Goal: Transaction & Acquisition: Book appointment/travel/reservation

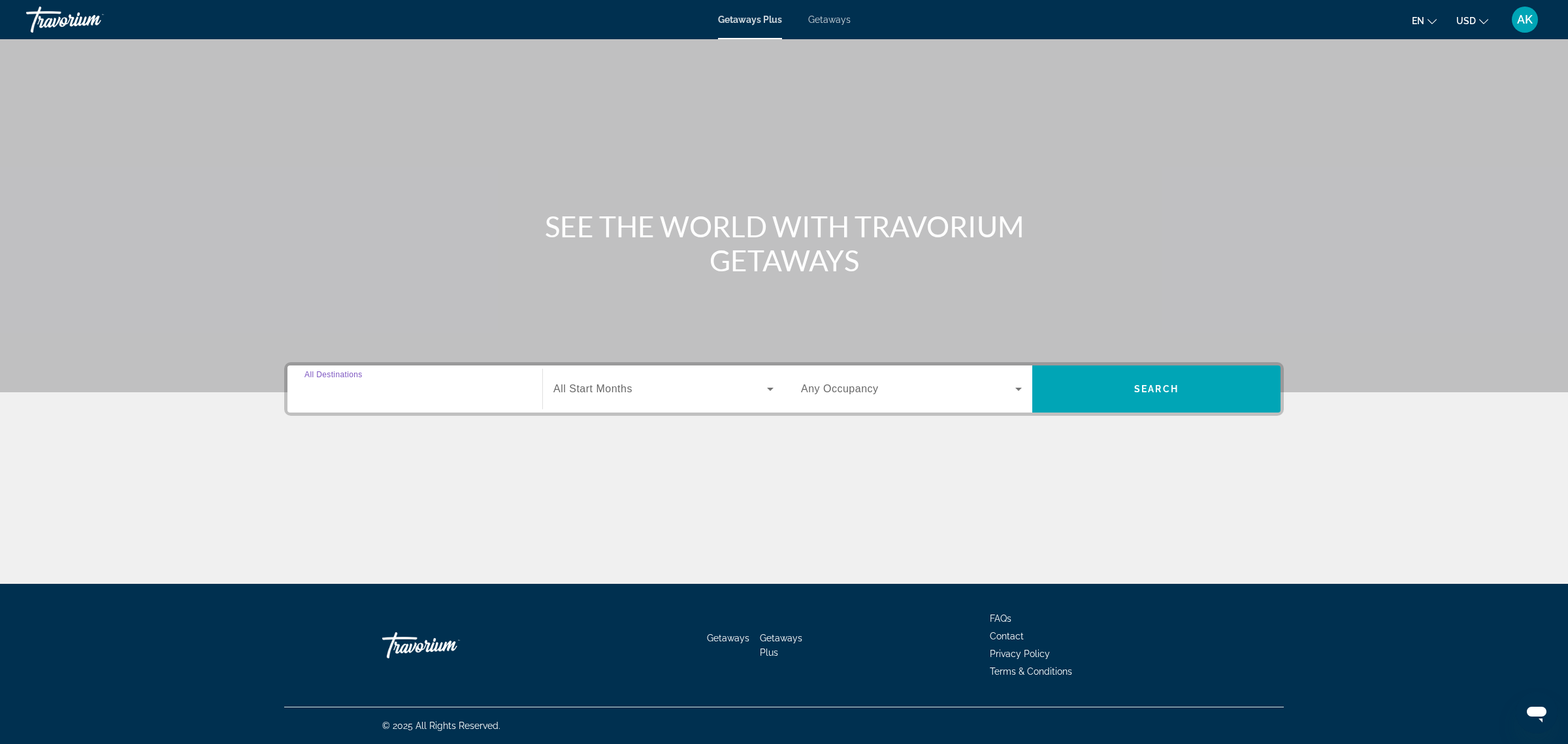
click at [416, 393] on input "Destination All Destinations" at bounding box center [415, 390] width 221 height 16
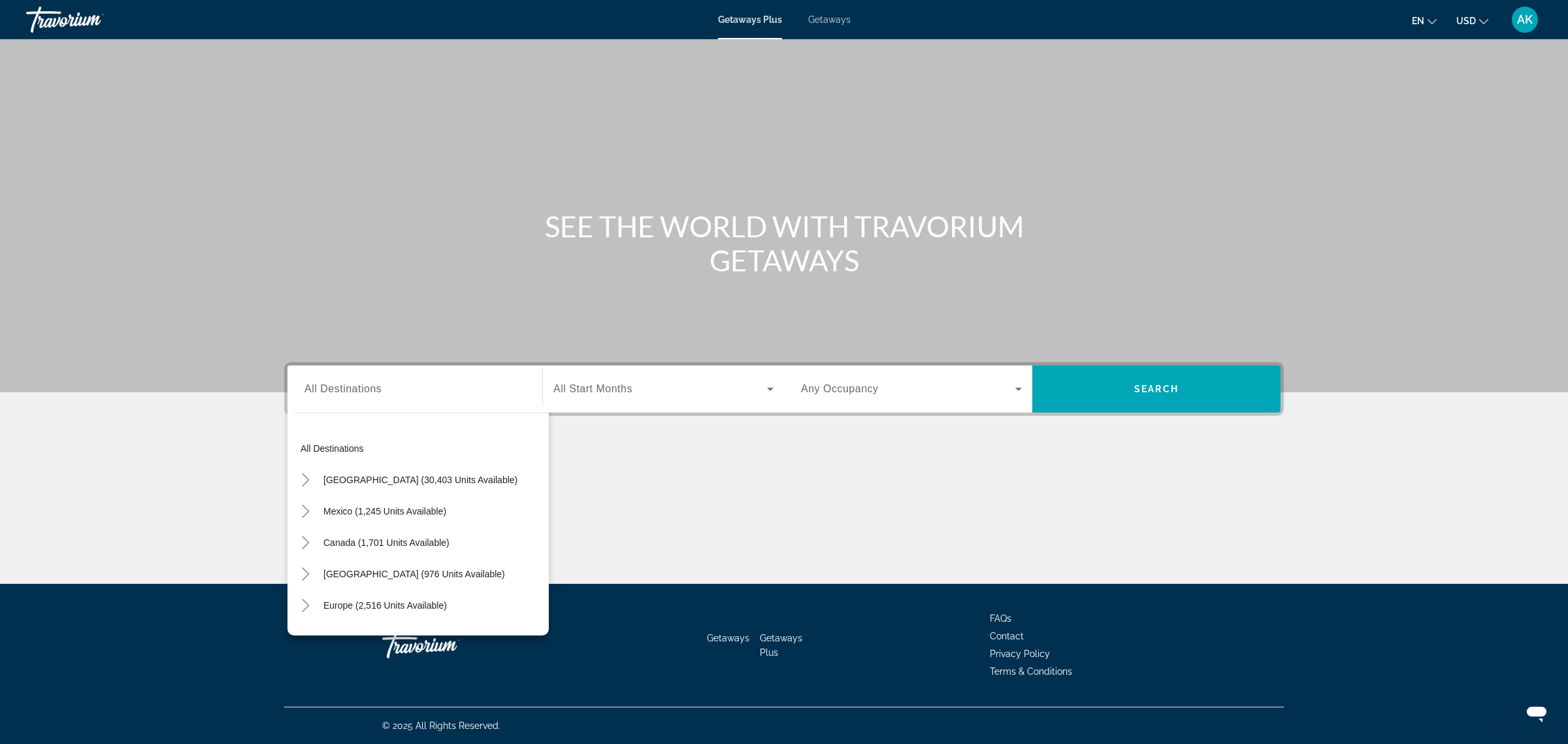
click at [831, 31] on div "Getaways Plus Getaways en English Español Français Italiano Português русский U…" at bounding box center [784, 19] width 1568 height 34
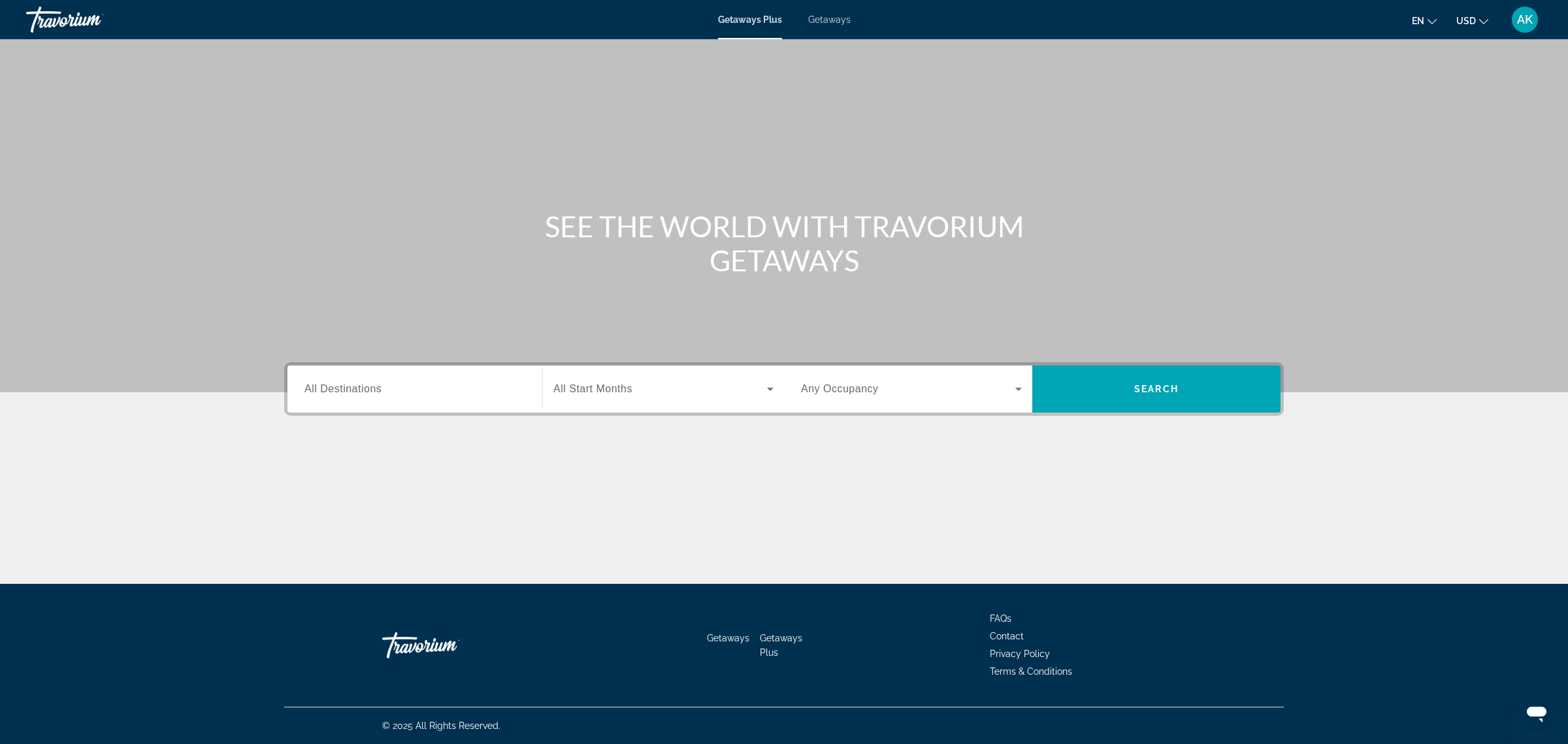
click at [835, 22] on span "Getaways" at bounding box center [829, 19] width 43 height 10
click at [425, 400] on div "Search widget" at bounding box center [415, 390] width 221 height 37
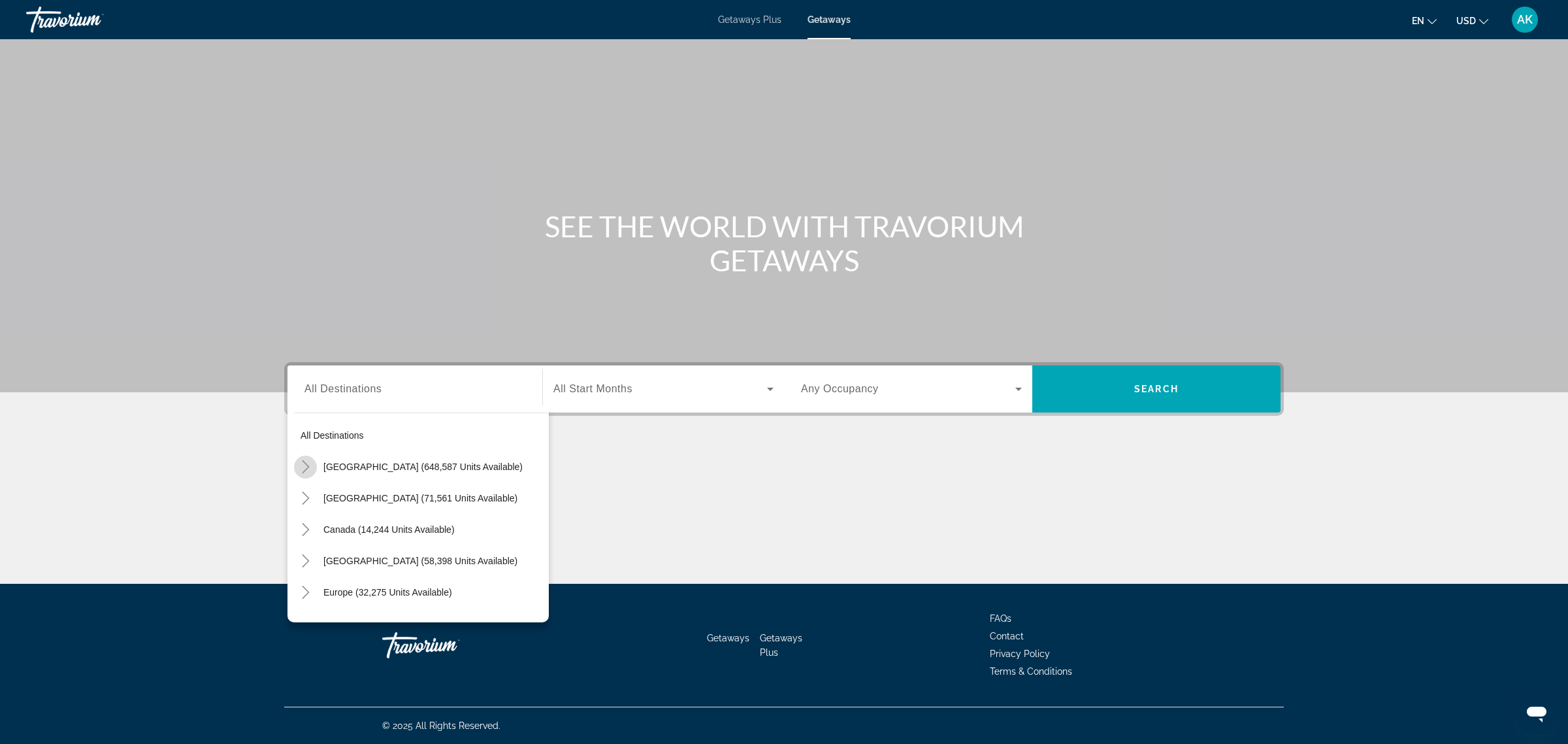
click at [315, 468] on mat-icon "Toggle United States (648,587 units available)" at bounding box center [305, 467] width 23 height 23
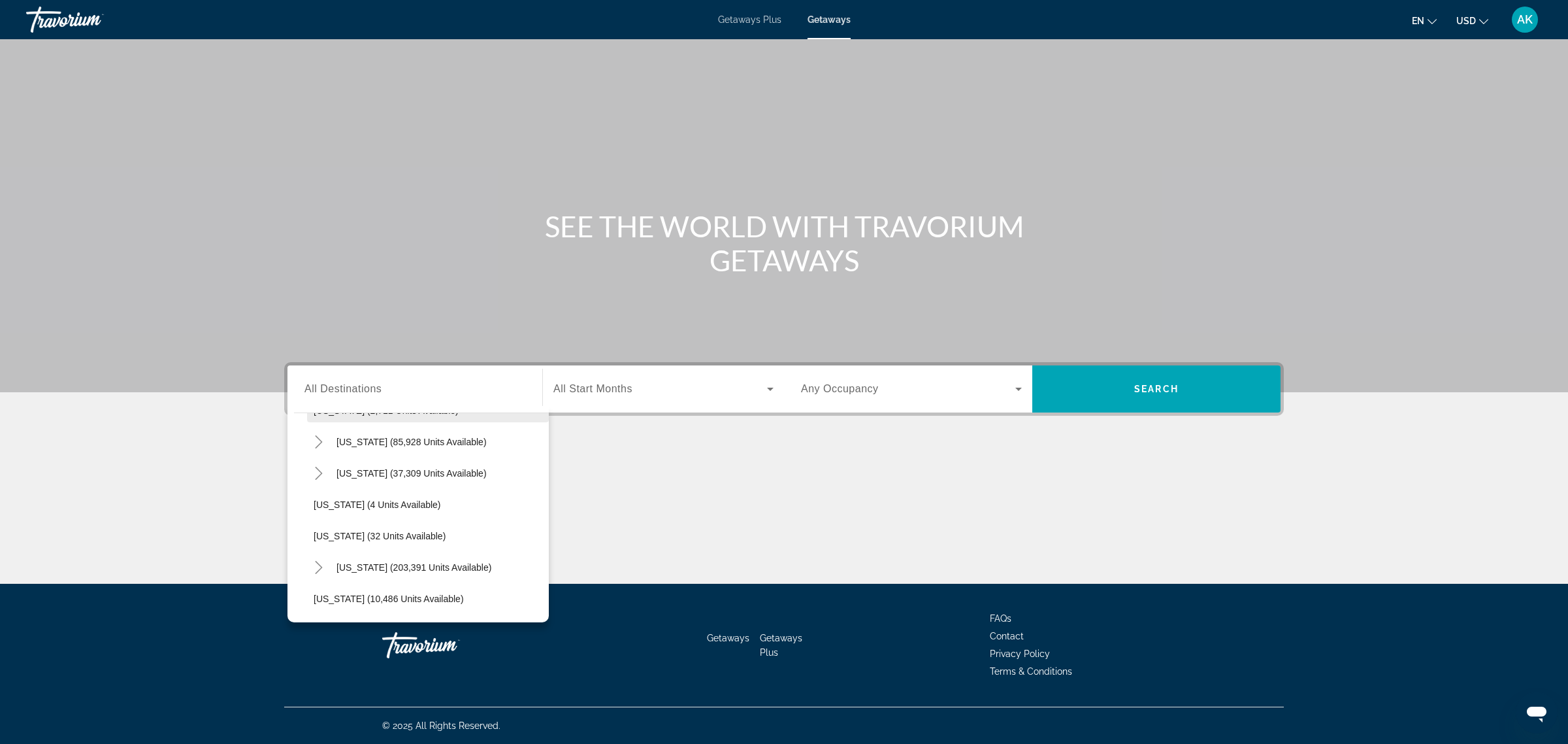
scroll to position [201, 0]
click at [403, 486] on span "[US_STATE] (203,391 units available)" at bounding box center [413, 485] width 155 height 10
type input "**********"
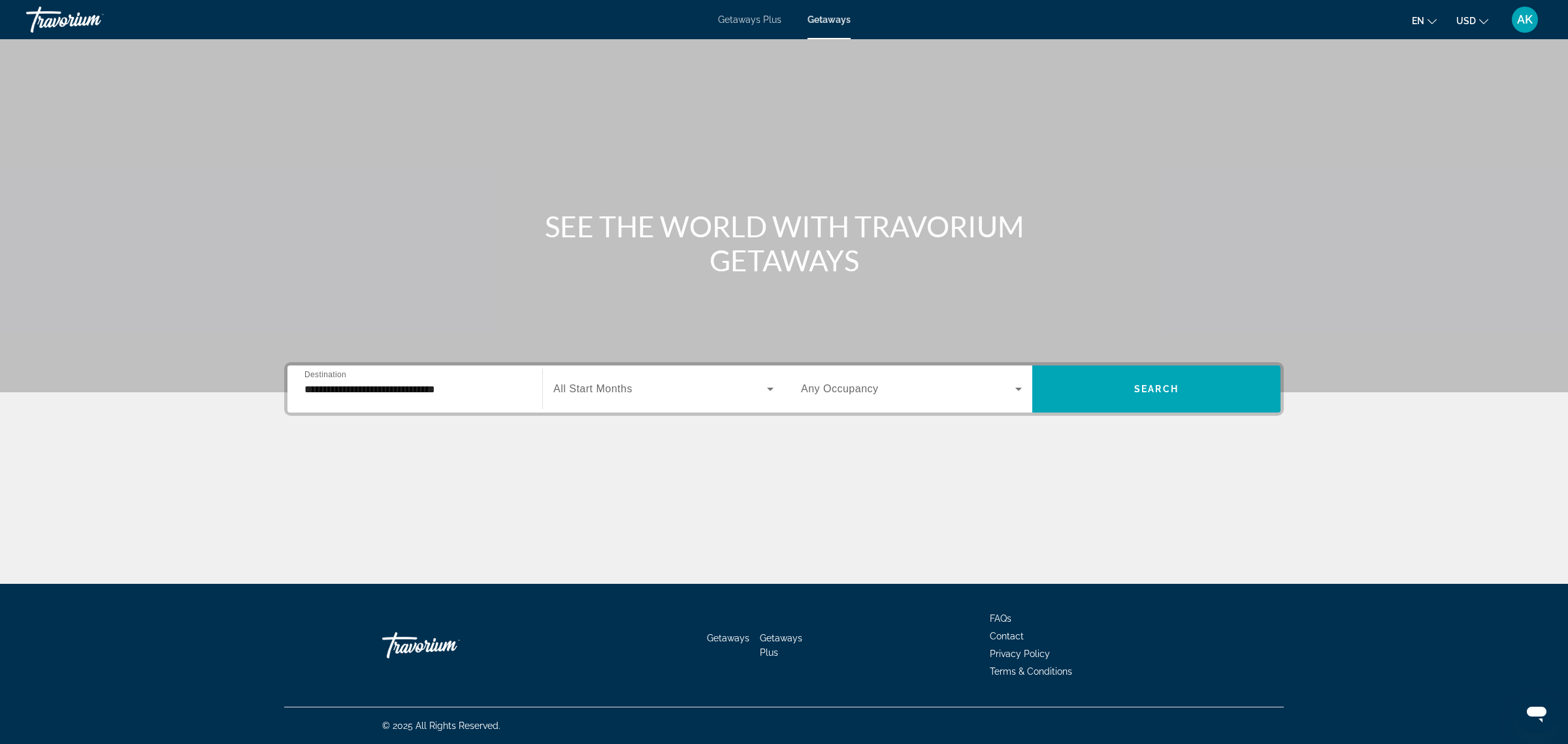
click at [652, 397] on div "Search widget" at bounding box center [663, 389] width 220 height 37
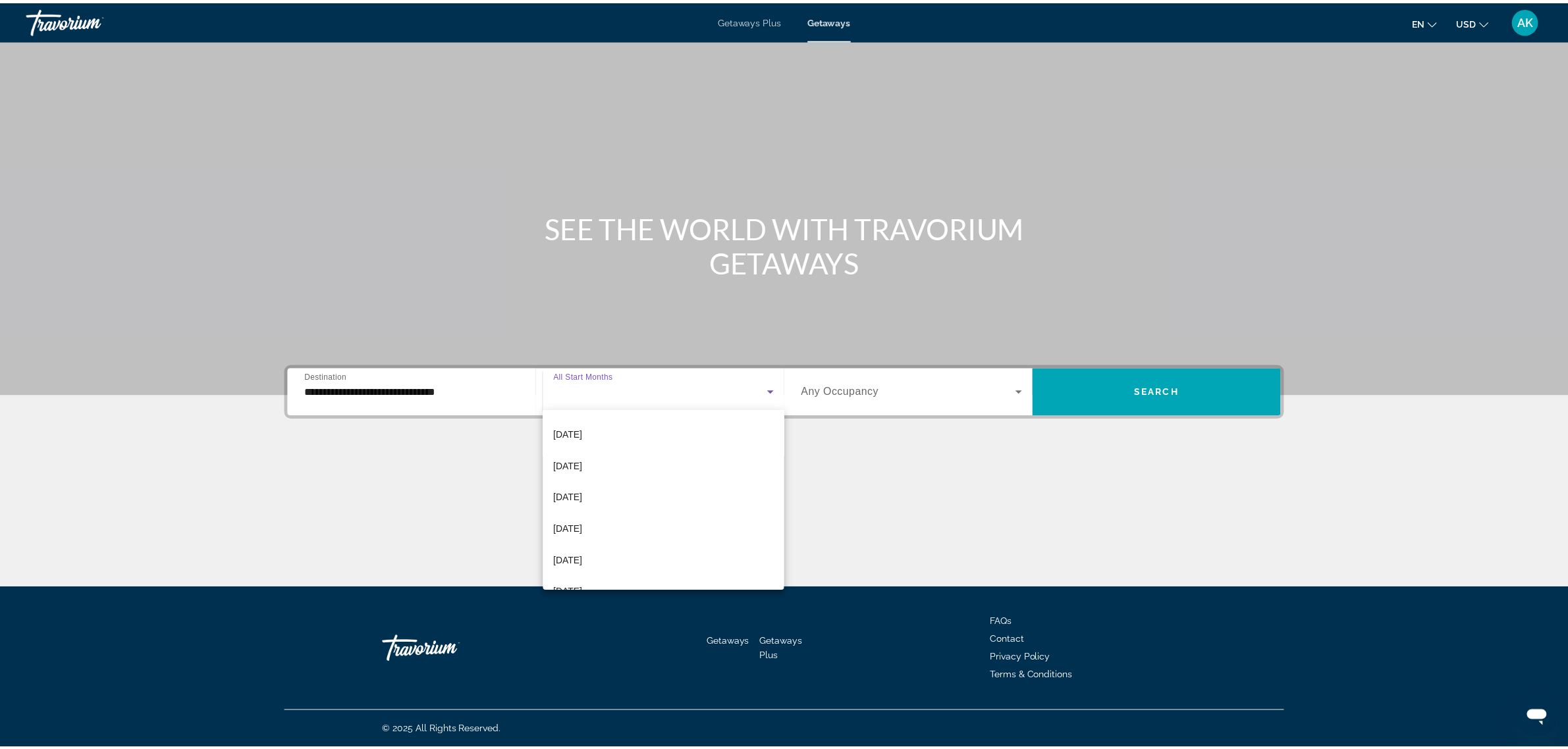
scroll to position [165, 0]
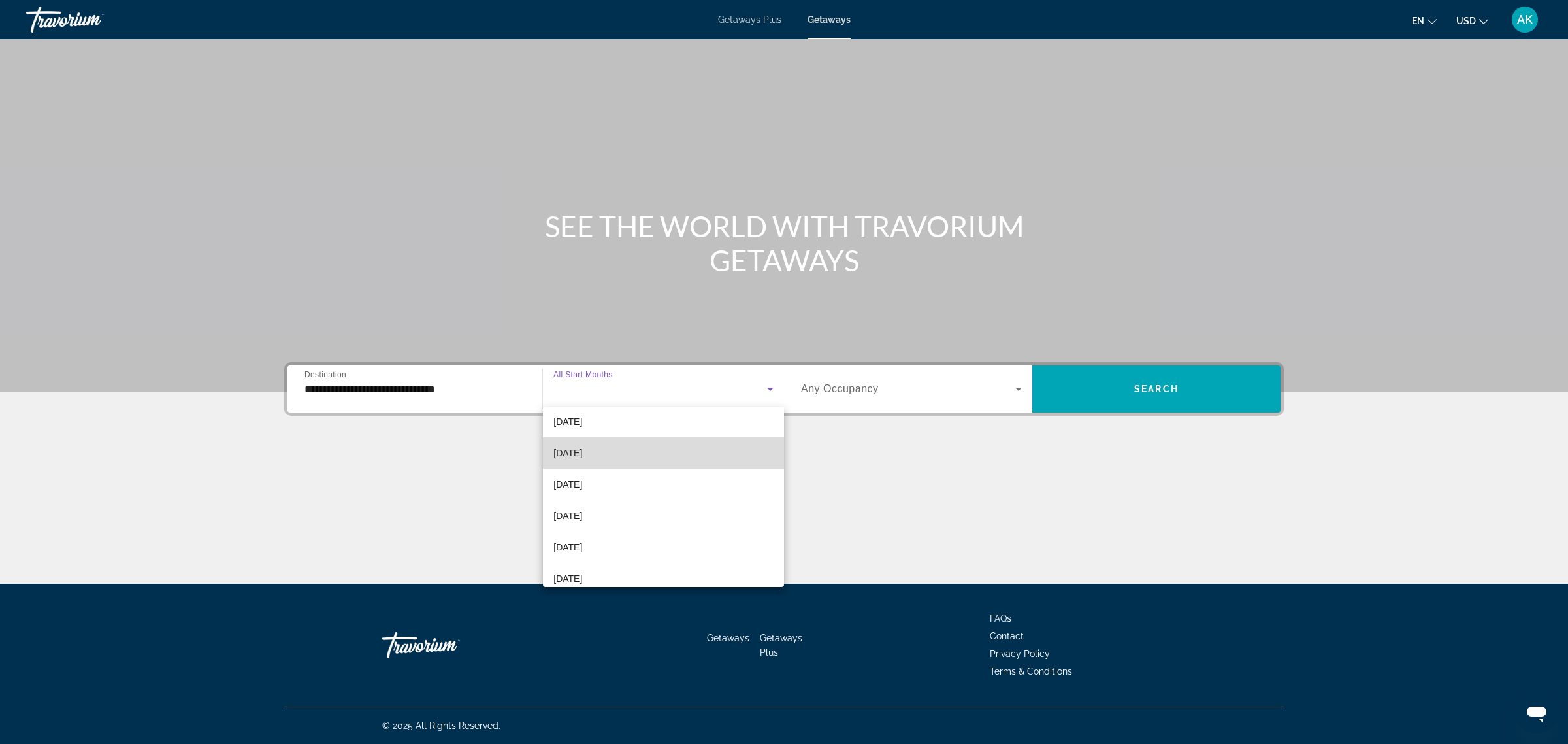
click at [665, 450] on mat-option "[DATE]" at bounding box center [663, 453] width 241 height 31
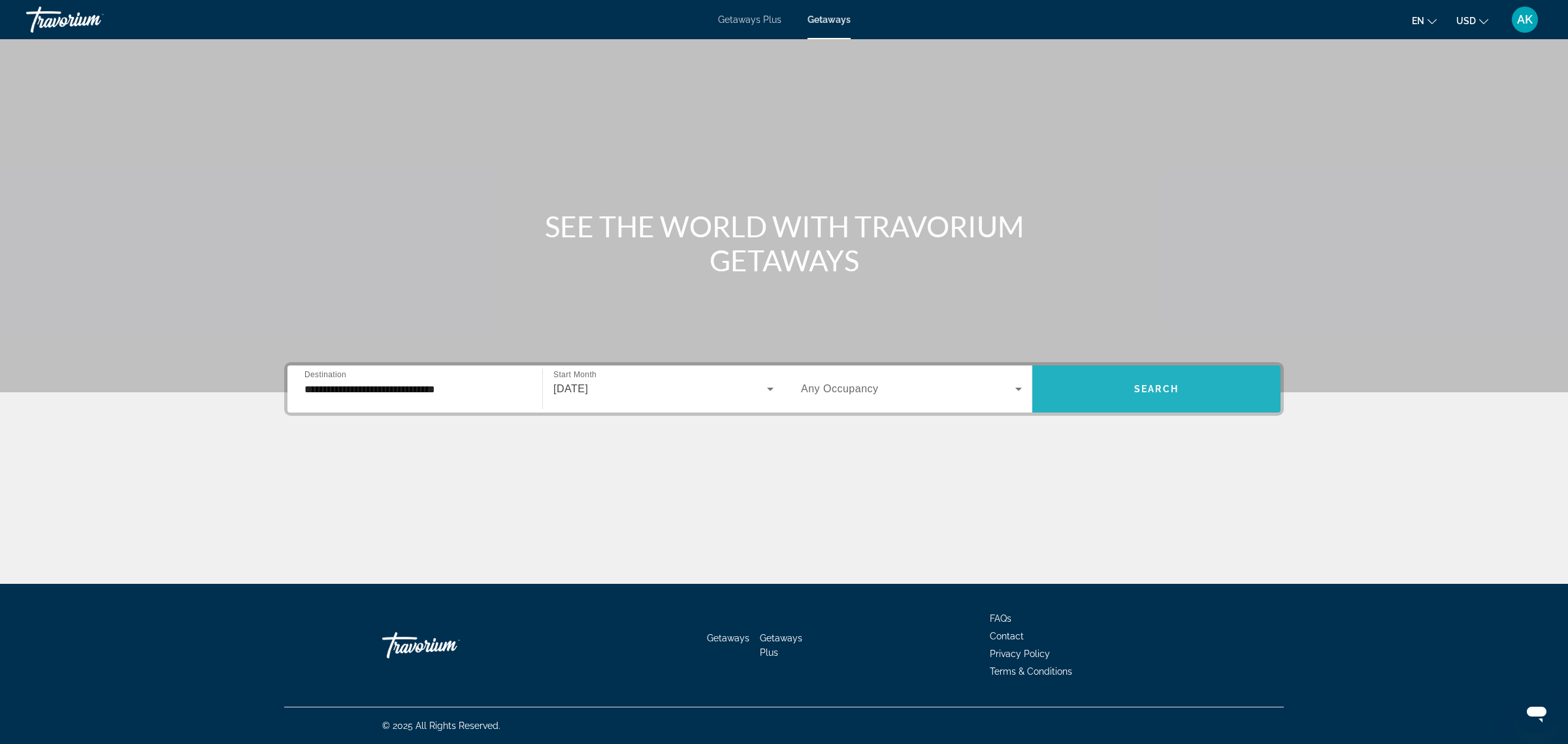
click at [1134, 390] on span "Search" at bounding box center [1156, 389] width 44 height 10
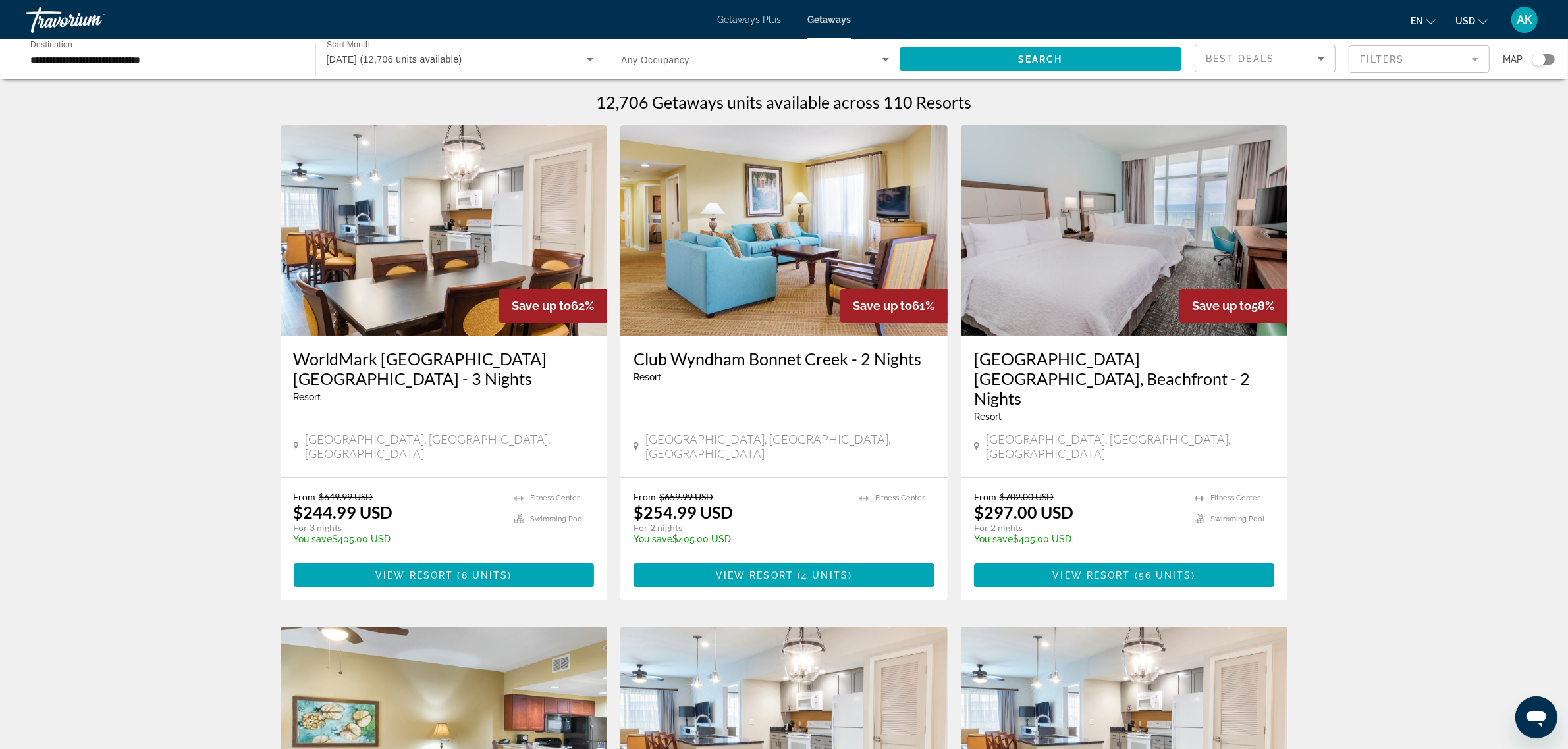
click at [1403, 60] on mat-form-field "Filters" at bounding box center [1420, 59] width 141 height 27
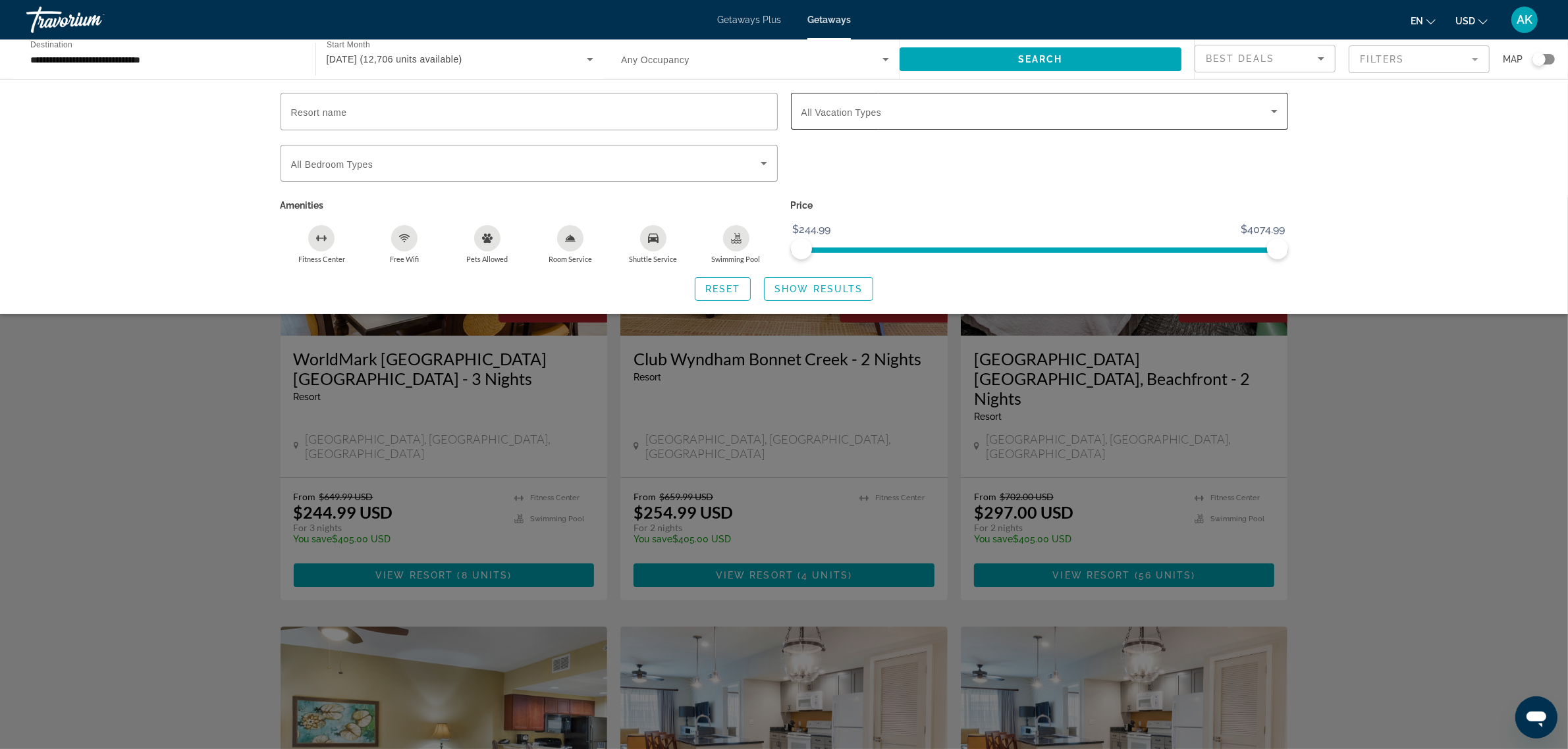
click at [1065, 114] on span "Search widget" at bounding box center [1036, 111] width 469 height 16
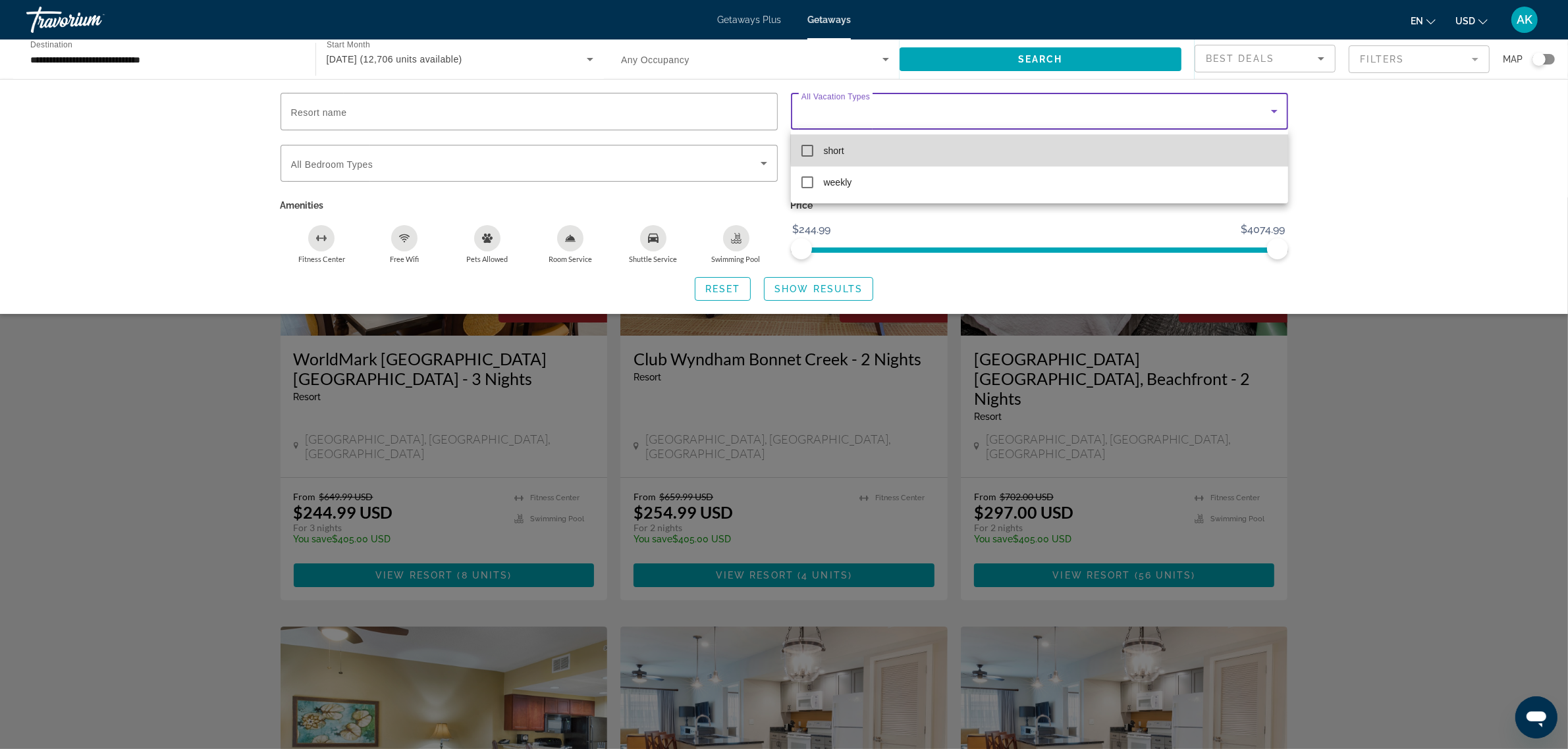
click at [1062, 141] on mat-option "short" at bounding box center [1040, 151] width 498 height 31
click at [1479, 432] on div at bounding box center [784, 374] width 1568 height 749
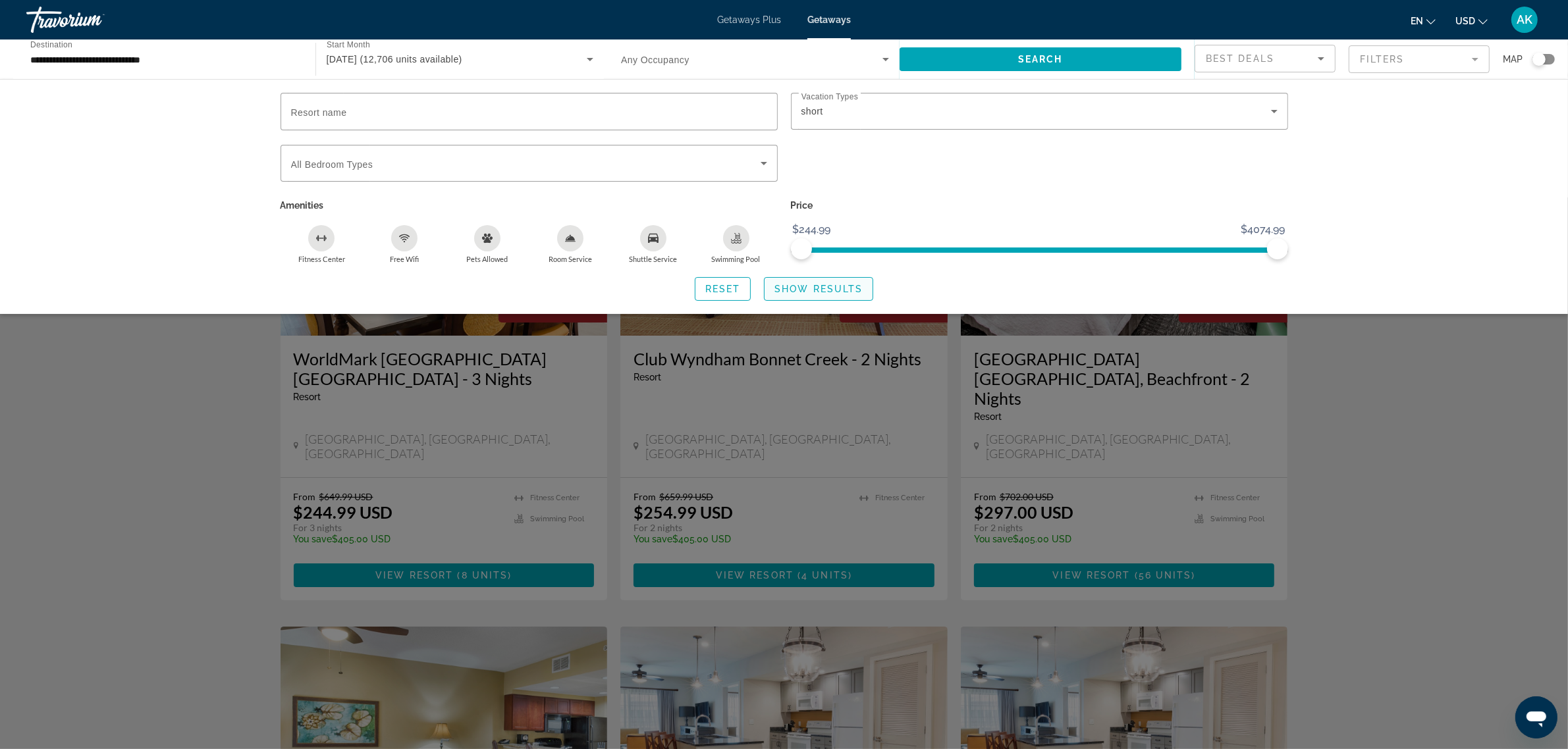
click at [851, 289] on span "Show Results" at bounding box center [819, 289] width 88 height 10
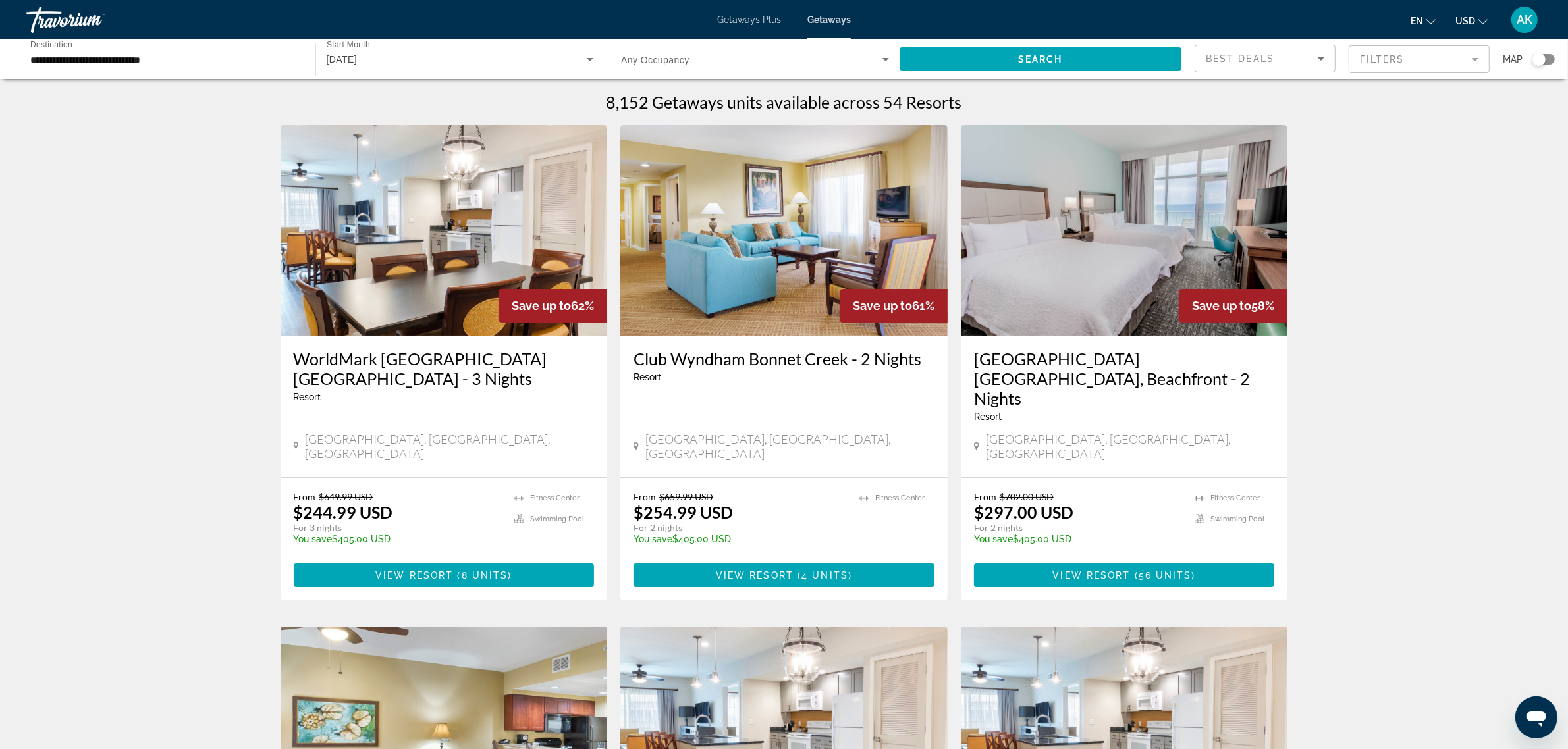
click at [1387, 60] on mat-form-field "Filters" at bounding box center [1420, 59] width 141 height 27
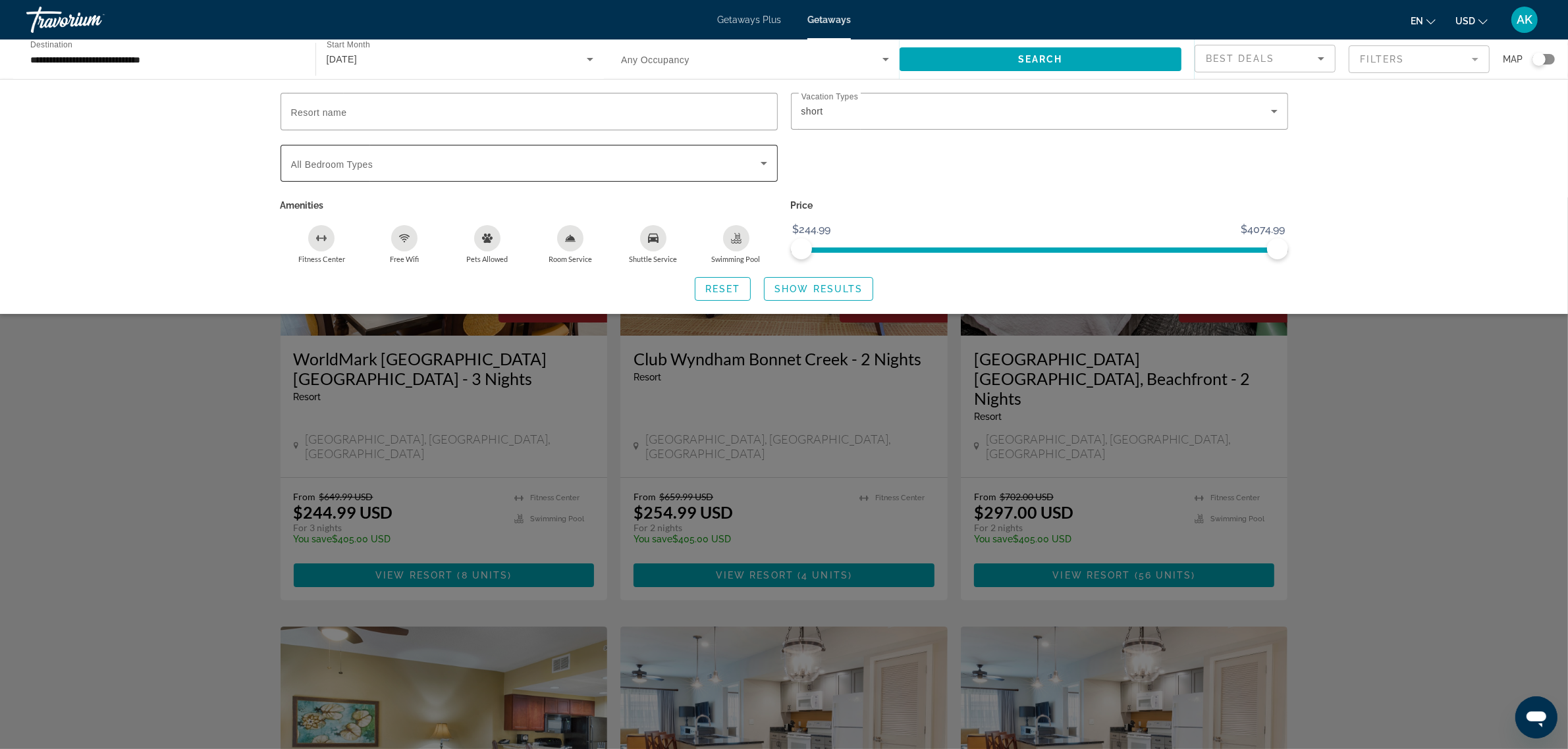
click at [505, 162] on span "Search widget" at bounding box center [526, 163] width 469 height 16
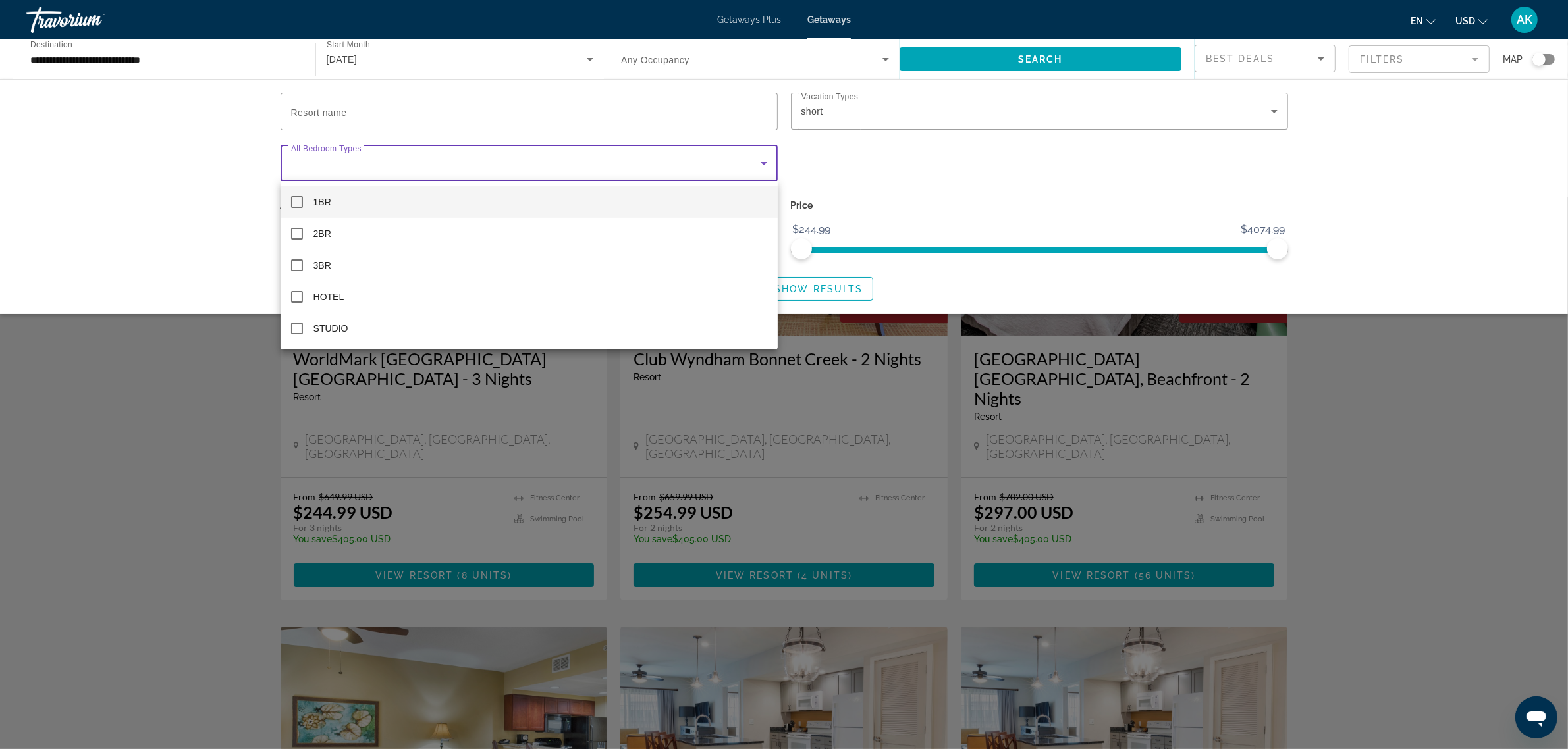
click at [505, 162] on div at bounding box center [784, 374] width 1568 height 749
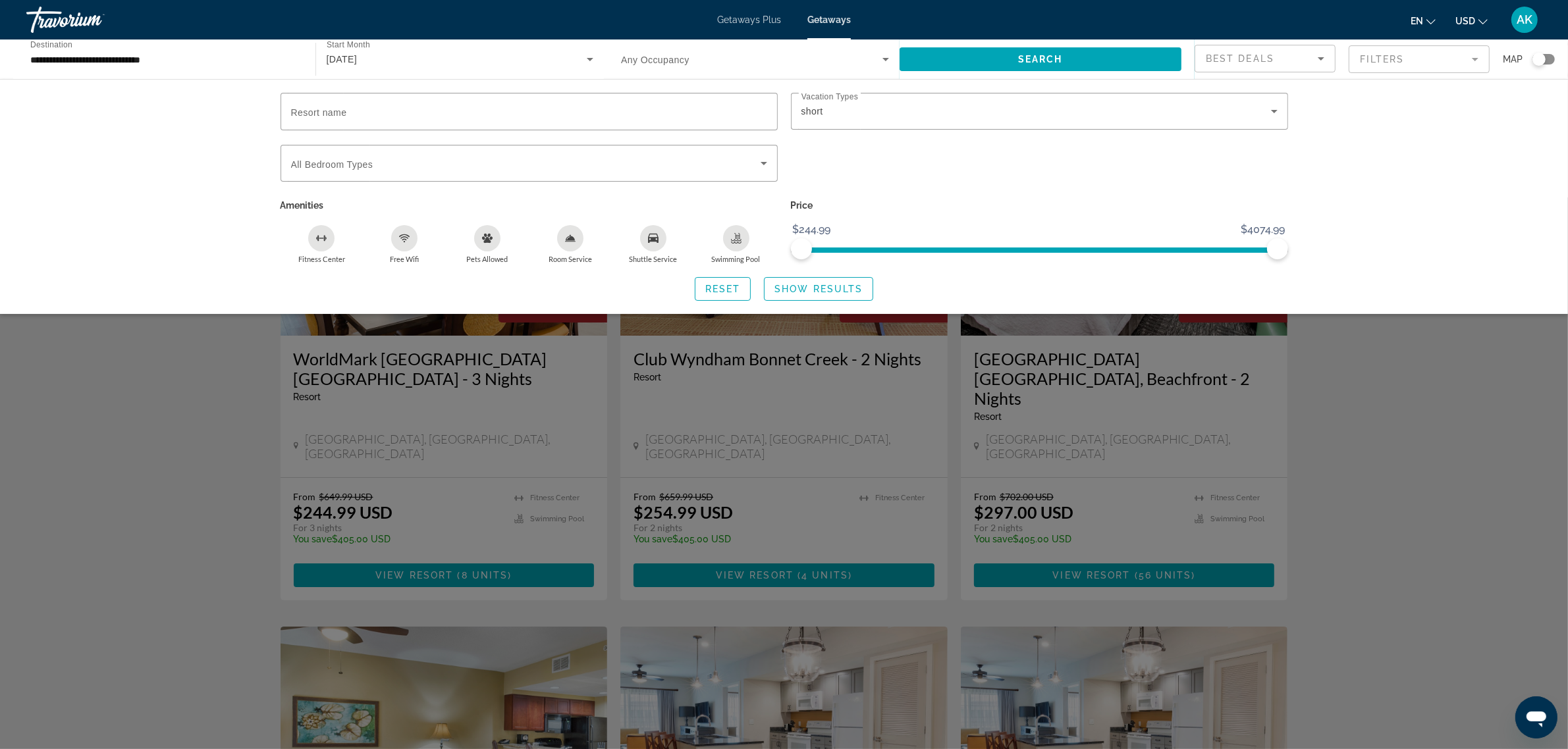
click at [1430, 374] on div "Search widget" at bounding box center [784, 473] width 1568 height 551
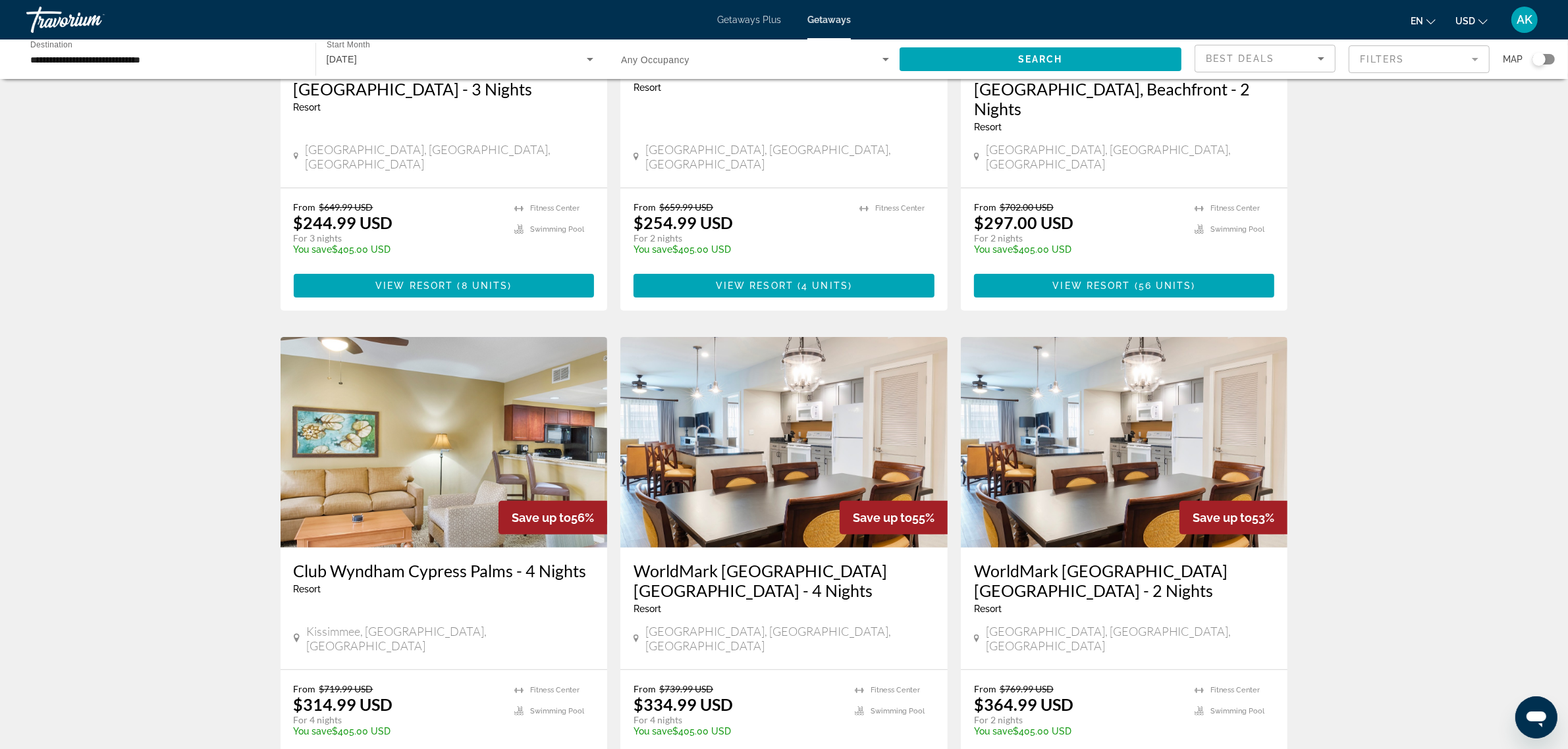
scroll to position [329, 0]
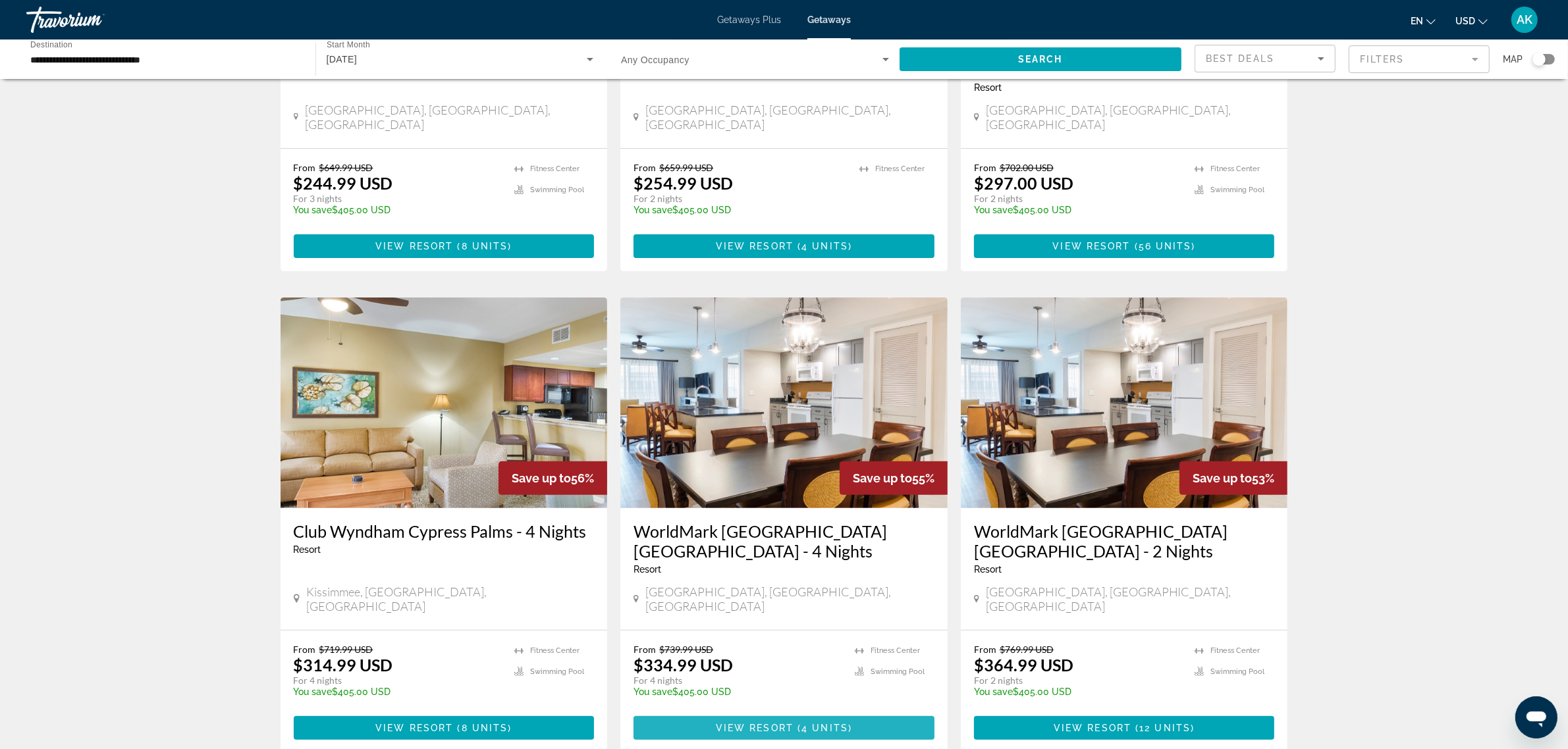
click at [804, 722] on span "4 units" at bounding box center [825, 727] width 47 height 10
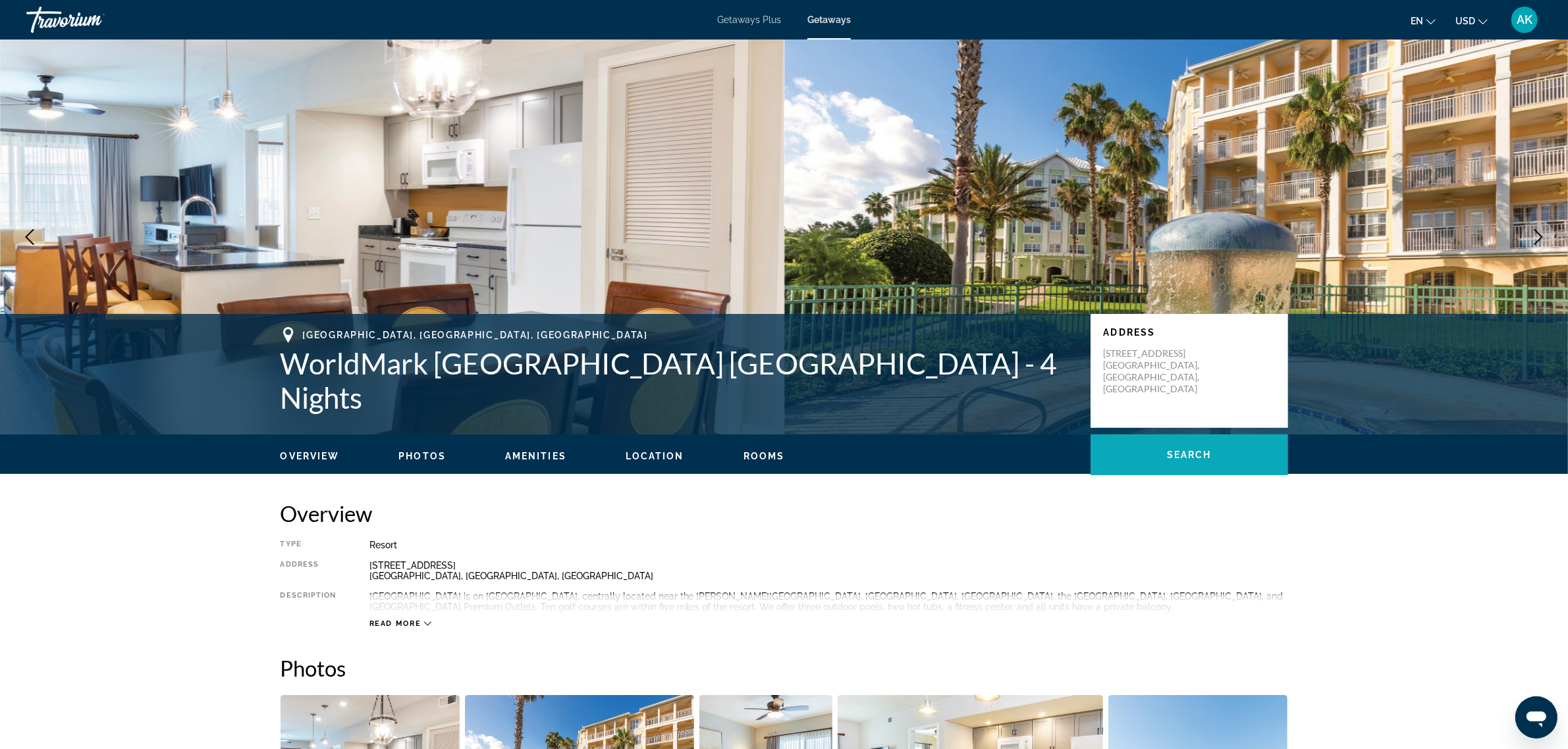
click at [1243, 456] on span "Main content" at bounding box center [1190, 455] width 198 height 31
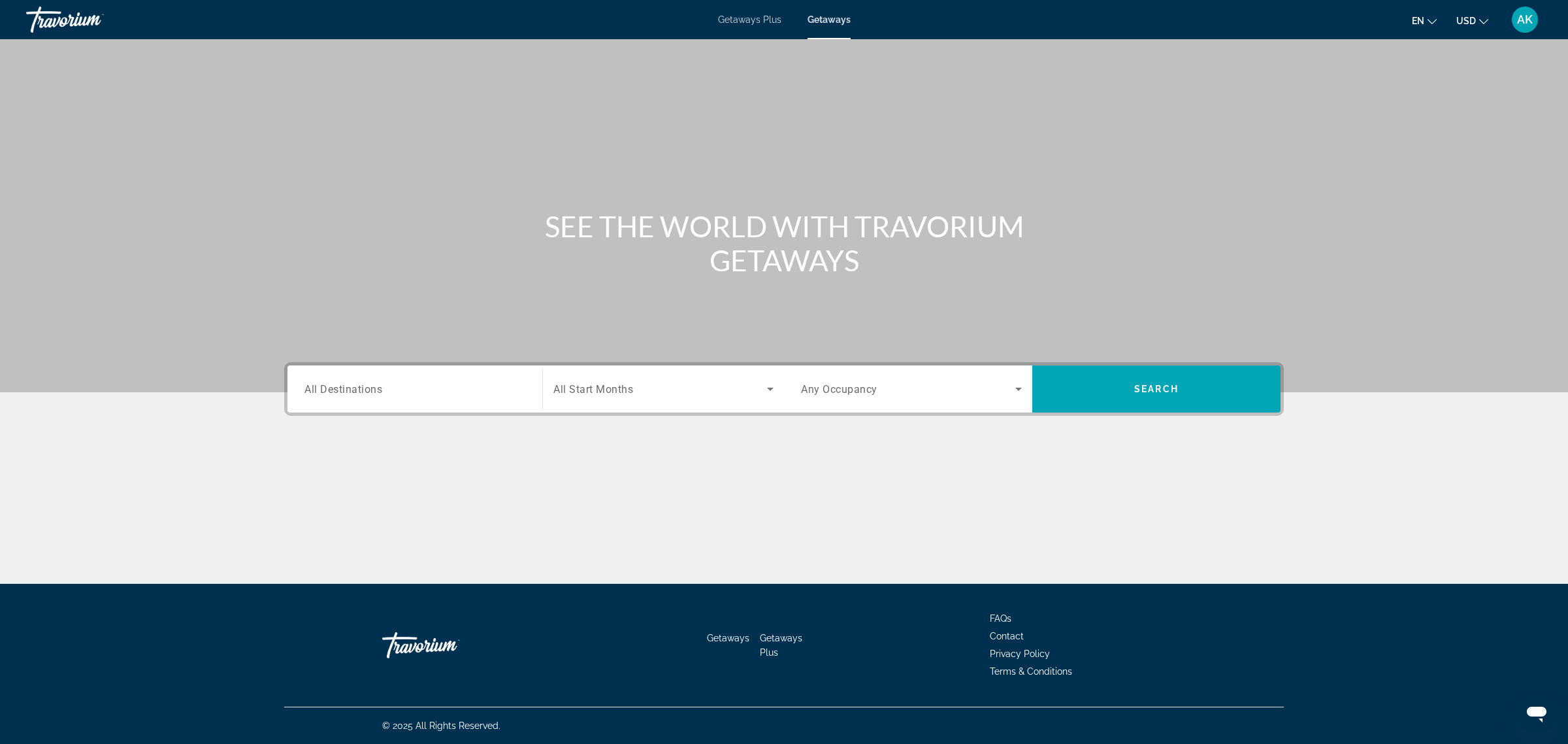
click at [404, 390] on input "Destination All Destinations" at bounding box center [415, 390] width 221 height 16
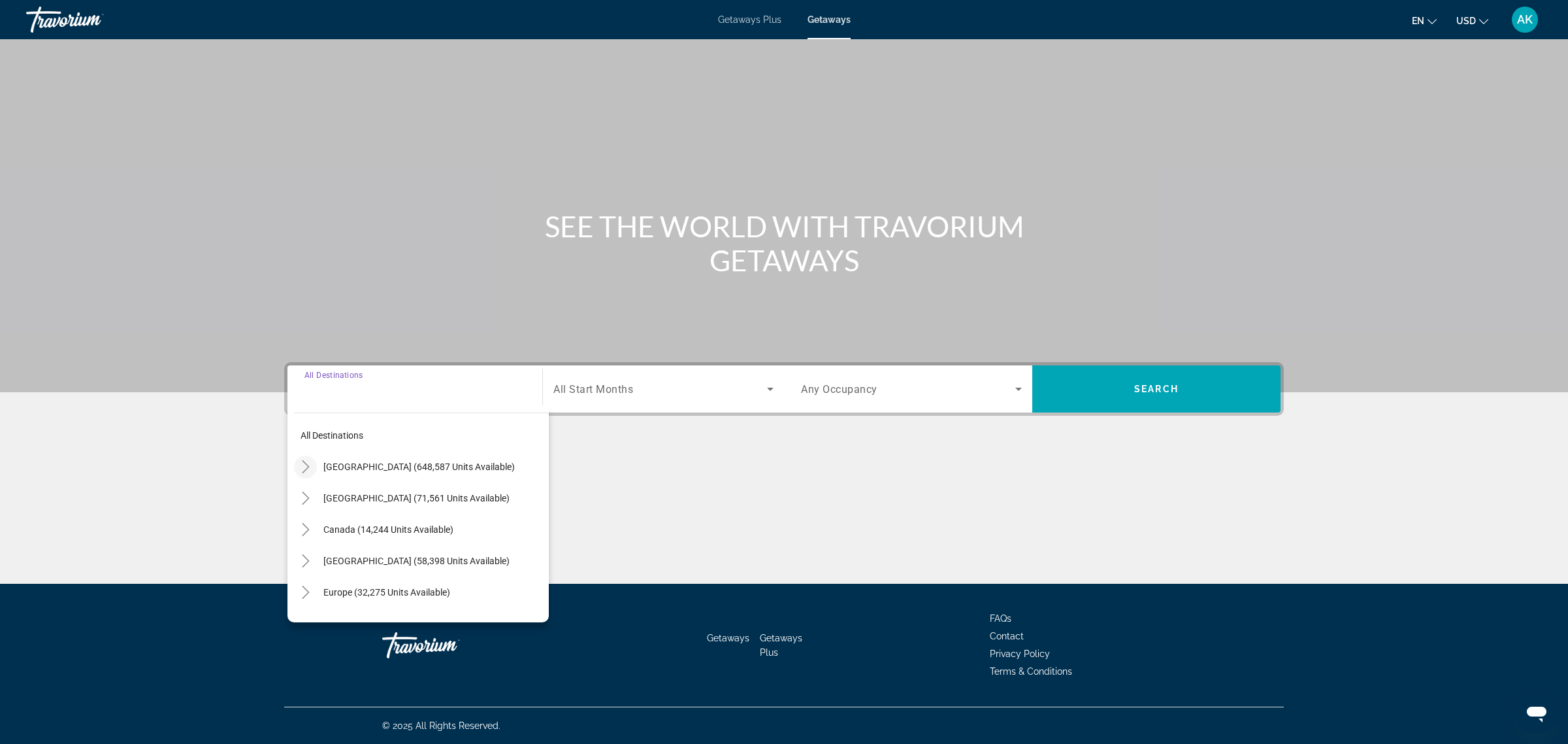
click at [308, 467] on icon "Toggle United States (648,587 units available)" at bounding box center [305, 467] width 13 height 13
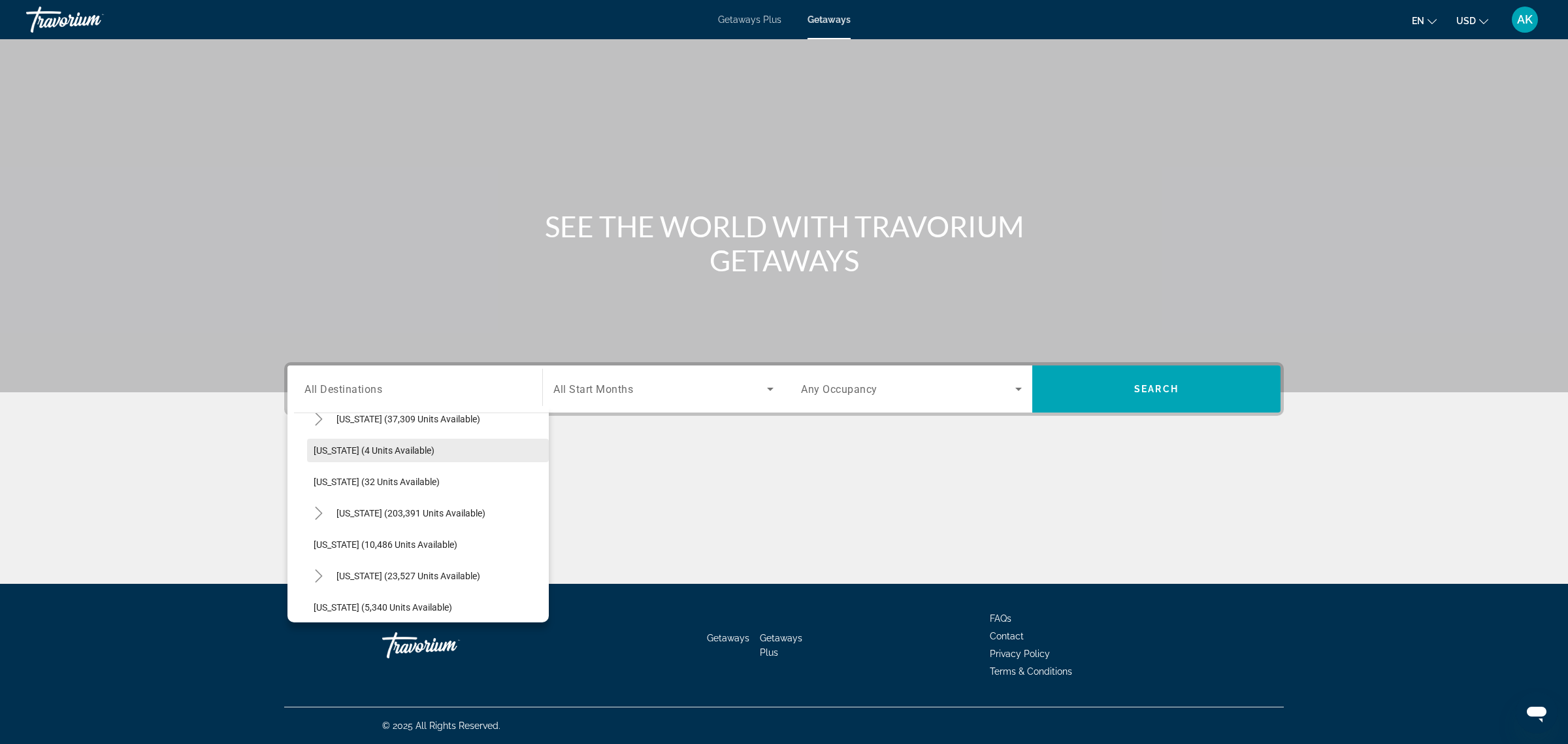
scroll to position [201, 0]
click at [355, 489] on span "[US_STATE] (203,391 units available)" at bounding box center [410, 485] width 149 height 10
type input "**********"
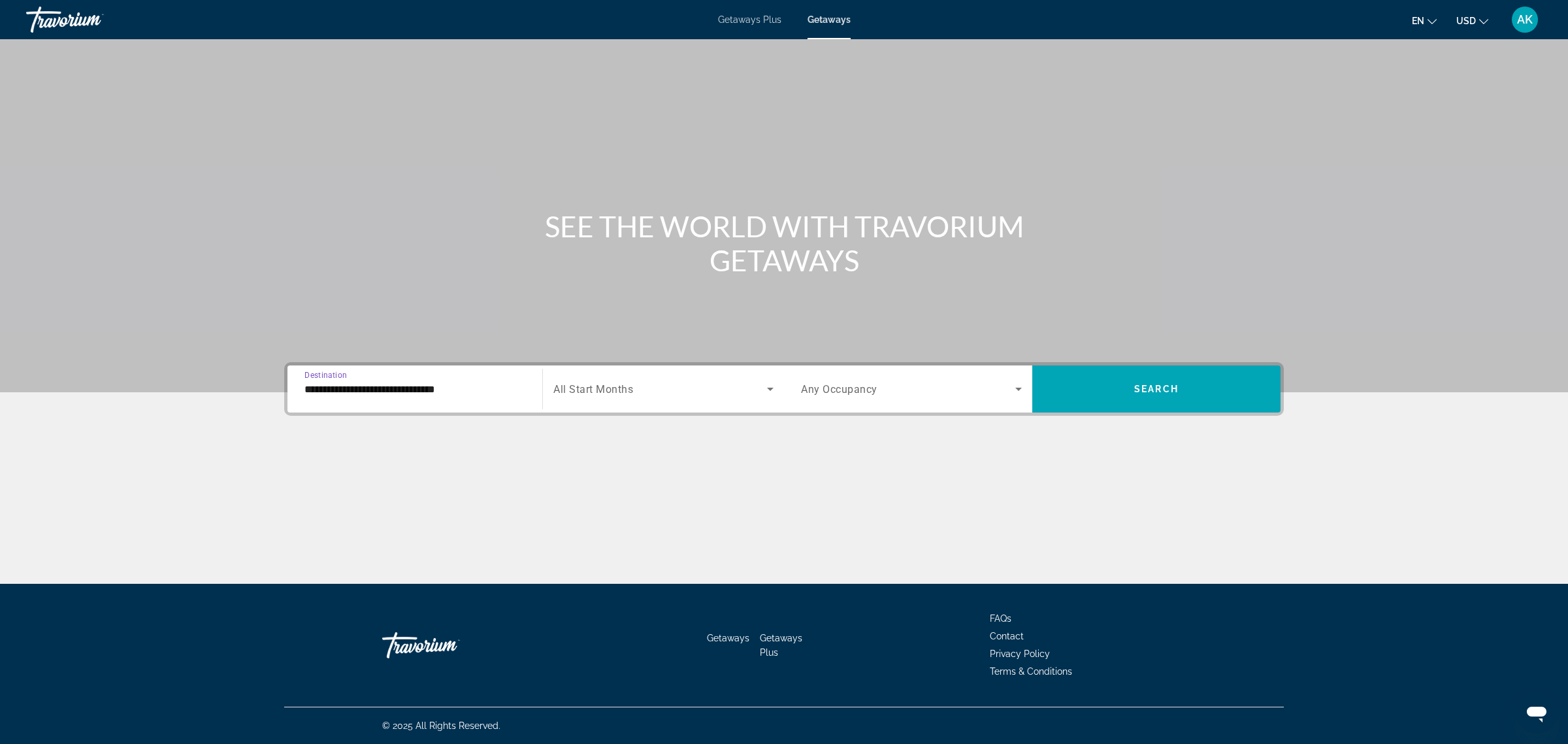
click at [631, 384] on span "All Start Months" at bounding box center [593, 390] width 79 height 12
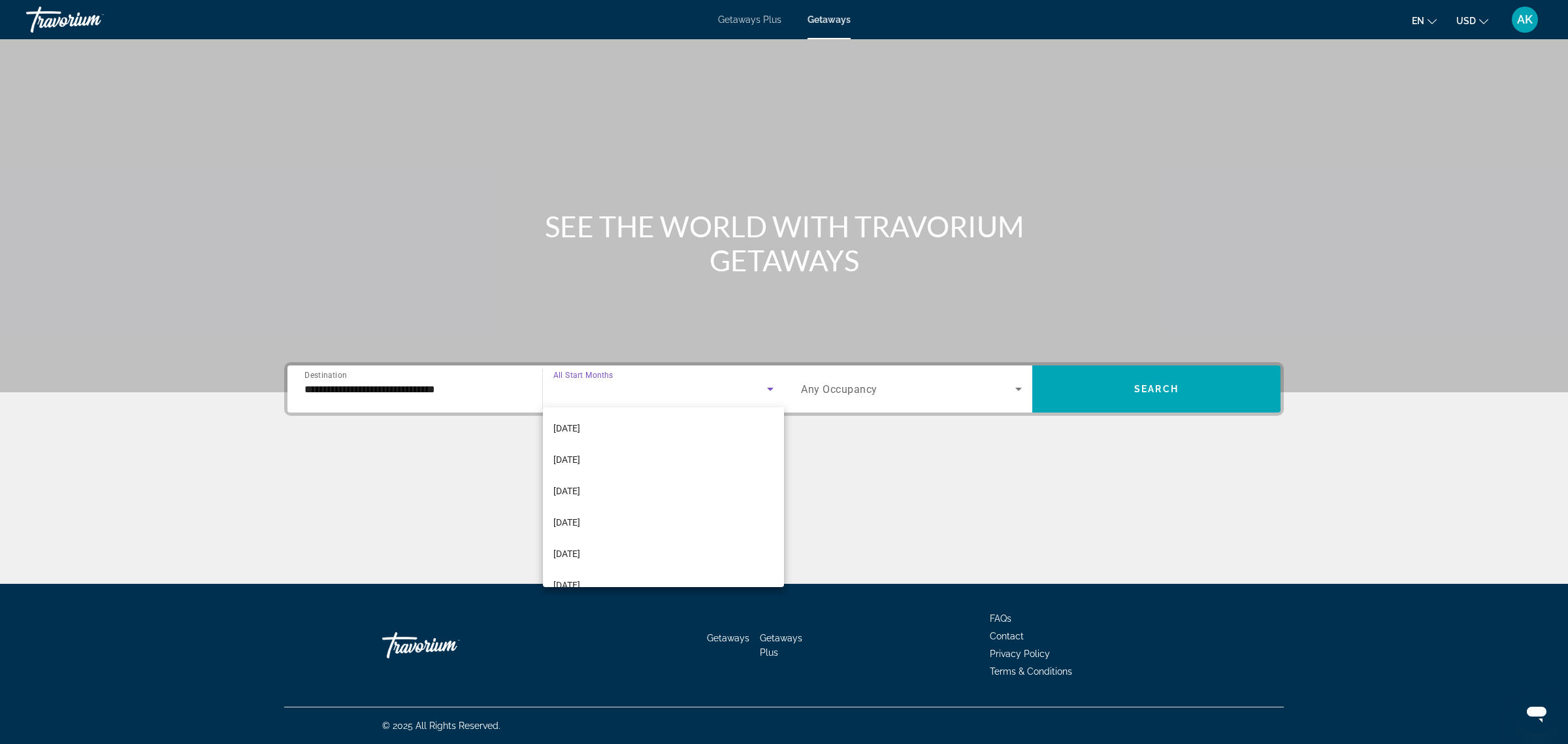
scroll to position [164, 0]
click at [622, 457] on mat-option "[DATE]" at bounding box center [663, 453] width 241 height 31
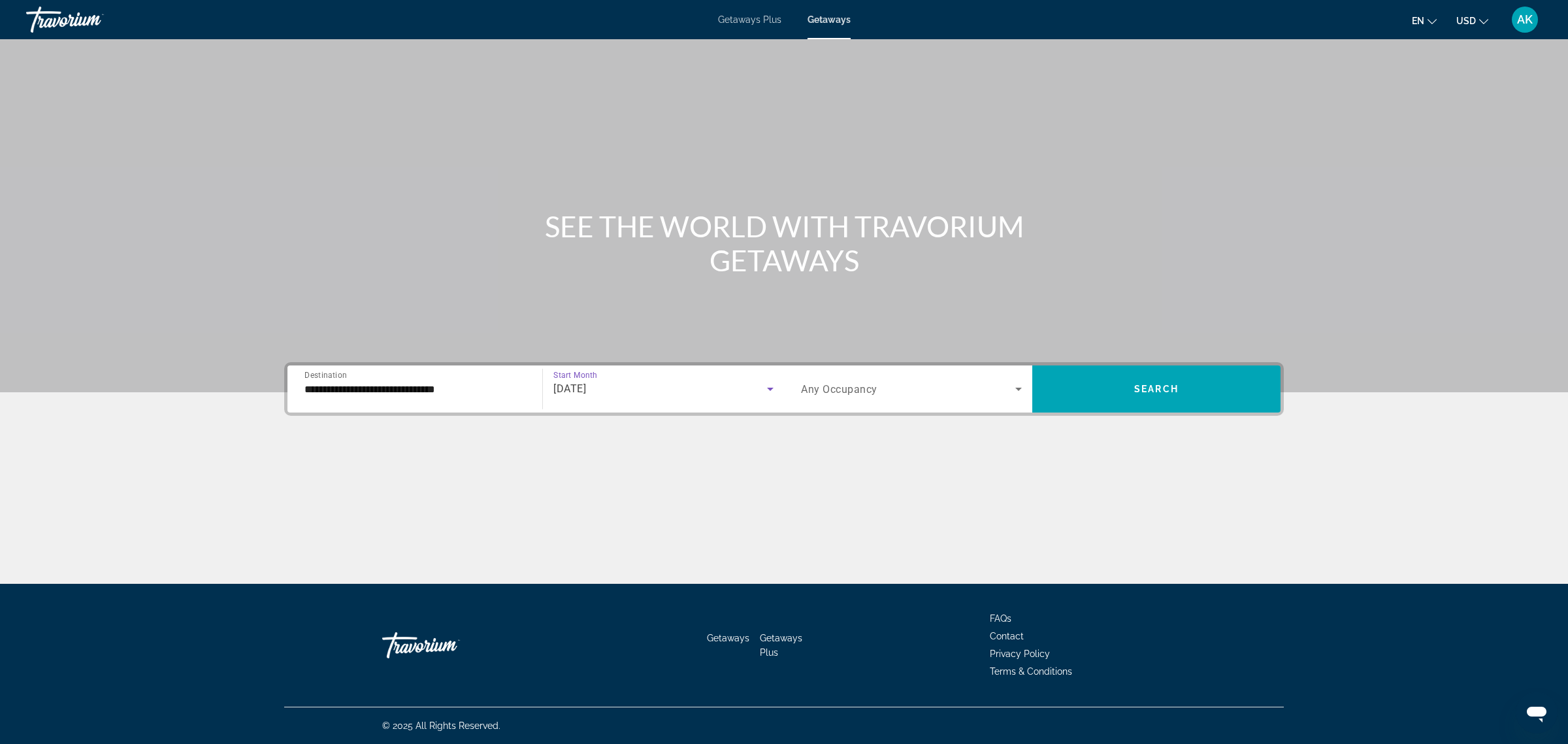
click at [844, 378] on div "Search widget" at bounding box center [912, 389] width 221 height 37
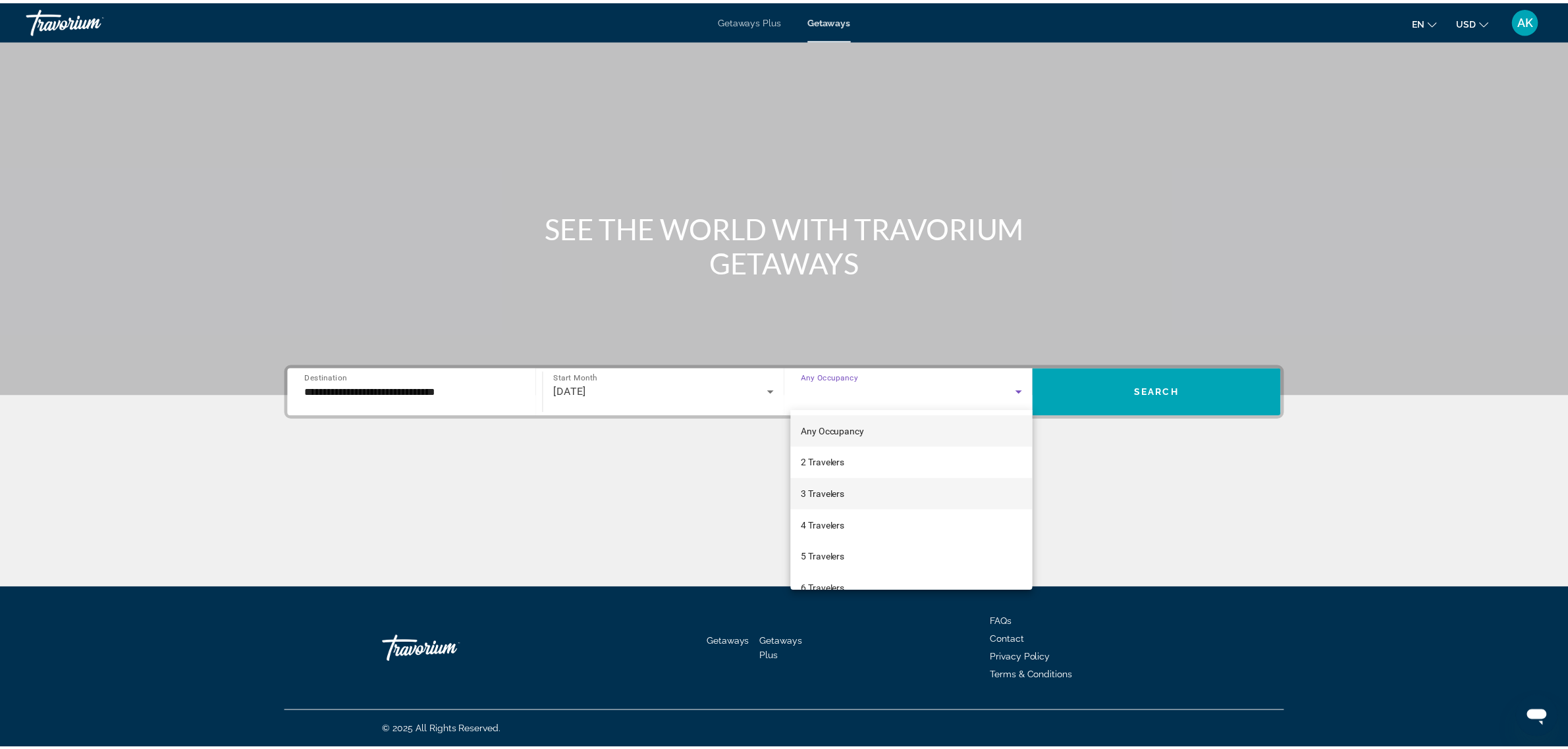
scroll to position [82, 0]
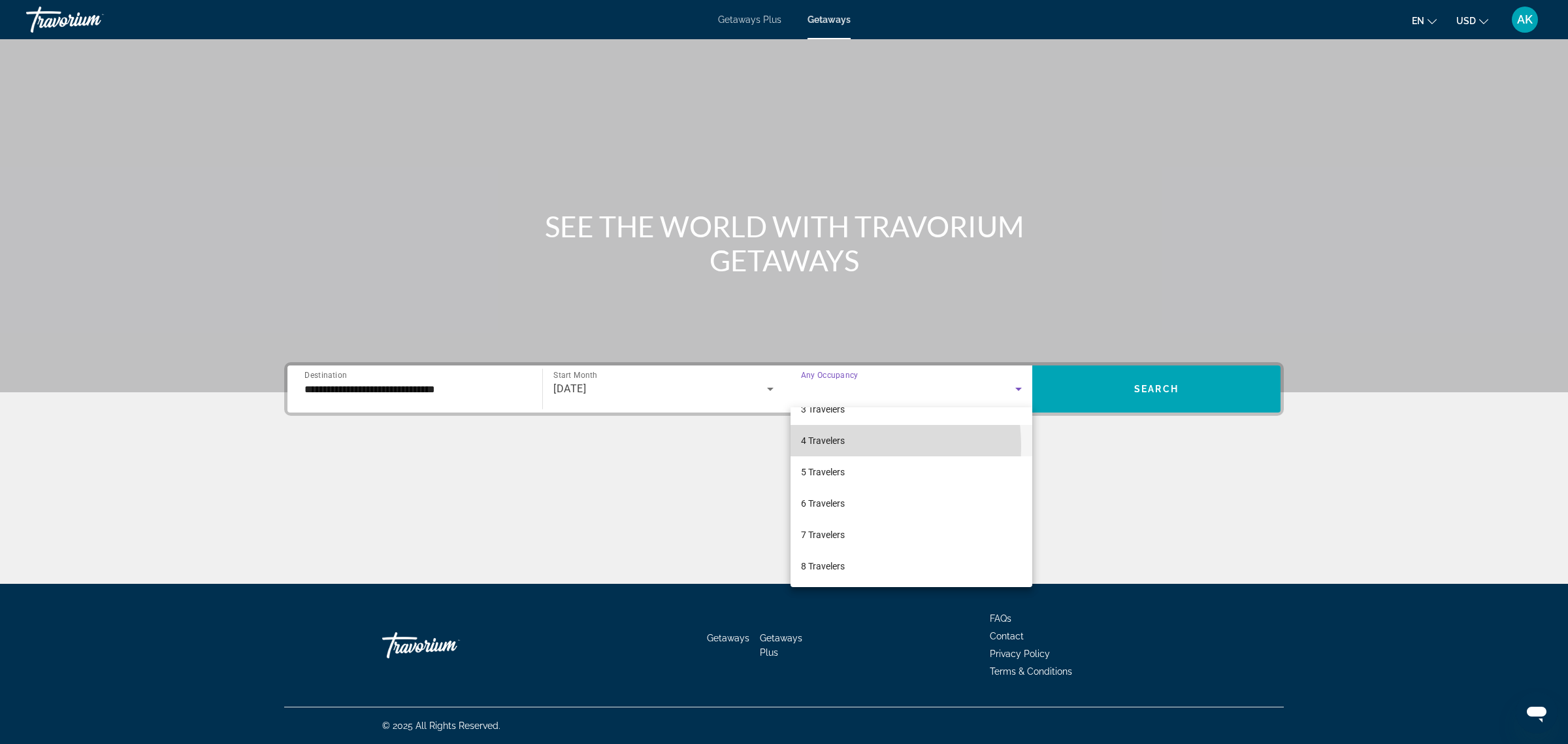
click at [817, 446] on span "4 Travelers" at bounding box center [823, 441] width 44 height 16
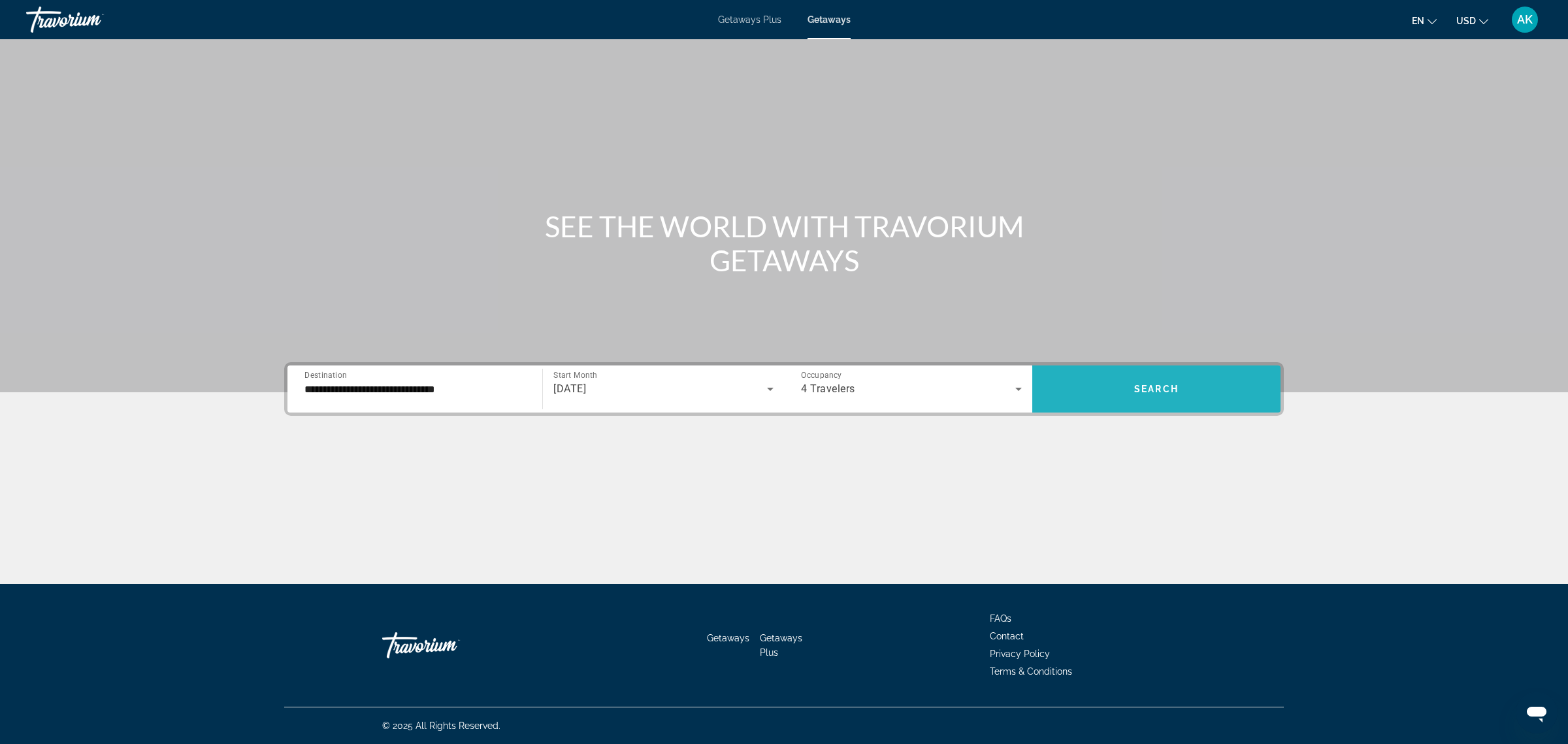
click at [1166, 390] on span "Search" at bounding box center [1156, 389] width 44 height 10
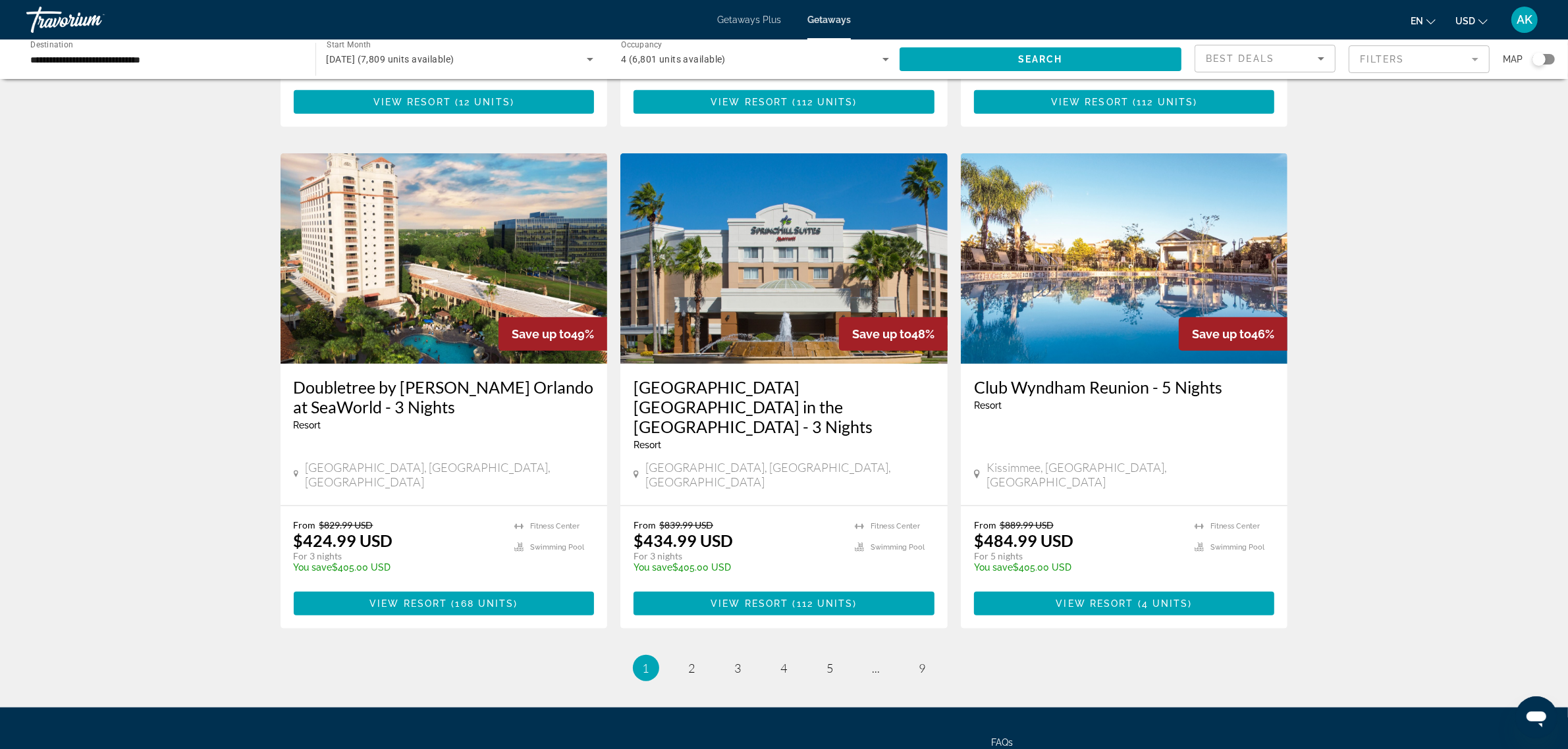
scroll to position [1460, 0]
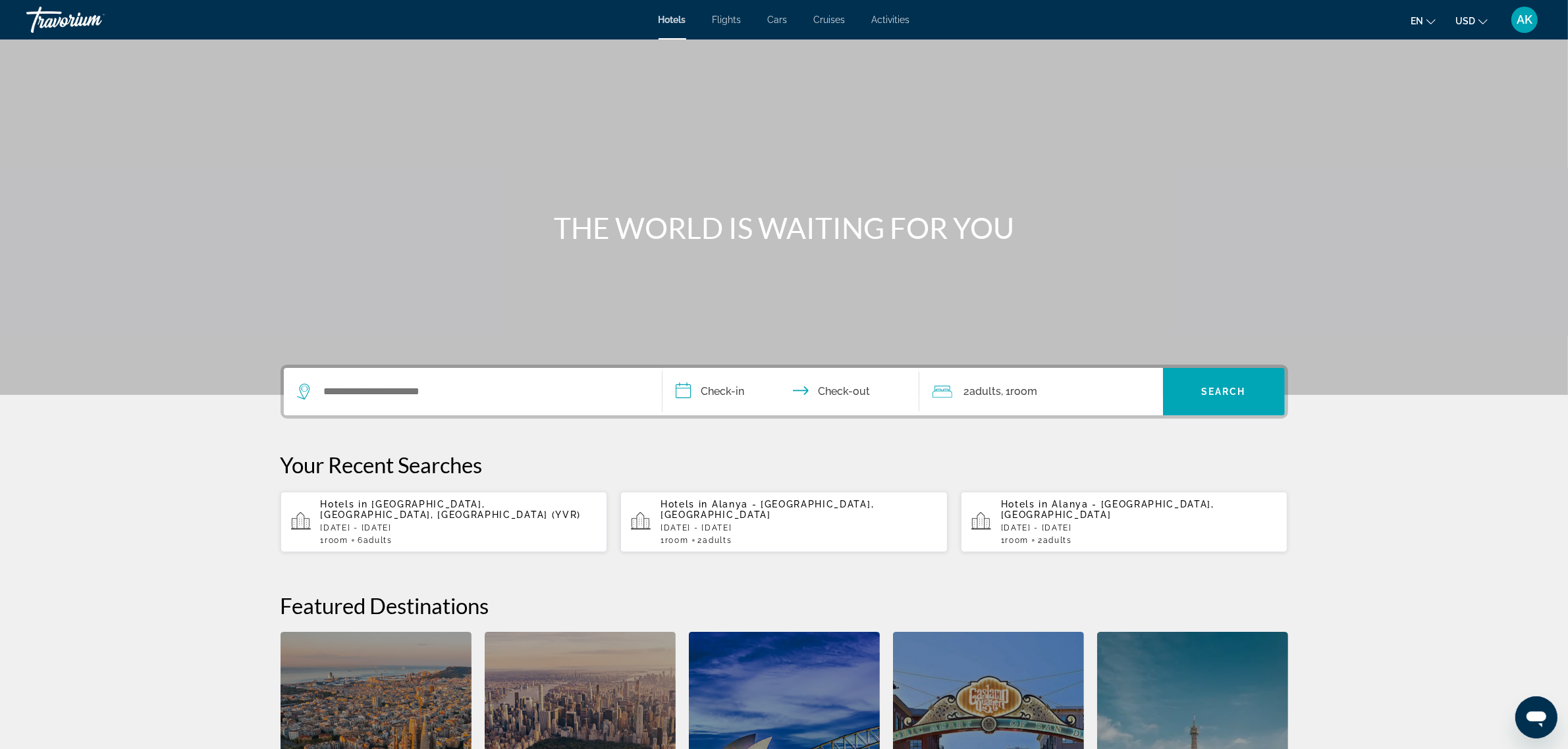
click at [428, 402] on div "Search widget" at bounding box center [472, 391] width 352 height 47
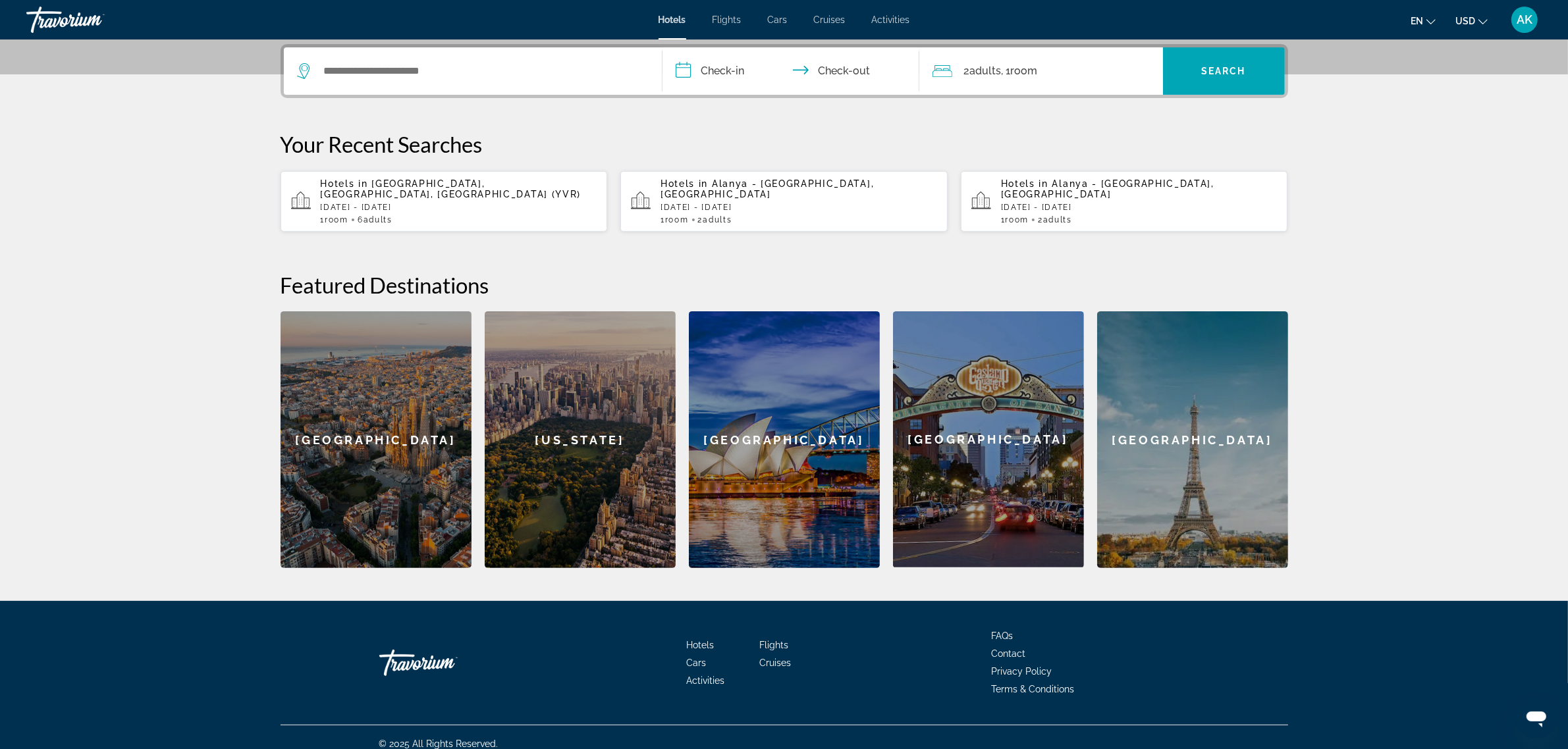
scroll to position [322, 0]
click at [358, 69] on input "Search widget" at bounding box center [482, 70] width 319 height 20
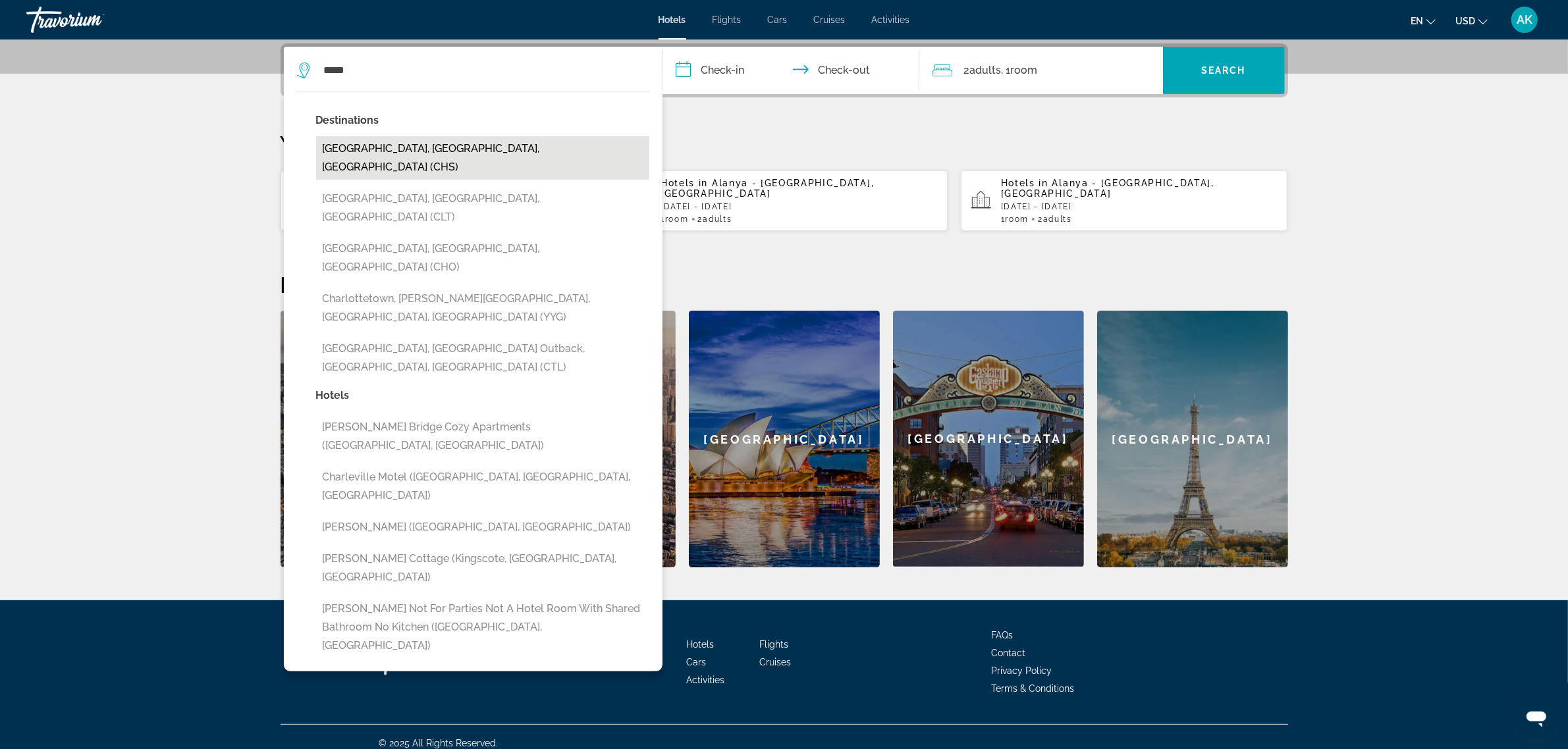
click at [372, 144] on button "[GEOGRAPHIC_DATA], [GEOGRAPHIC_DATA], [GEOGRAPHIC_DATA] (CHS)" at bounding box center [483, 158] width 334 height 43
type input "**********"
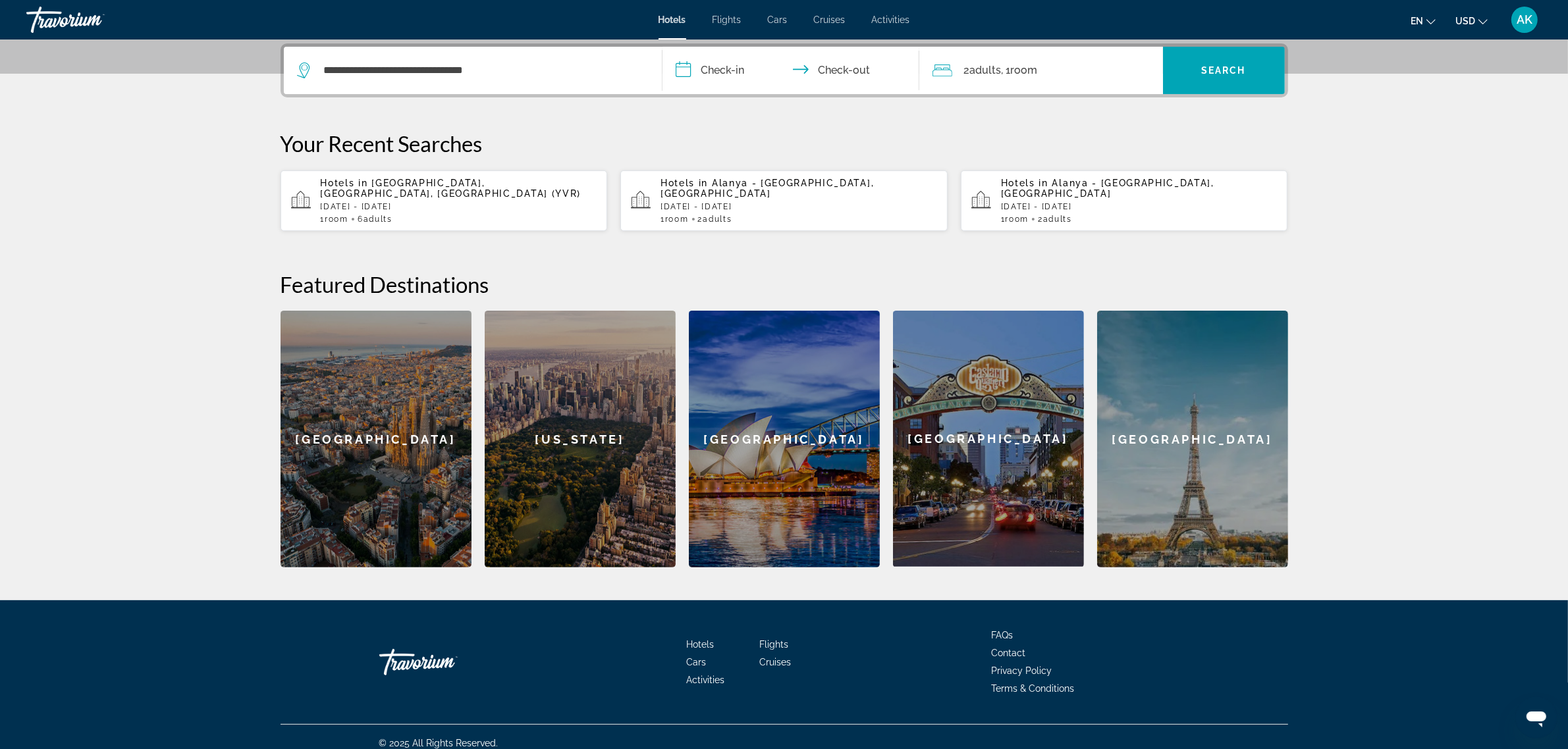
click at [733, 70] on input "**********" at bounding box center [793, 72] width 262 height 51
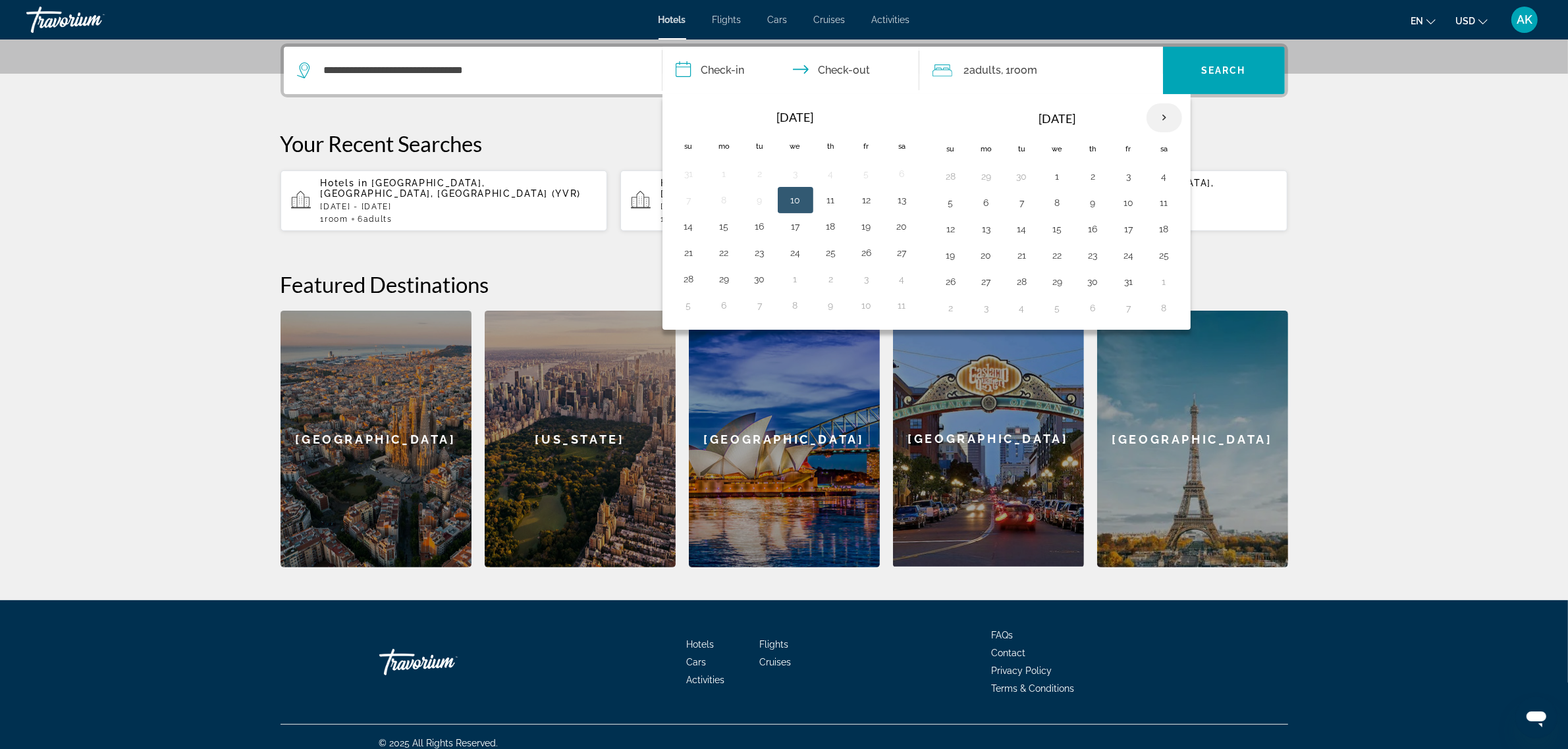
click at [1171, 113] on th "Next month" at bounding box center [1164, 118] width 35 height 29
click at [1145, 229] on td "19" at bounding box center [1129, 229] width 35 height 27
click at [990, 260] on button "22" at bounding box center [986, 255] width 21 height 18
click at [1124, 231] on button "19" at bounding box center [1129, 228] width 21 height 18
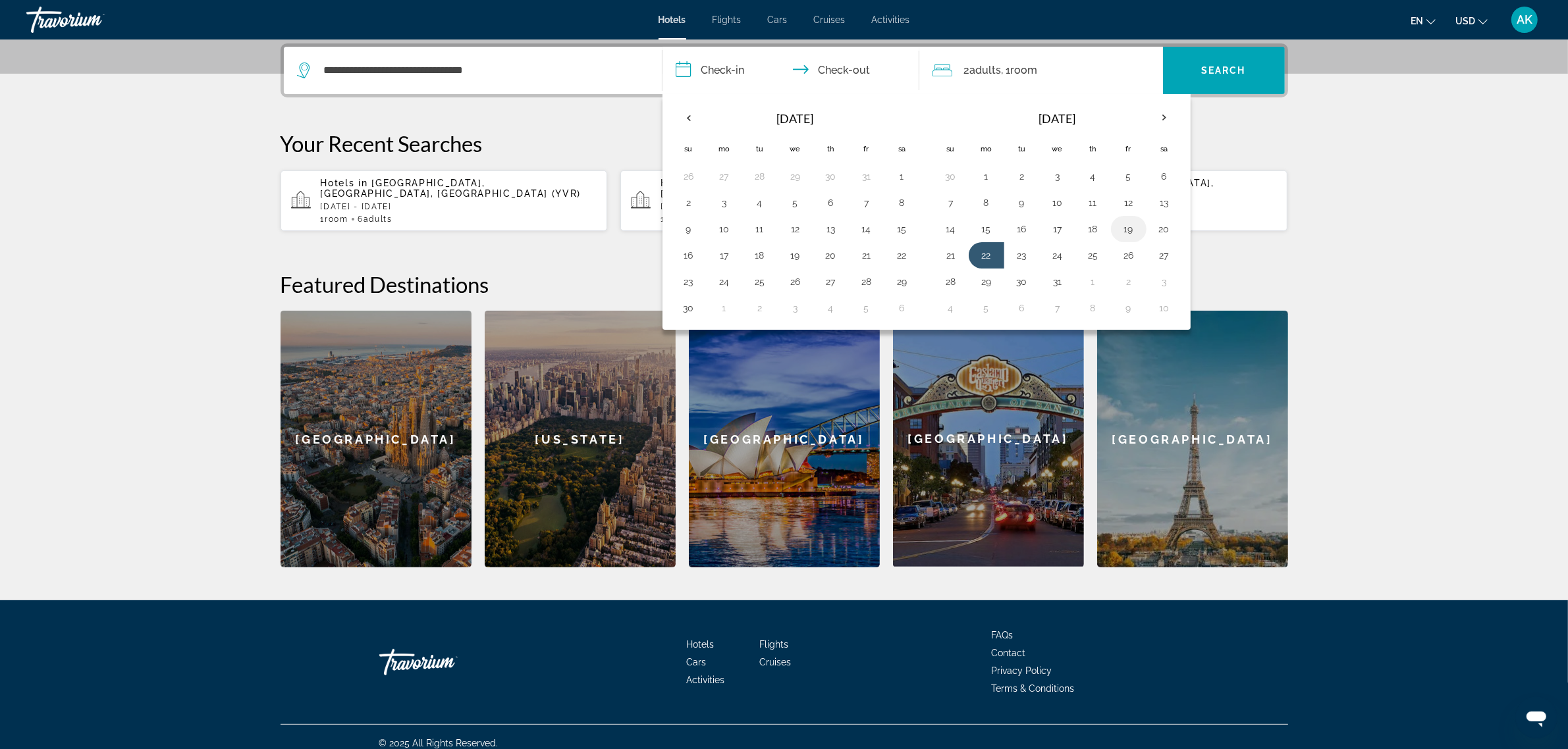
type input "**********"
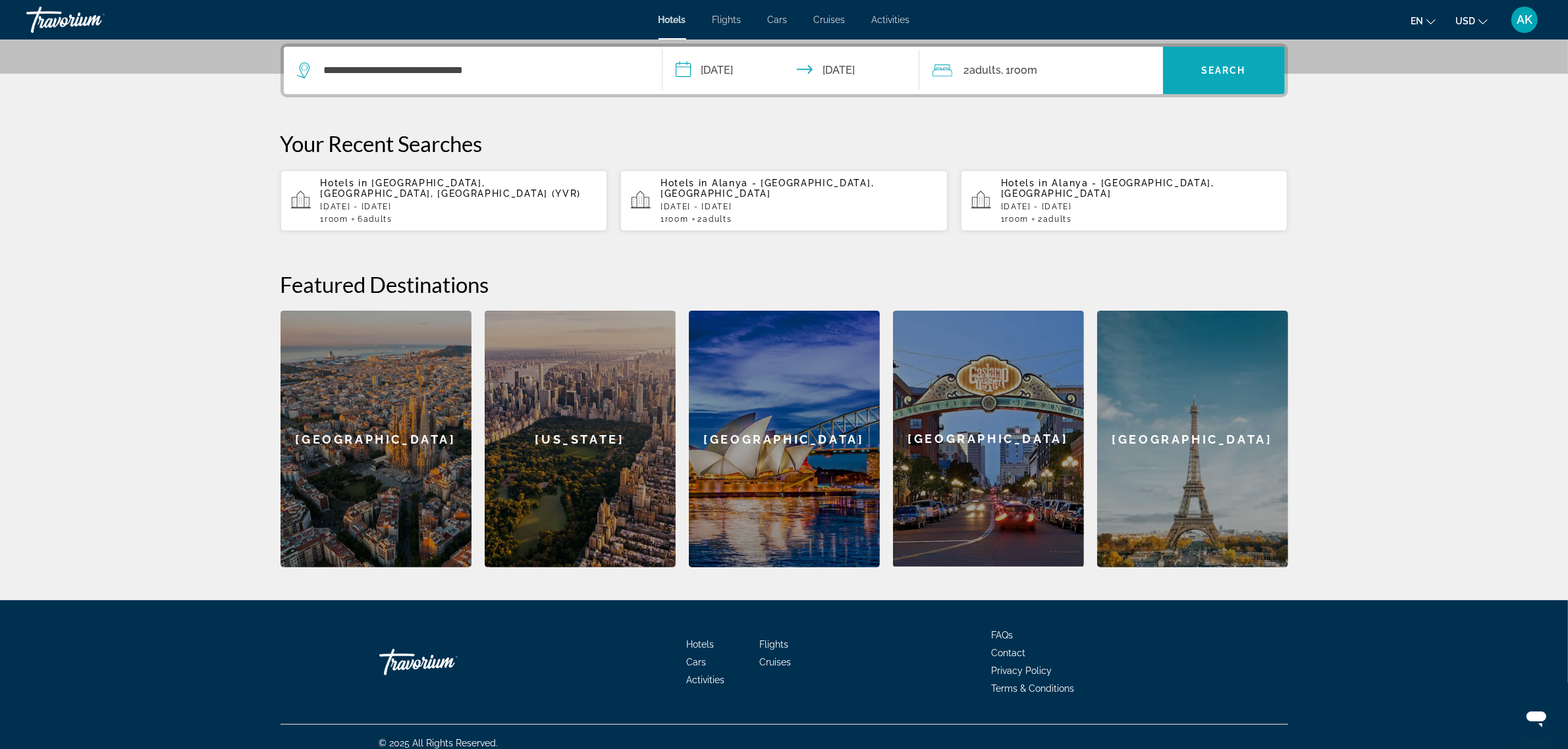
click at [1227, 73] on span "Search" at bounding box center [1223, 70] width 45 height 10
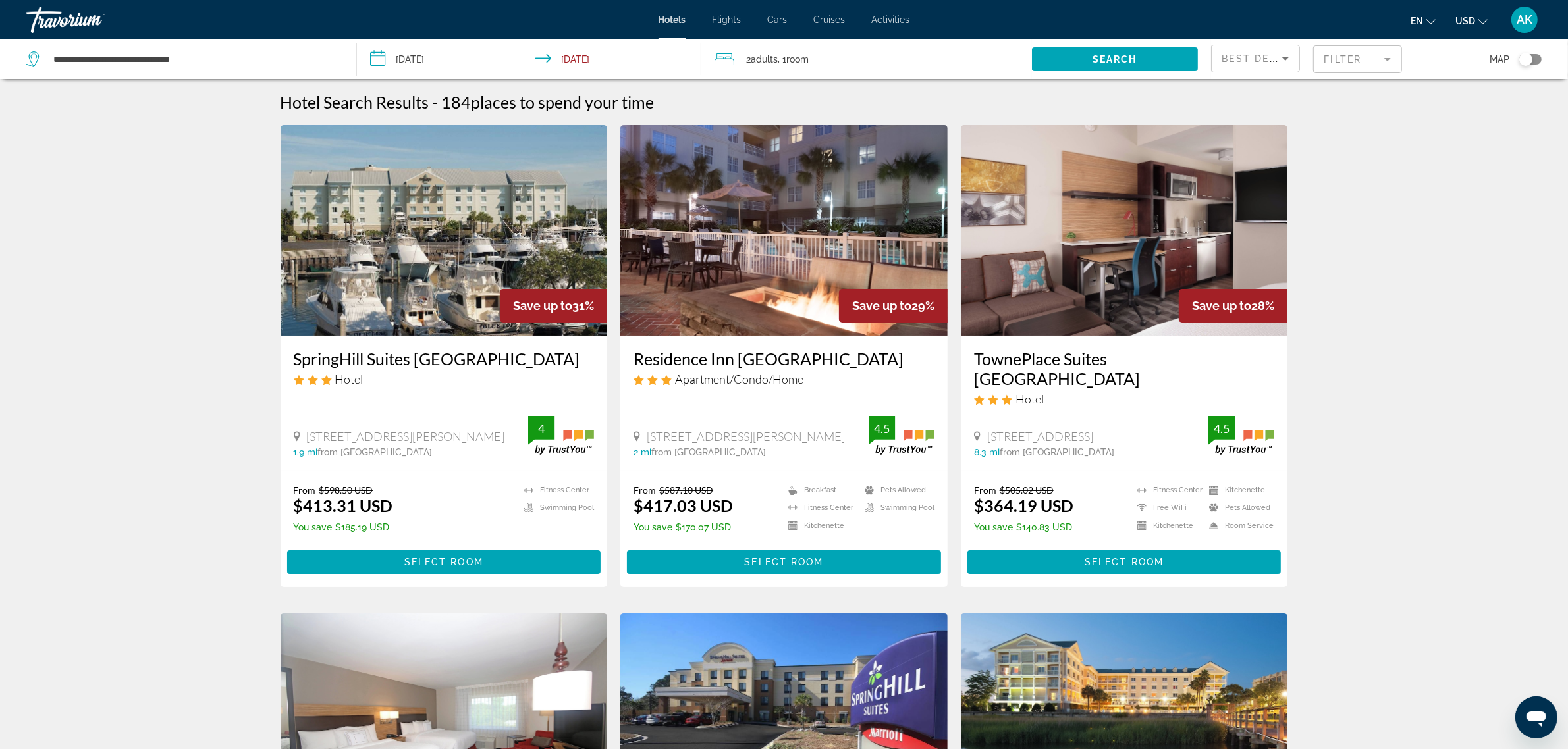
click at [1279, 58] on icon "Sort by" at bounding box center [1285, 59] width 16 height 16
click at [1279, 155] on mat-option "Lowest Price" at bounding box center [1256, 156] width 88 height 31
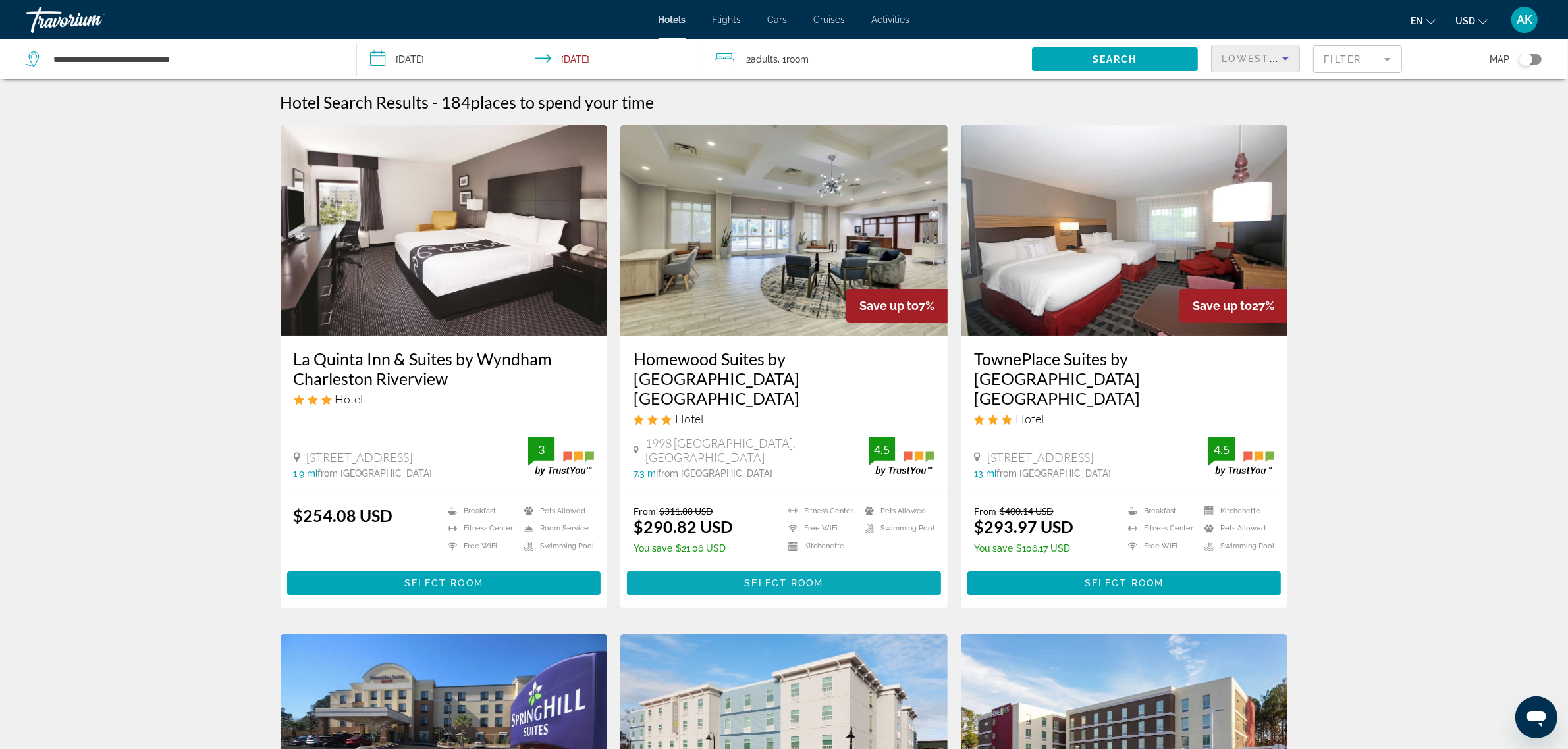
click at [786, 578] on span "Select Room" at bounding box center [783, 583] width 79 height 10
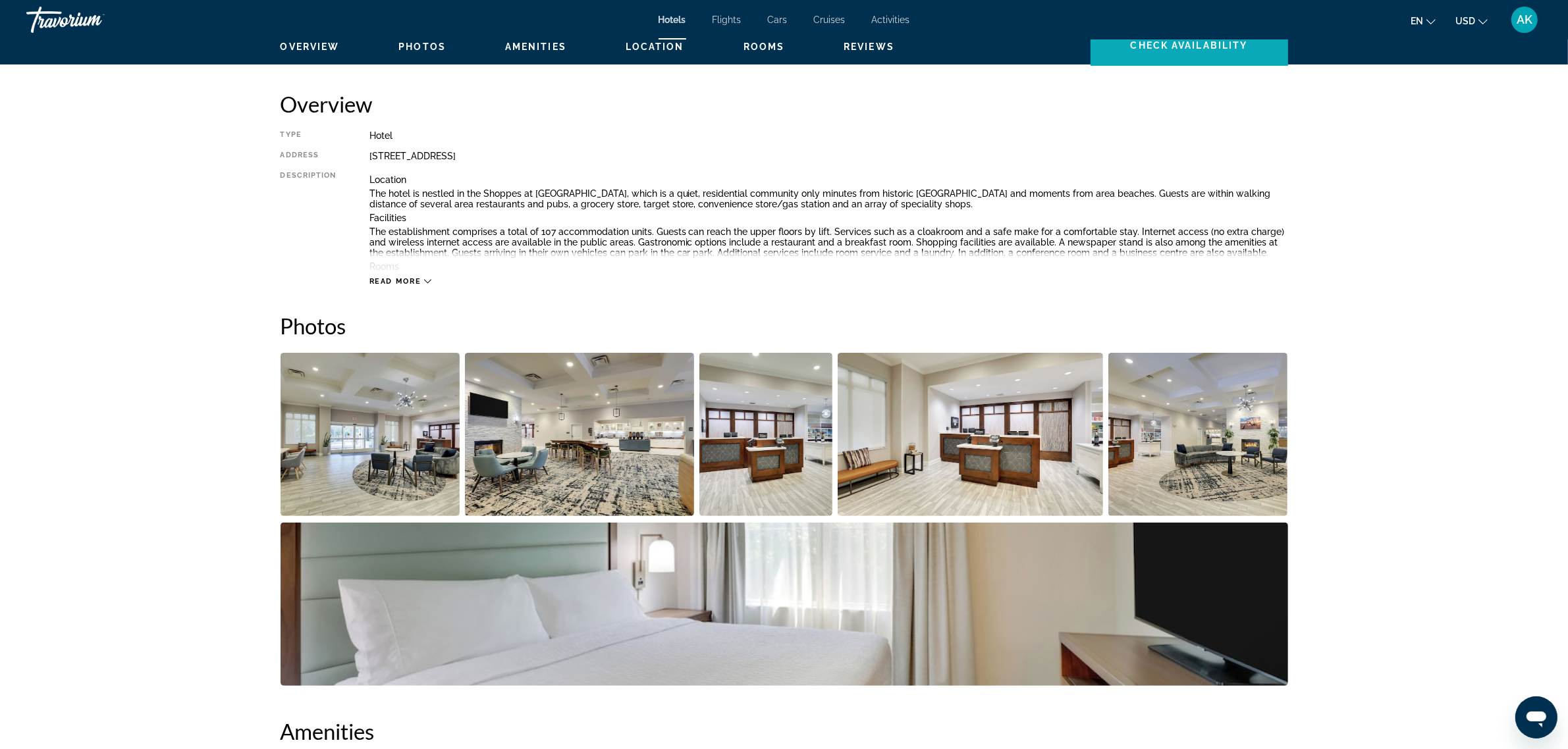
scroll to position [411, 0]
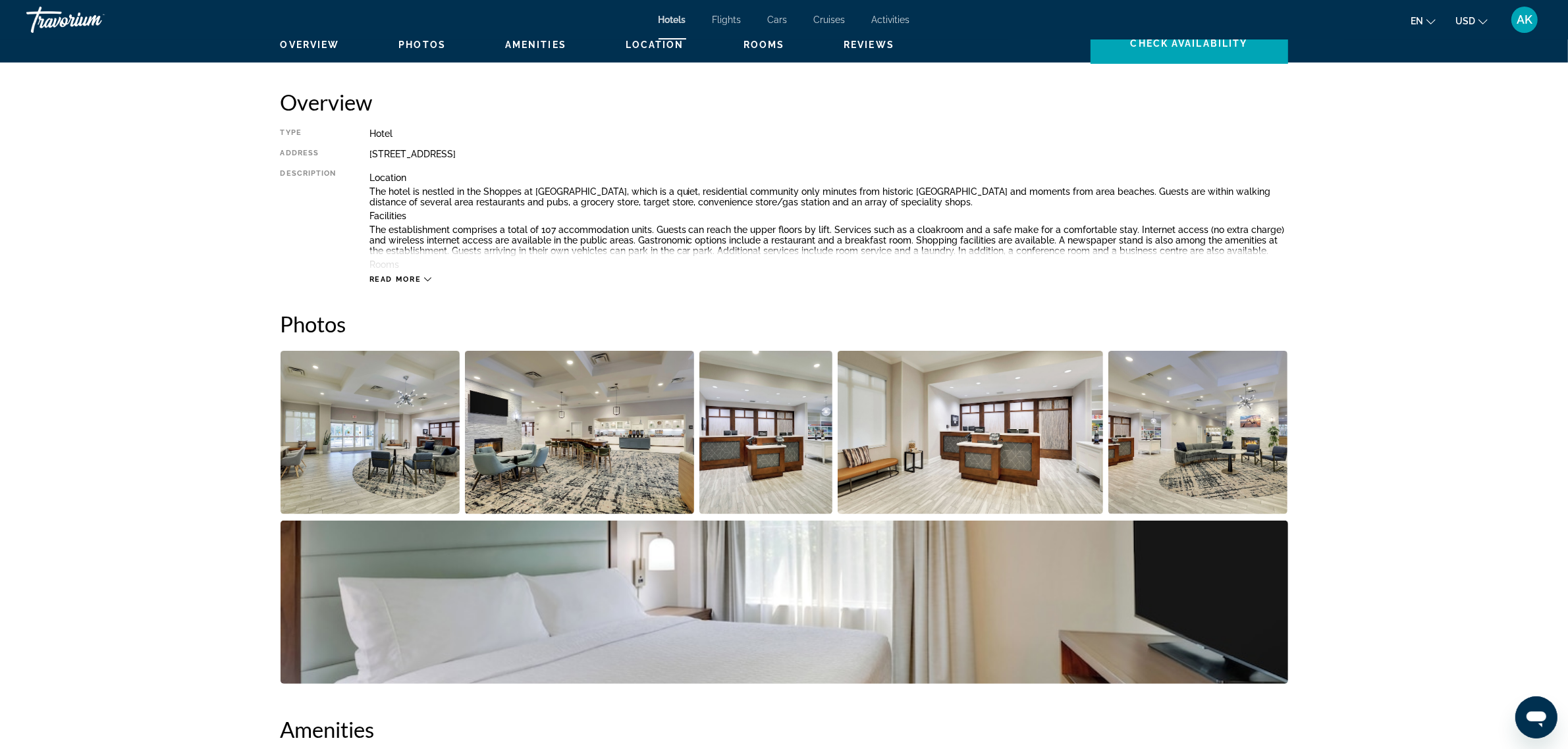
click at [393, 442] on img "Open full-screen image slider" at bounding box center [370, 432] width 180 height 163
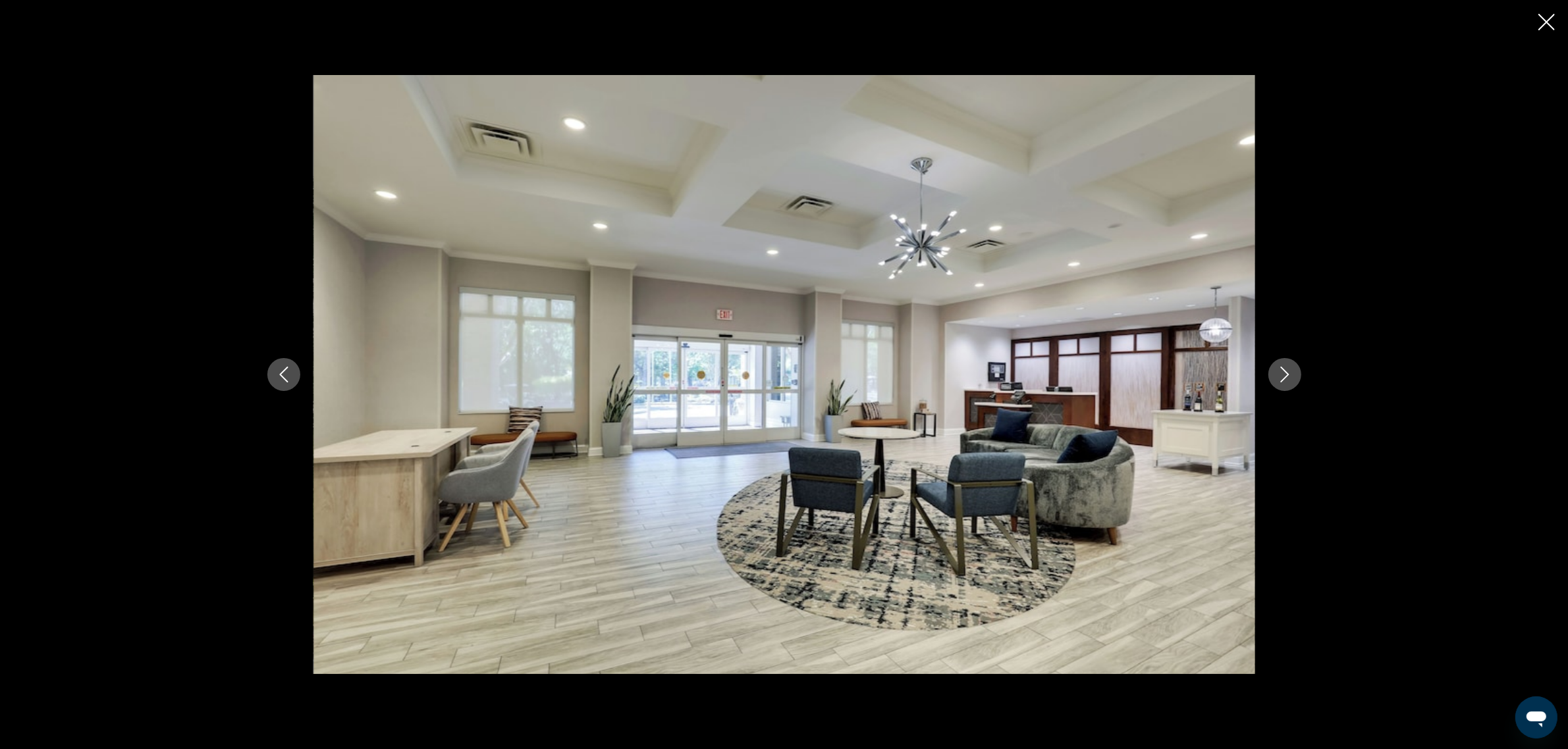
click at [1280, 373] on icon "Next image" at bounding box center [1285, 374] width 16 height 16
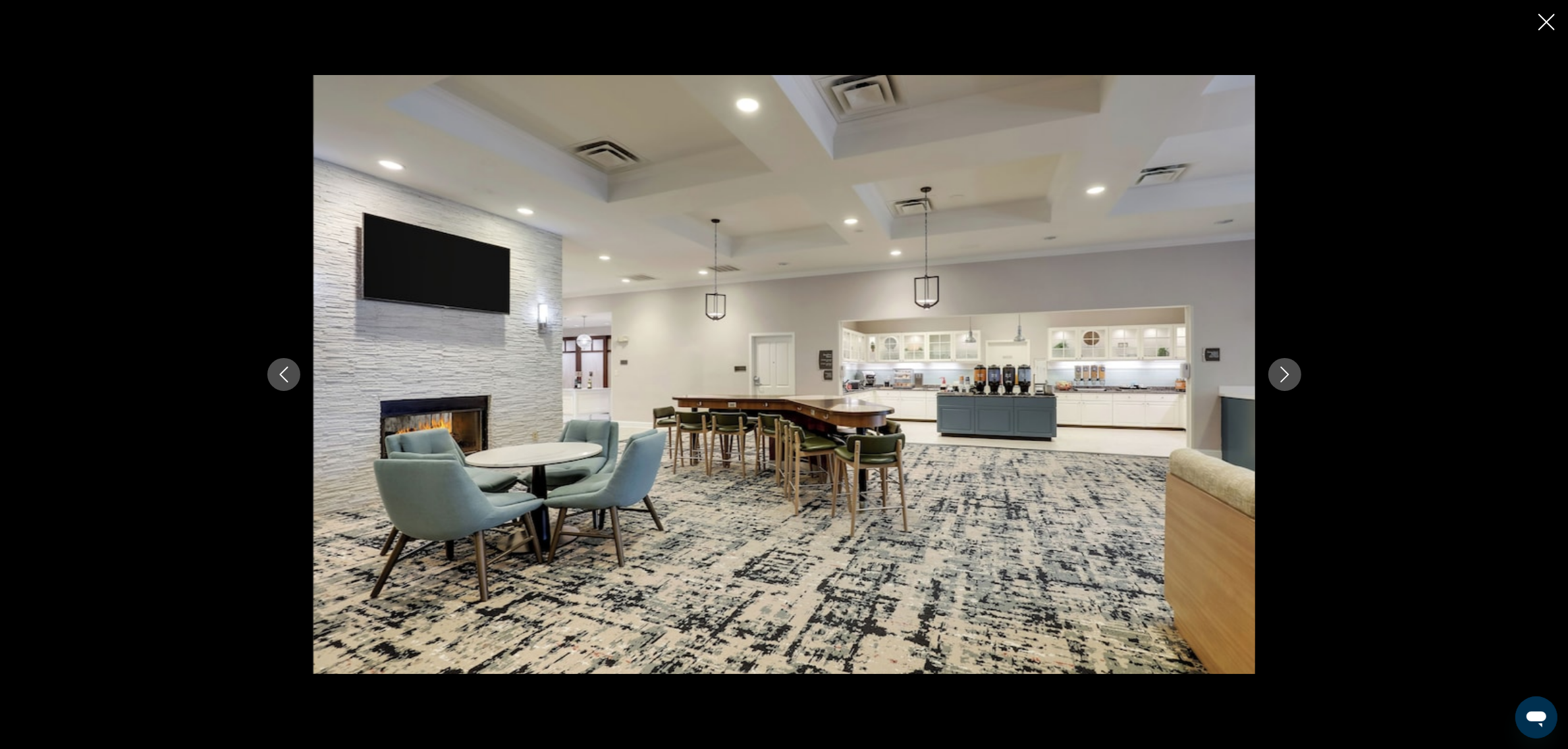
click at [1280, 373] on icon "Next image" at bounding box center [1285, 374] width 16 height 16
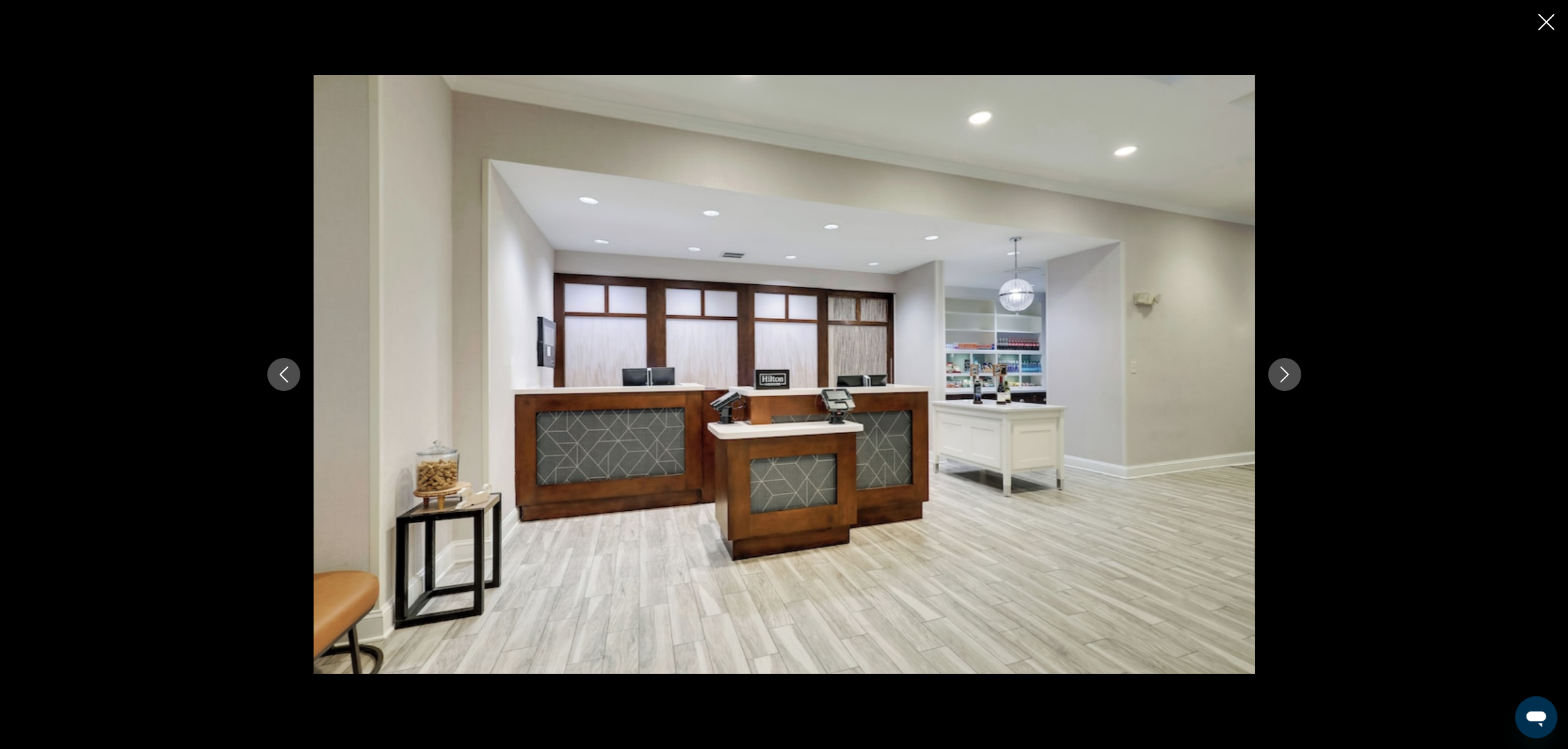
click at [1280, 373] on icon "Next image" at bounding box center [1285, 374] width 16 height 16
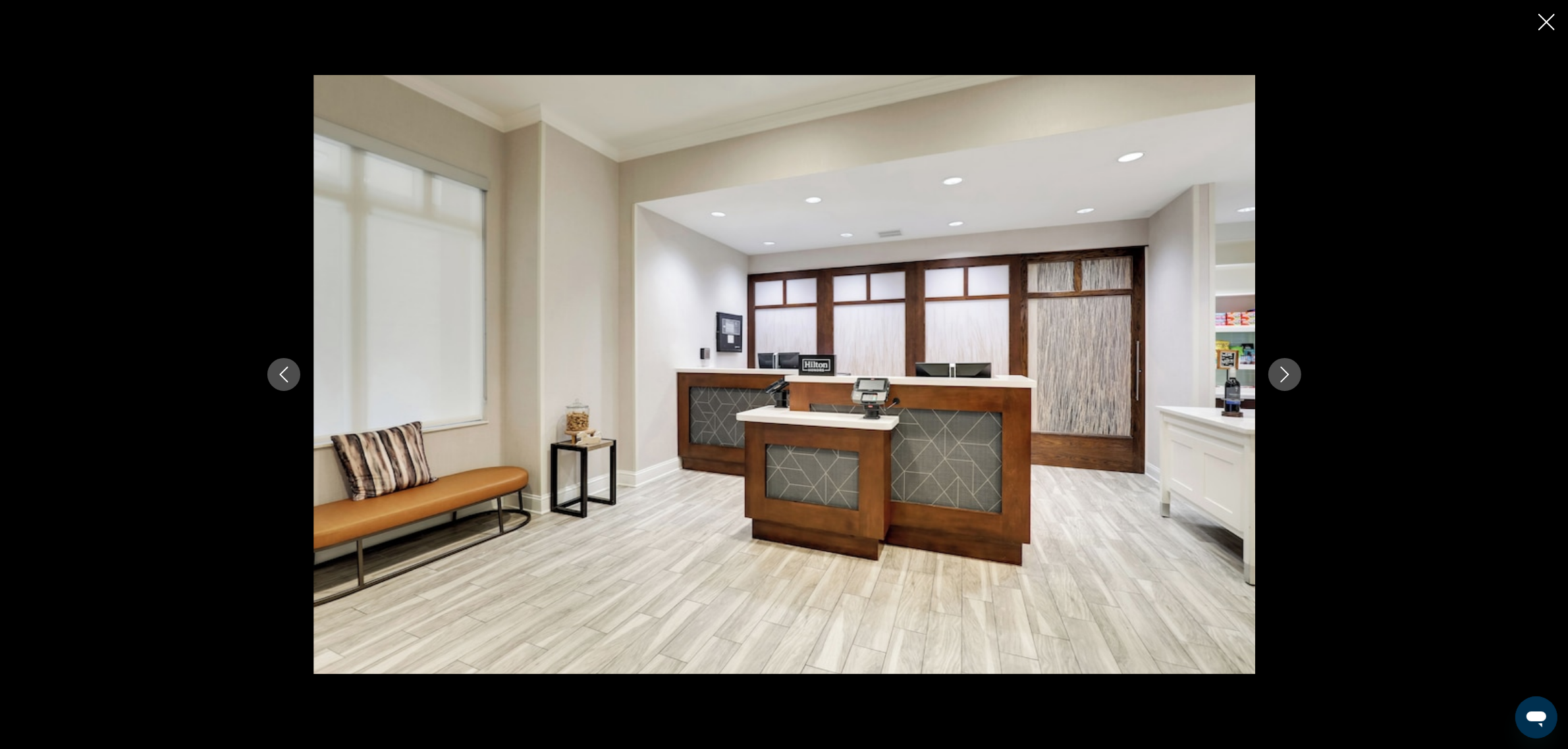
click at [1280, 373] on icon "Next image" at bounding box center [1285, 374] width 16 height 16
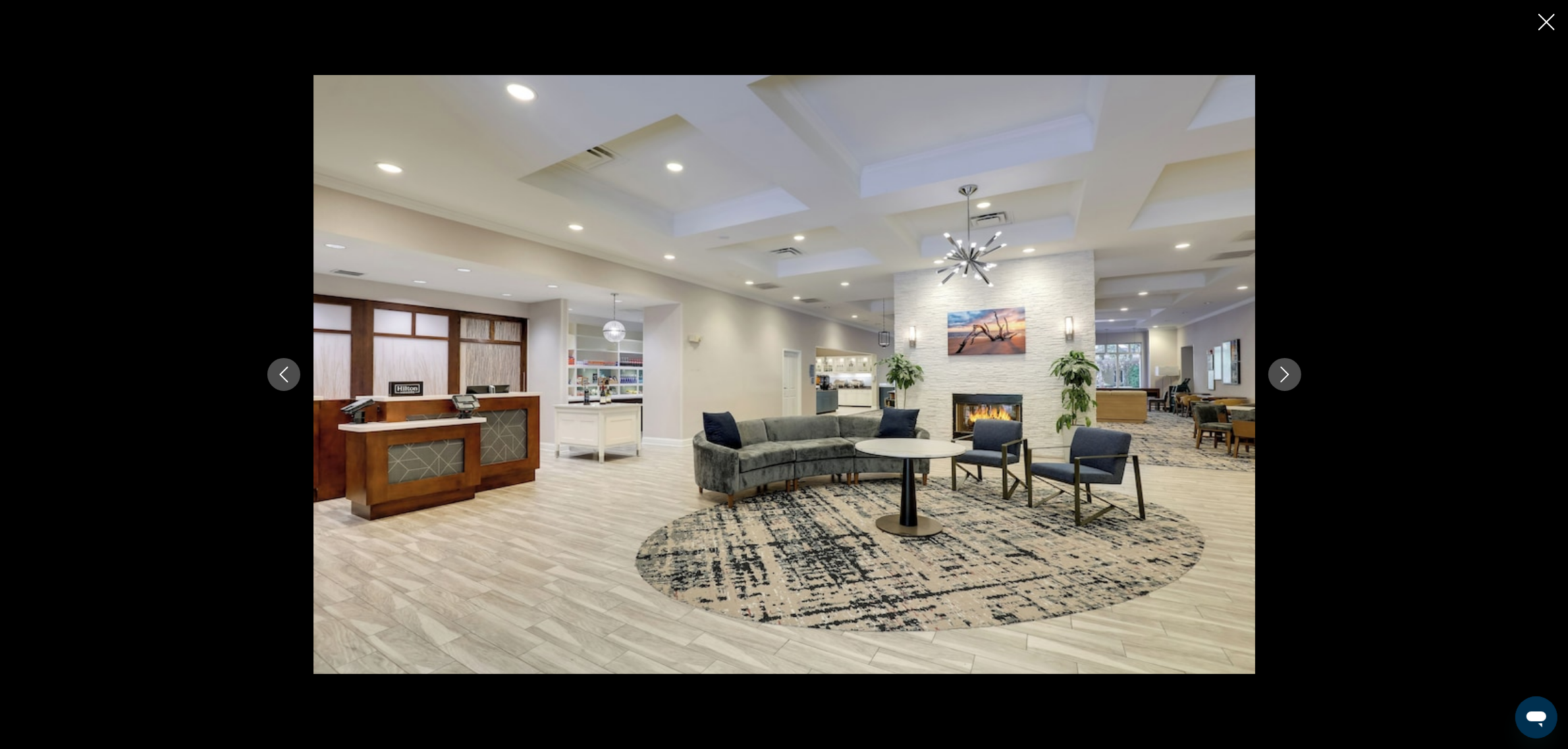
click at [1280, 373] on icon "Next image" at bounding box center [1285, 374] width 16 height 16
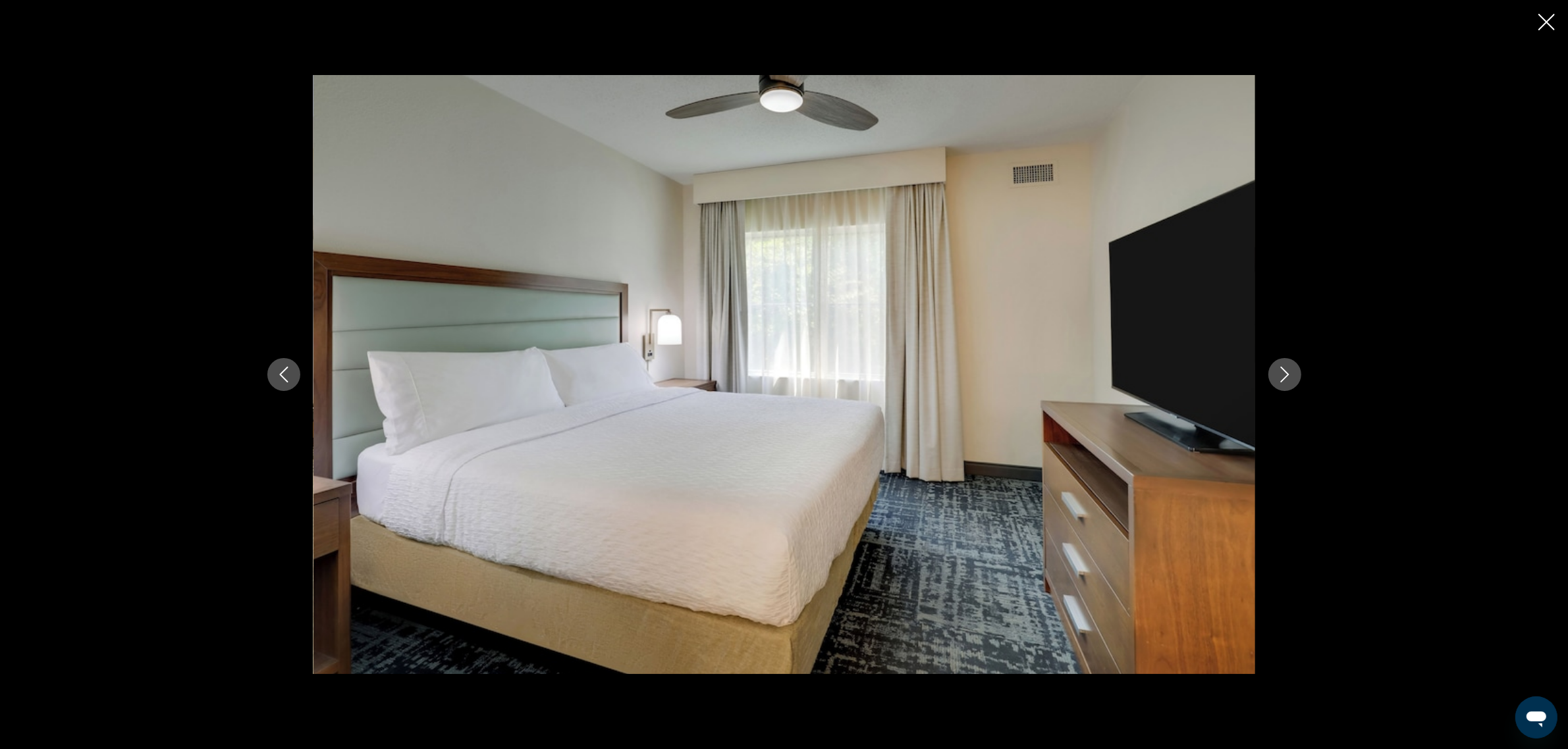
click at [1280, 373] on icon "Next image" at bounding box center [1285, 374] width 16 height 16
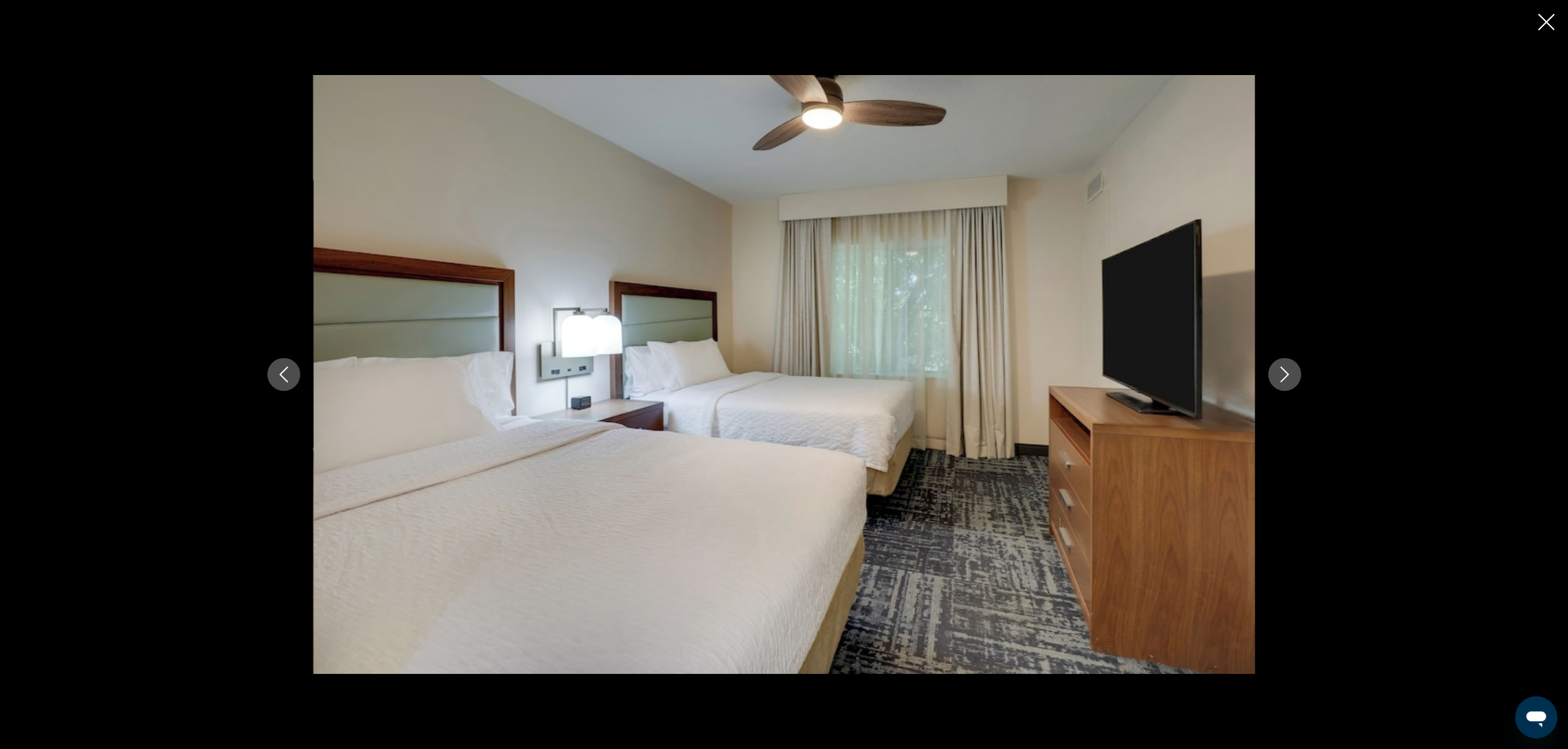
click at [1282, 373] on icon "Next image" at bounding box center [1285, 374] width 16 height 16
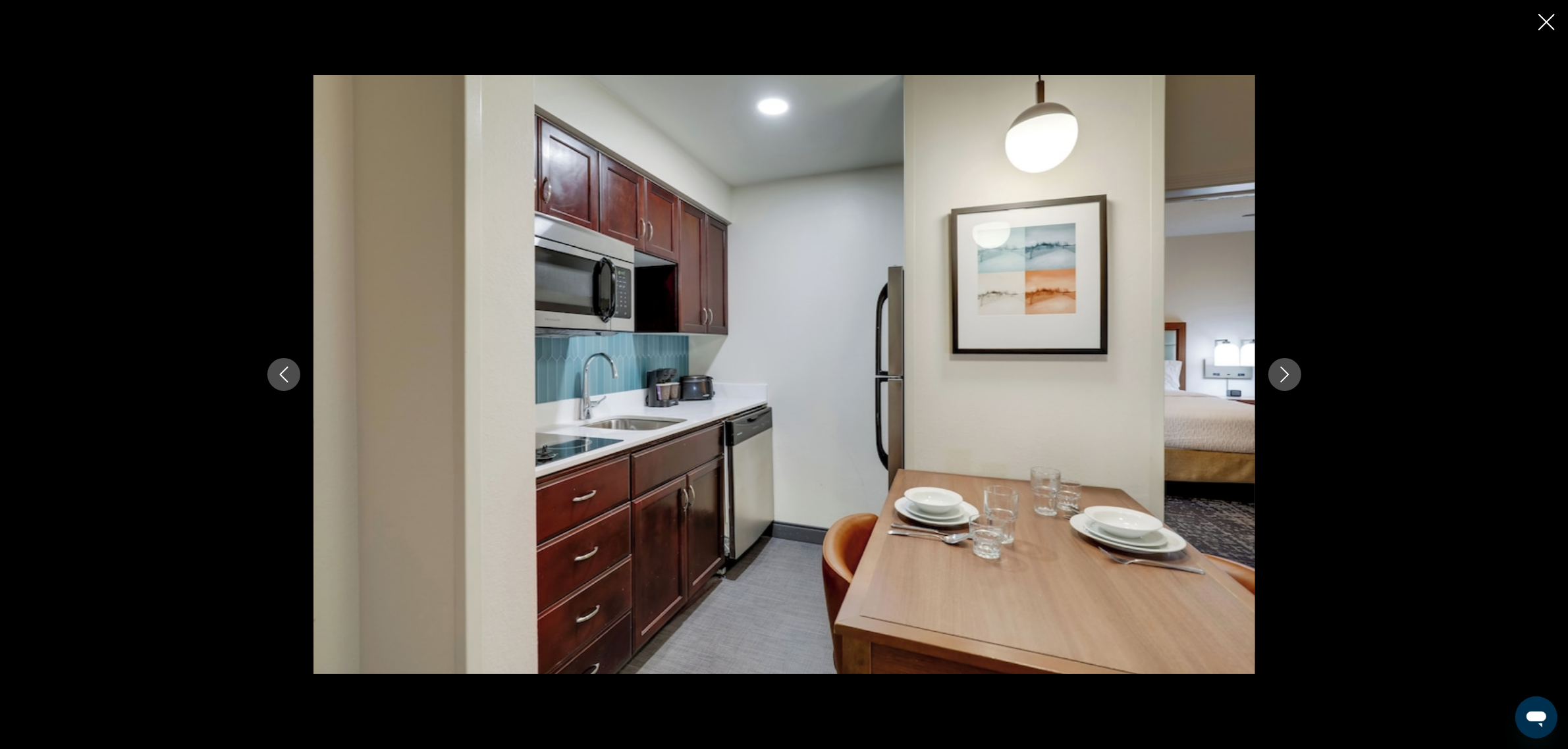
click at [1282, 373] on icon "Next image" at bounding box center [1285, 374] width 16 height 16
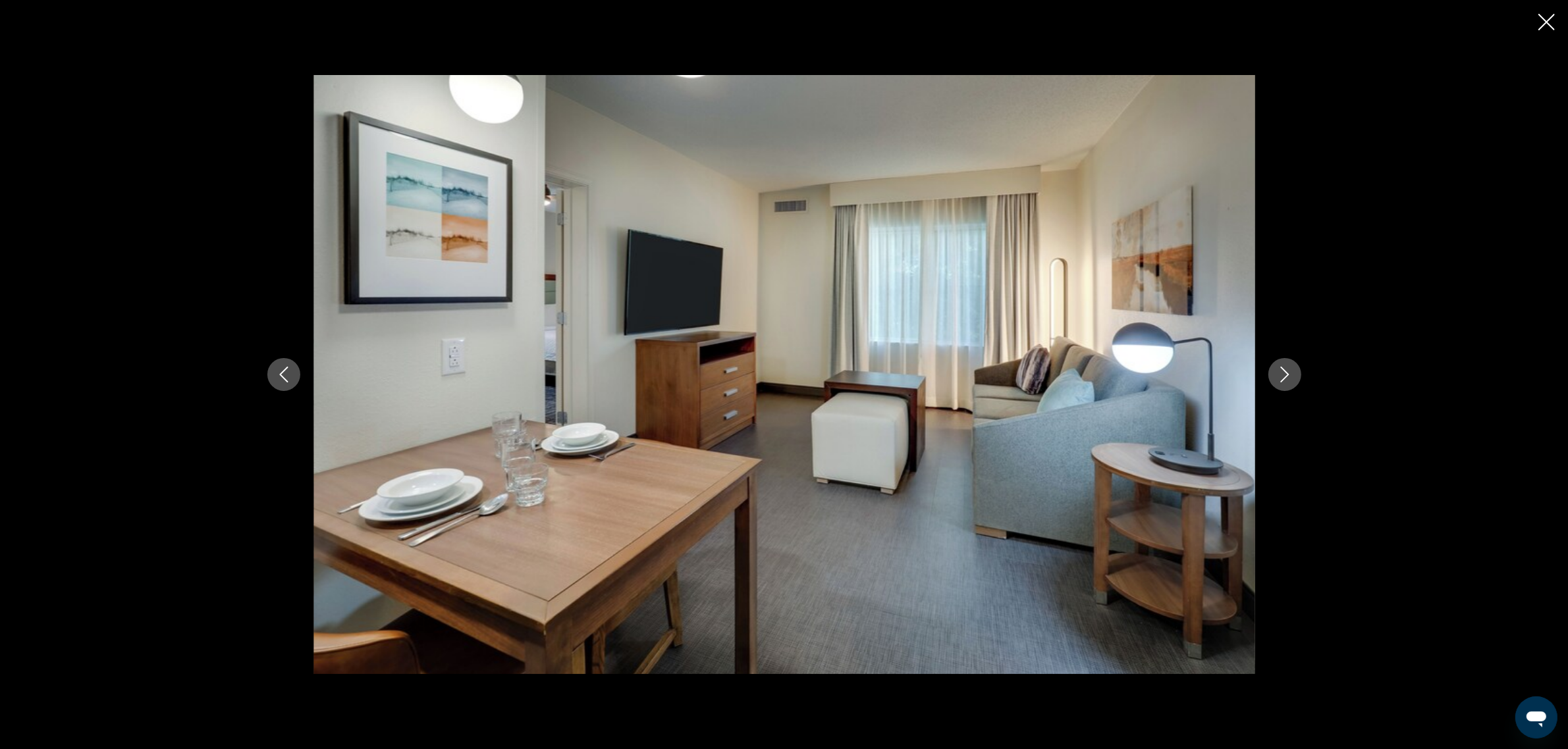
click at [1283, 370] on icon "Next image" at bounding box center [1285, 374] width 16 height 16
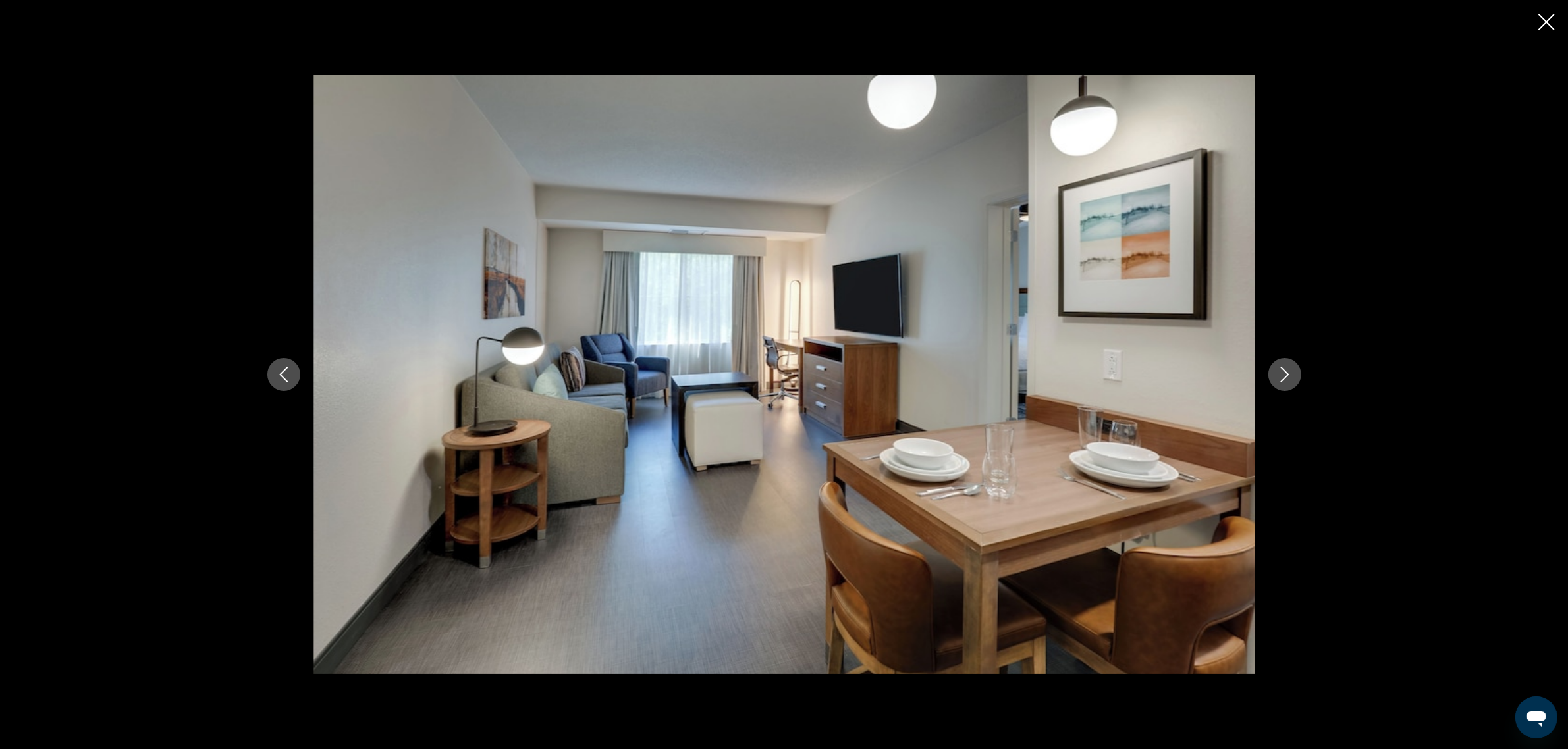
click at [1283, 370] on icon "Next image" at bounding box center [1285, 374] width 16 height 16
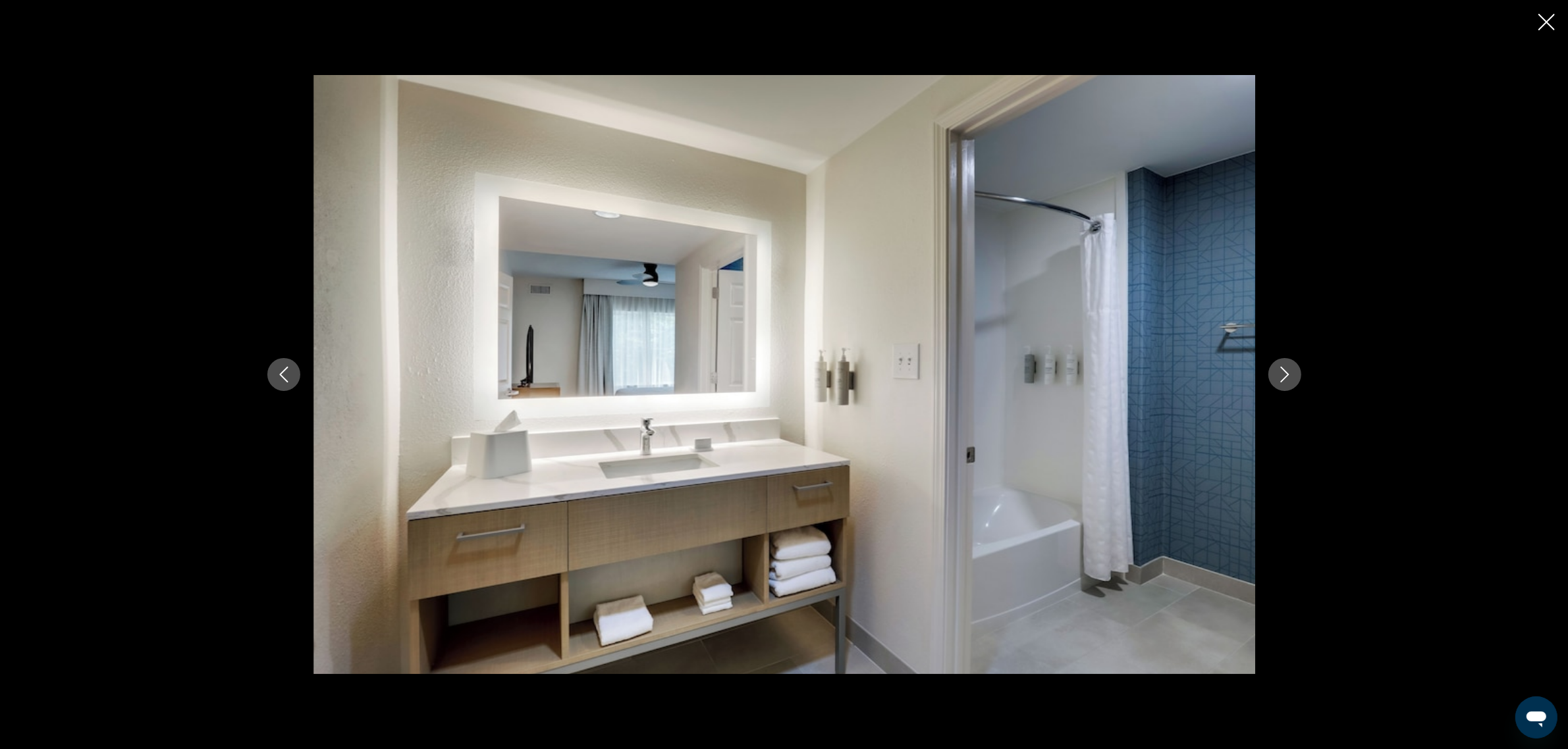
click at [1283, 370] on icon "Next image" at bounding box center [1285, 374] width 16 height 16
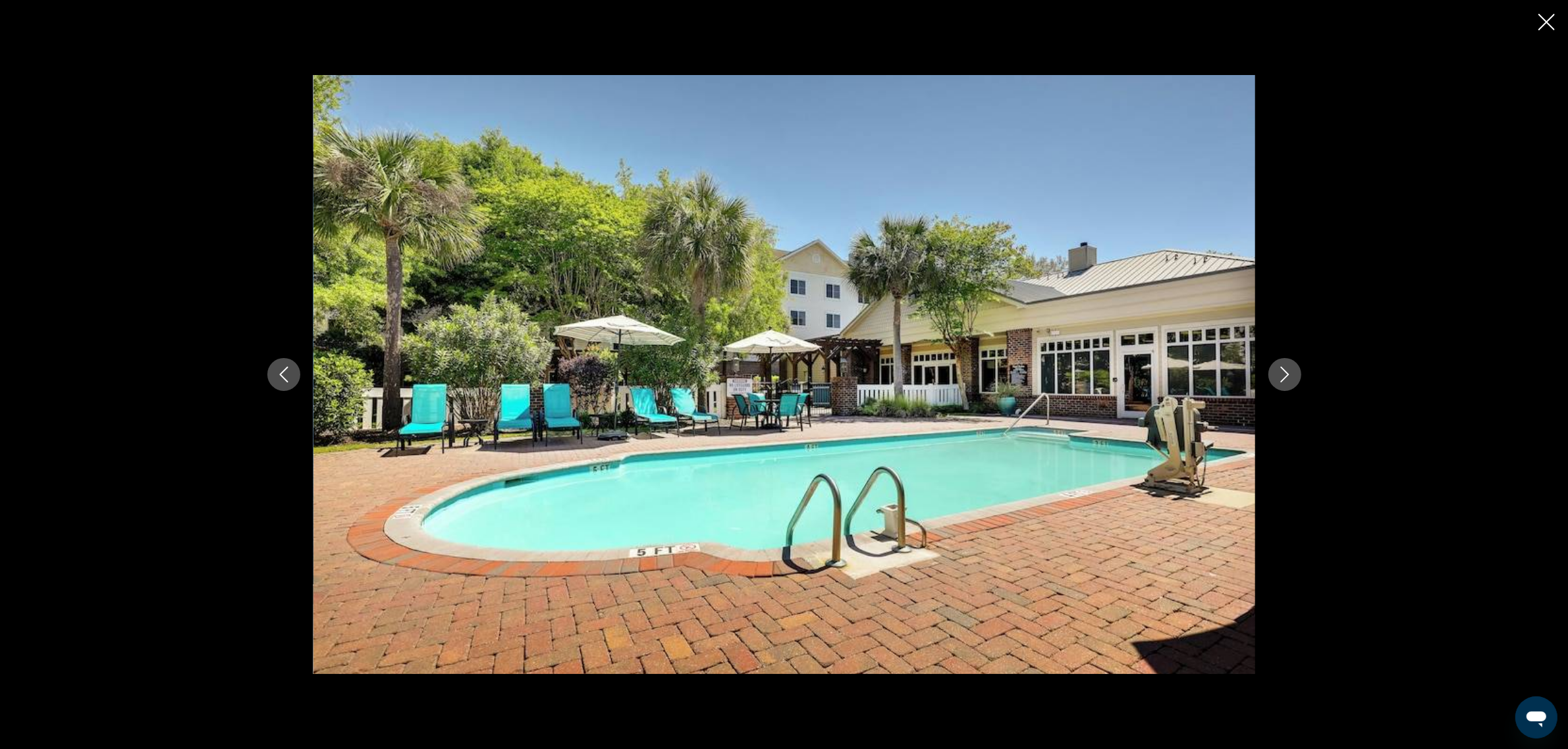
click at [1283, 370] on icon "Next image" at bounding box center [1285, 374] width 16 height 16
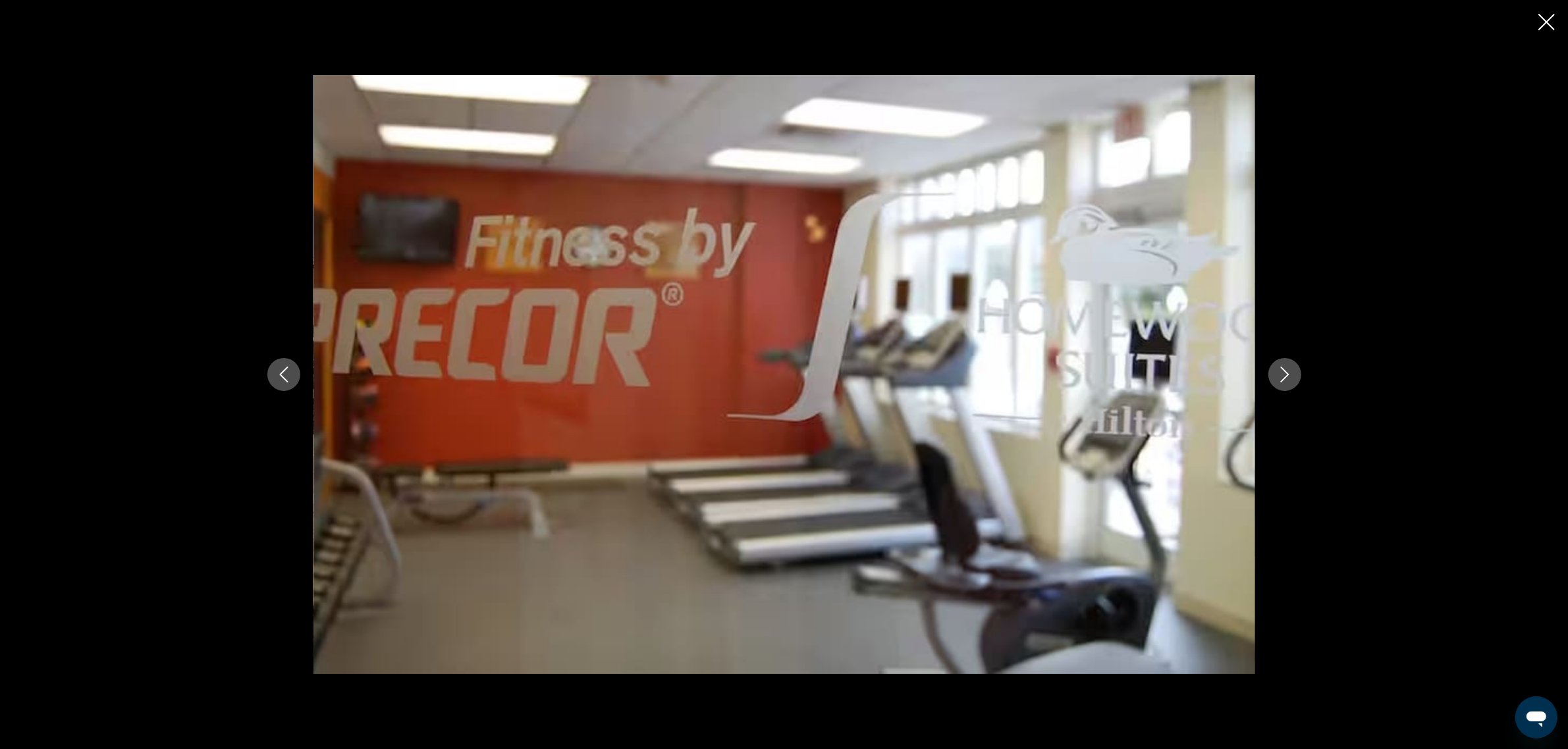
click at [1283, 370] on icon "Next image" at bounding box center [1285, 374] width 16 height 16
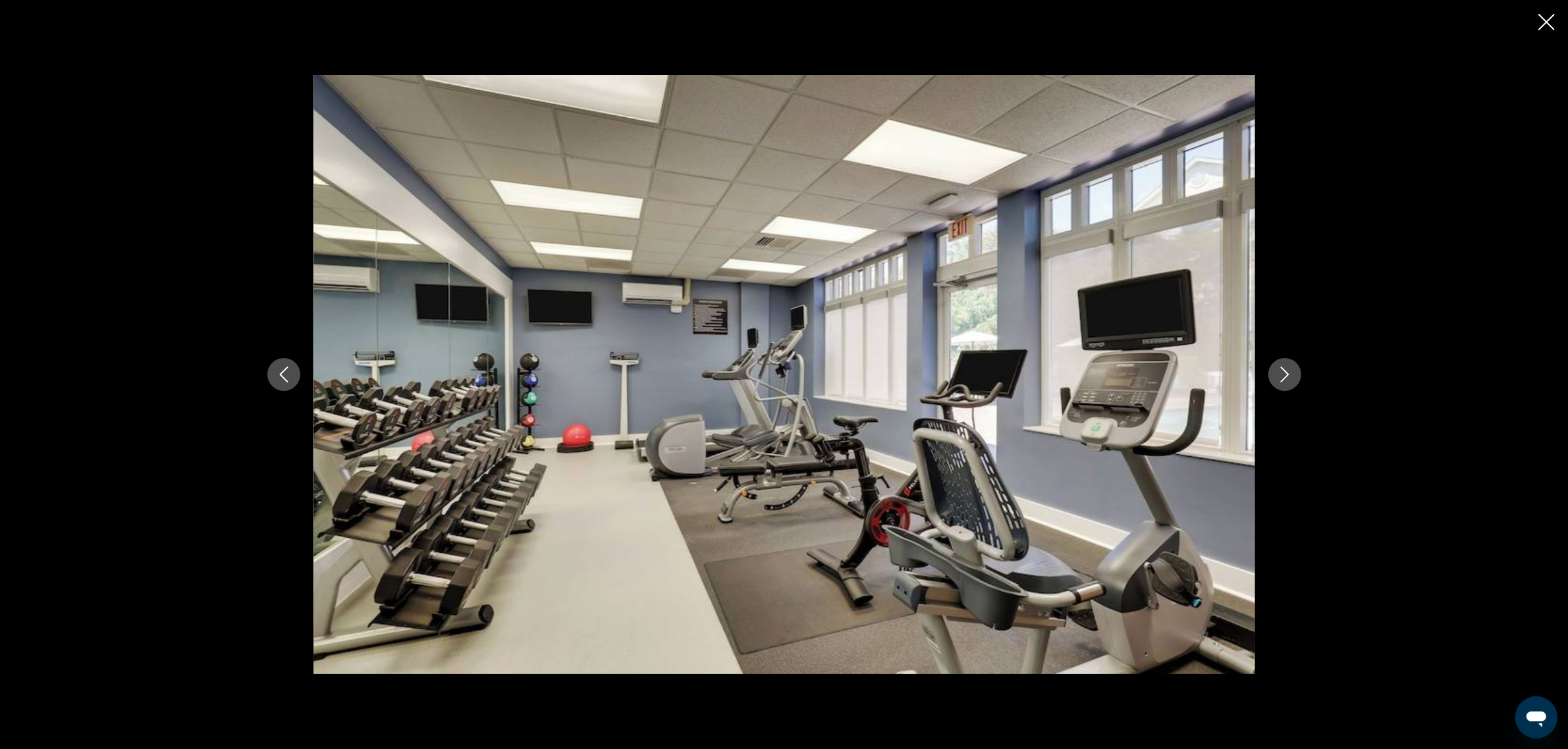
click at [1283, 370] on icon "Next image" at bounding box center [1285, 374] width 16 height 16
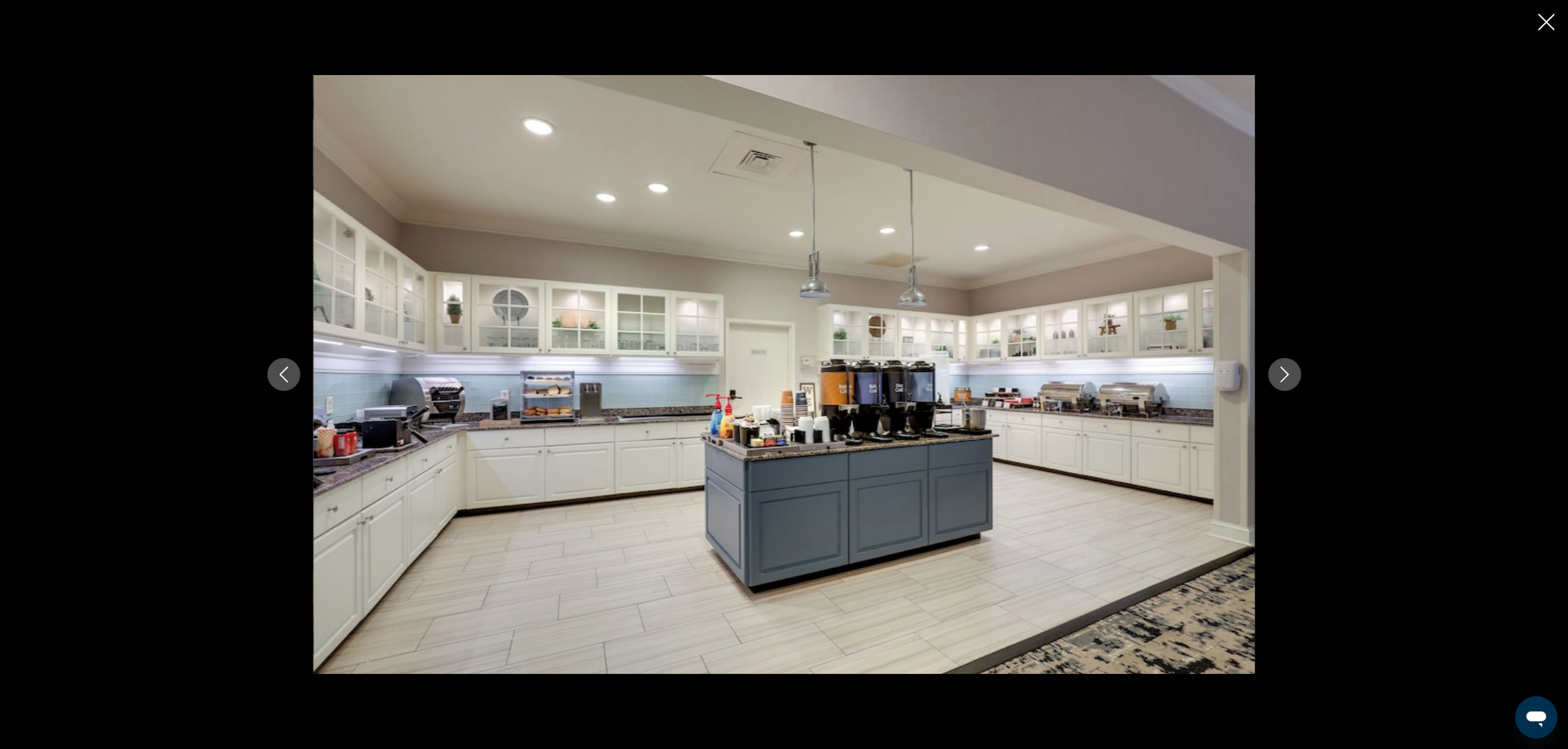
click at [1555, 22] on div "prev next" at bounding box center [784, 374] width 1568 height 749
click at [1542, 24] on icon "Close slideshow" at bounding box center [1546, 22] width 16 height 16
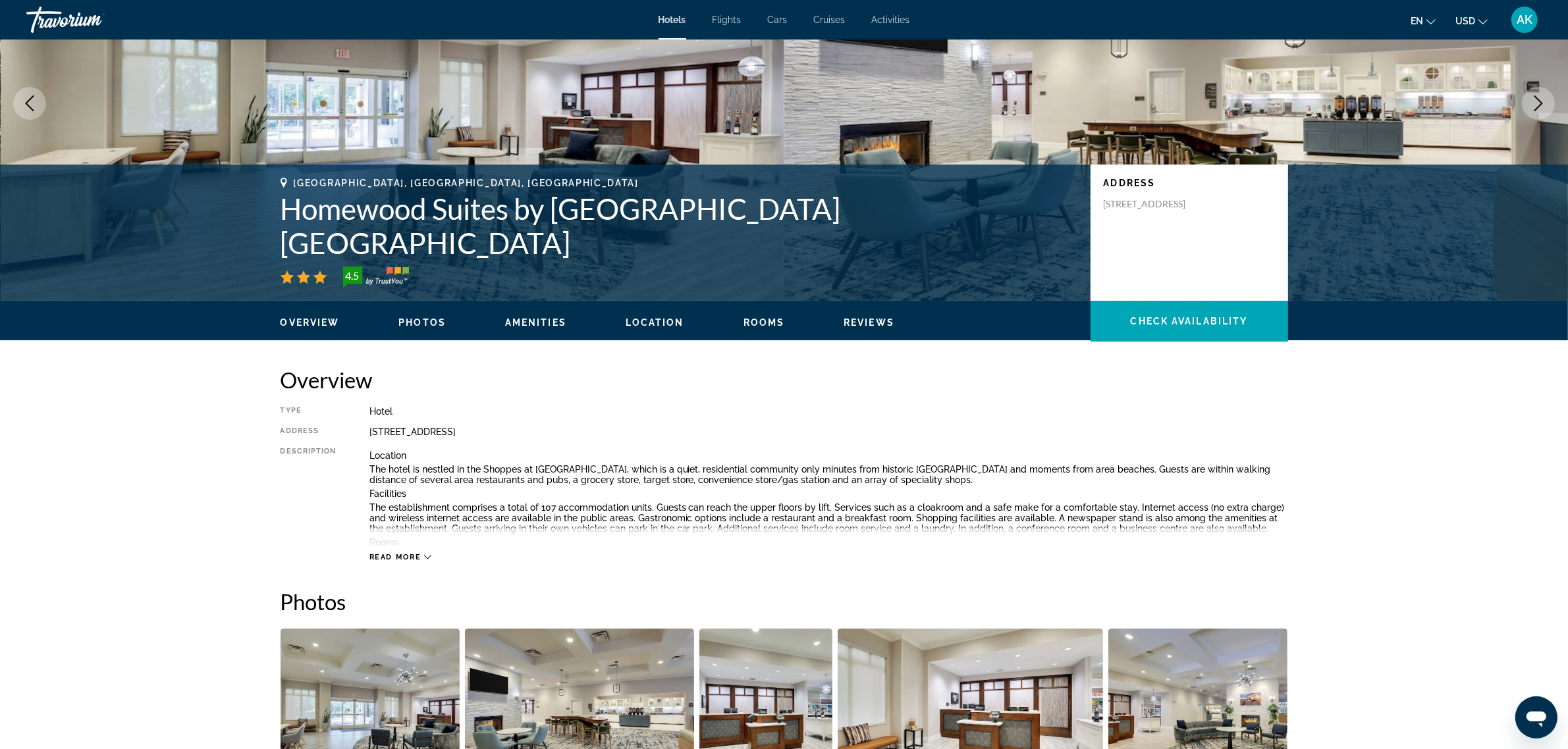
scroll to position [0, 0]
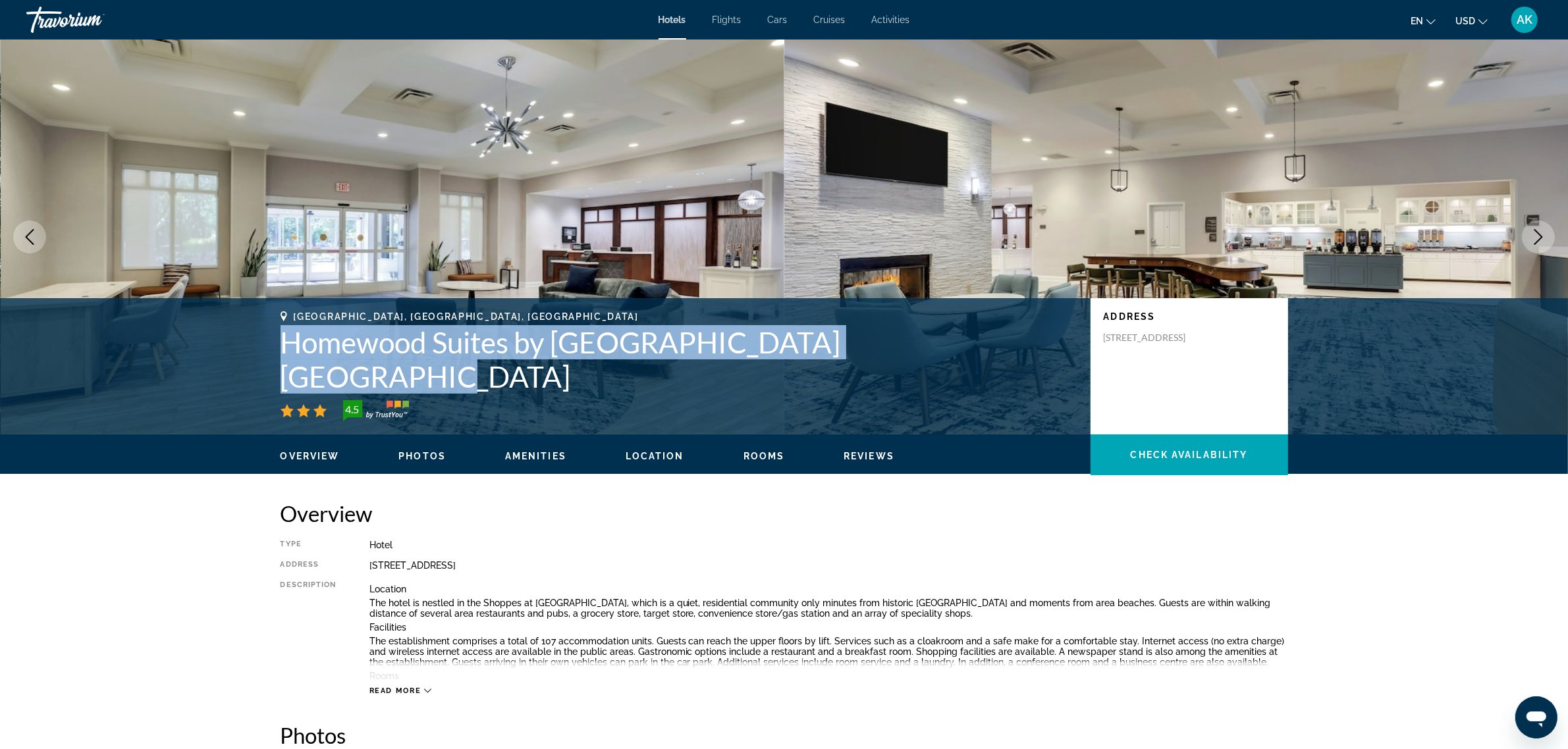
drag, startPoint x: 284, startPoint y: 374, endPoint x: 936, endPoint y: 376, distance: 652.0
click at [936, 376] on h1 "Homewood Suites by Hilton Charleston Mt Pleasant" at bounding box center [678, 359] width 797 height 68
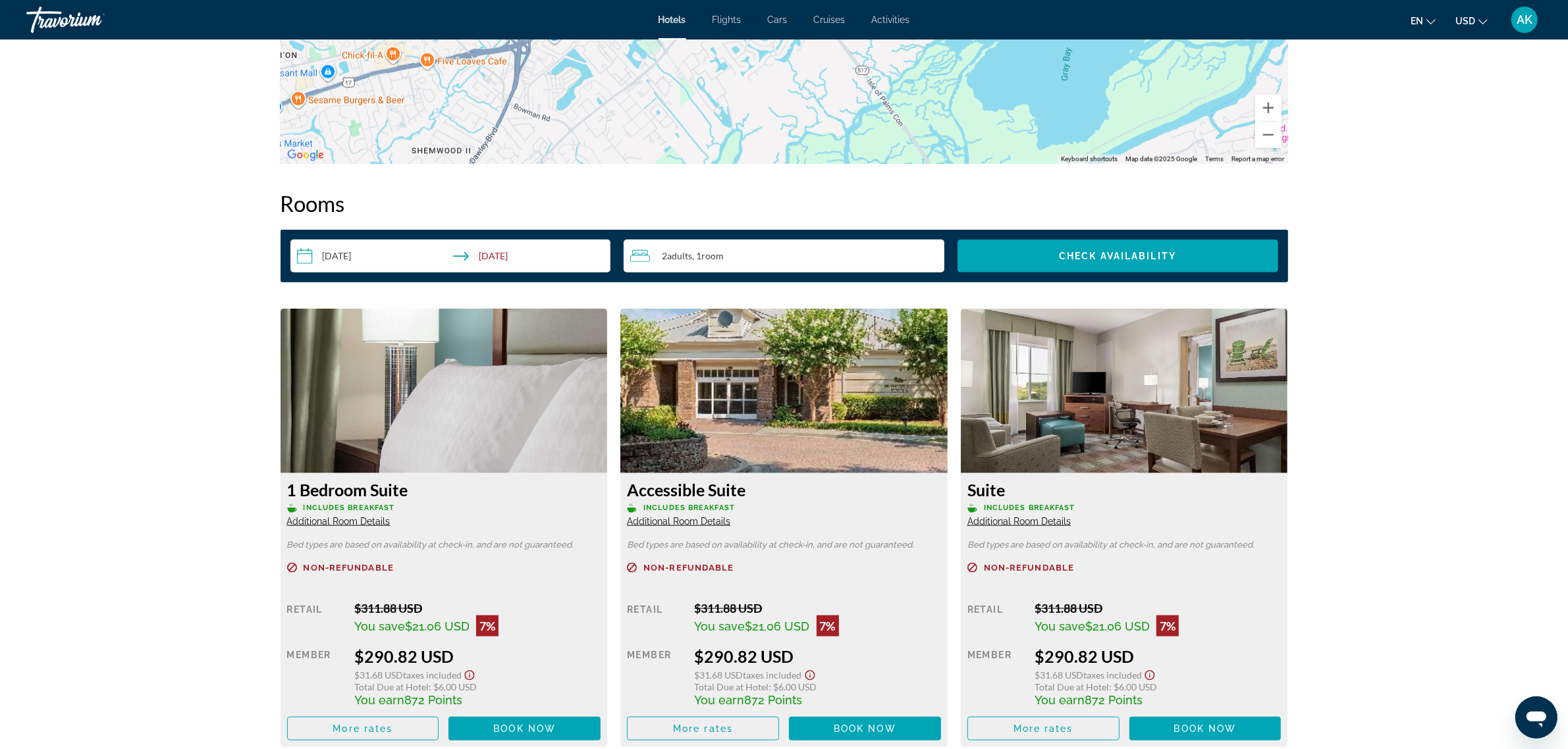
scroll to position [1563, 0]
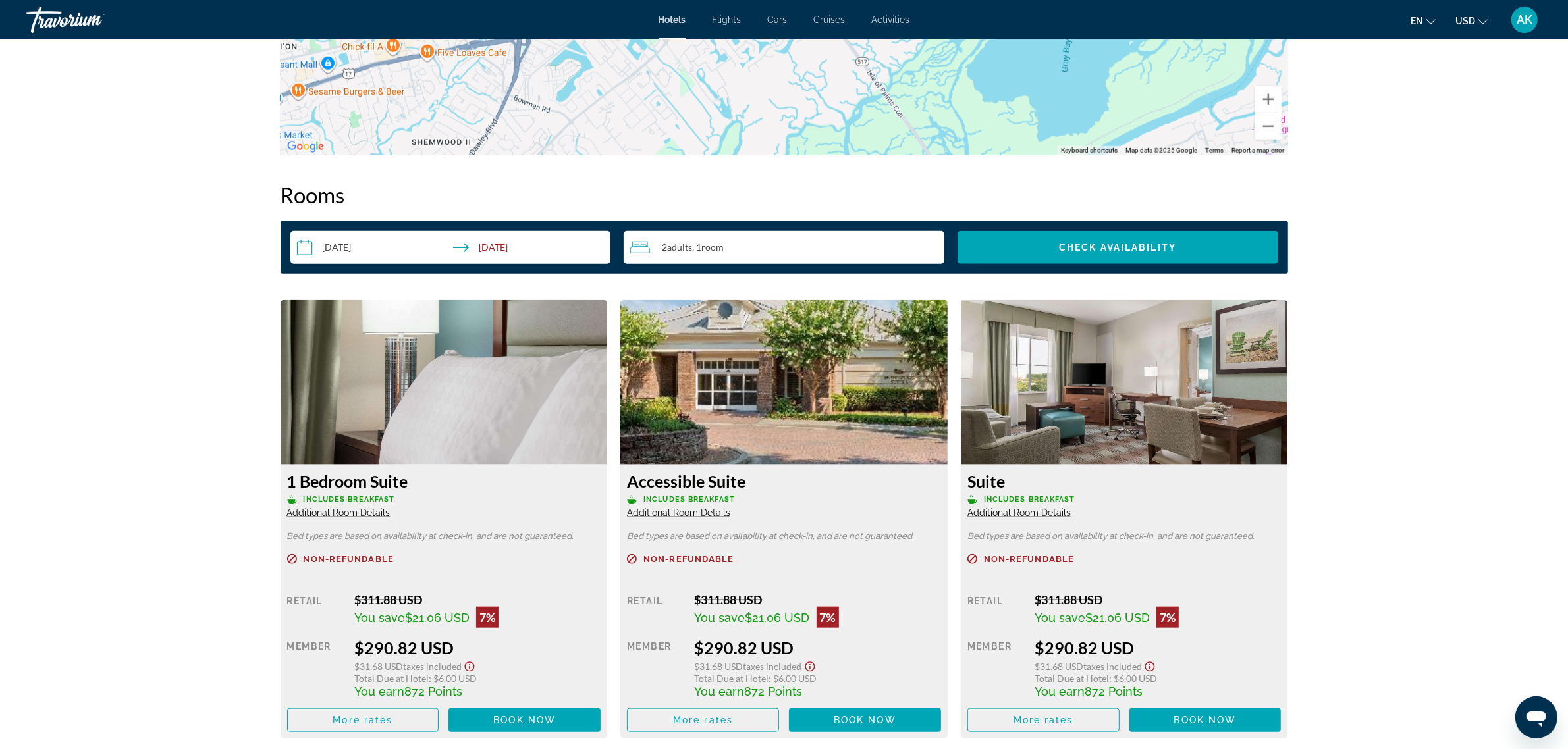
click at [1001, 514] on span "Additional Room Details" at bounding box center [1019, 512] width 104 height 10
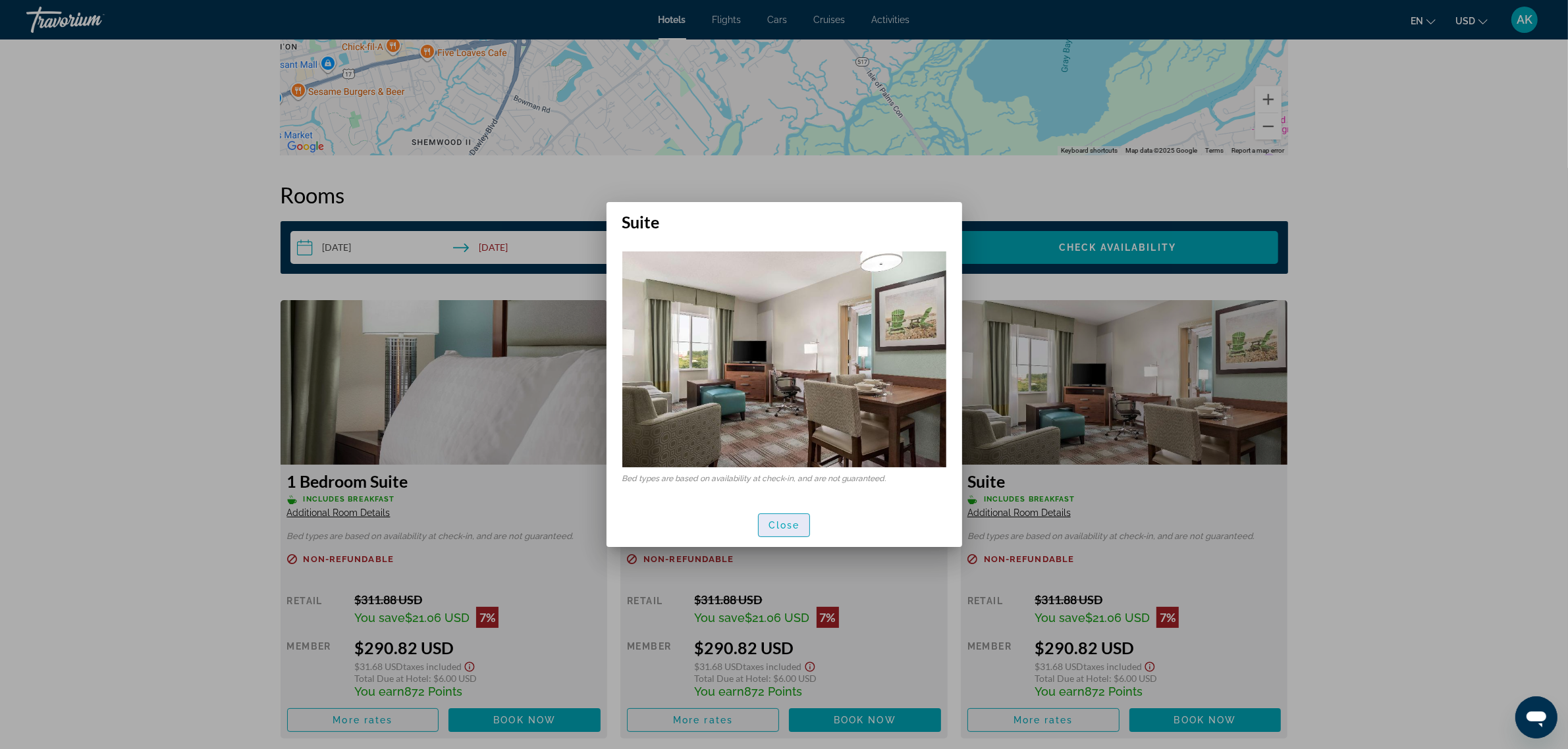
click at [793, 532] on span "button" at bounding box center [784, 525] width 51 height 31
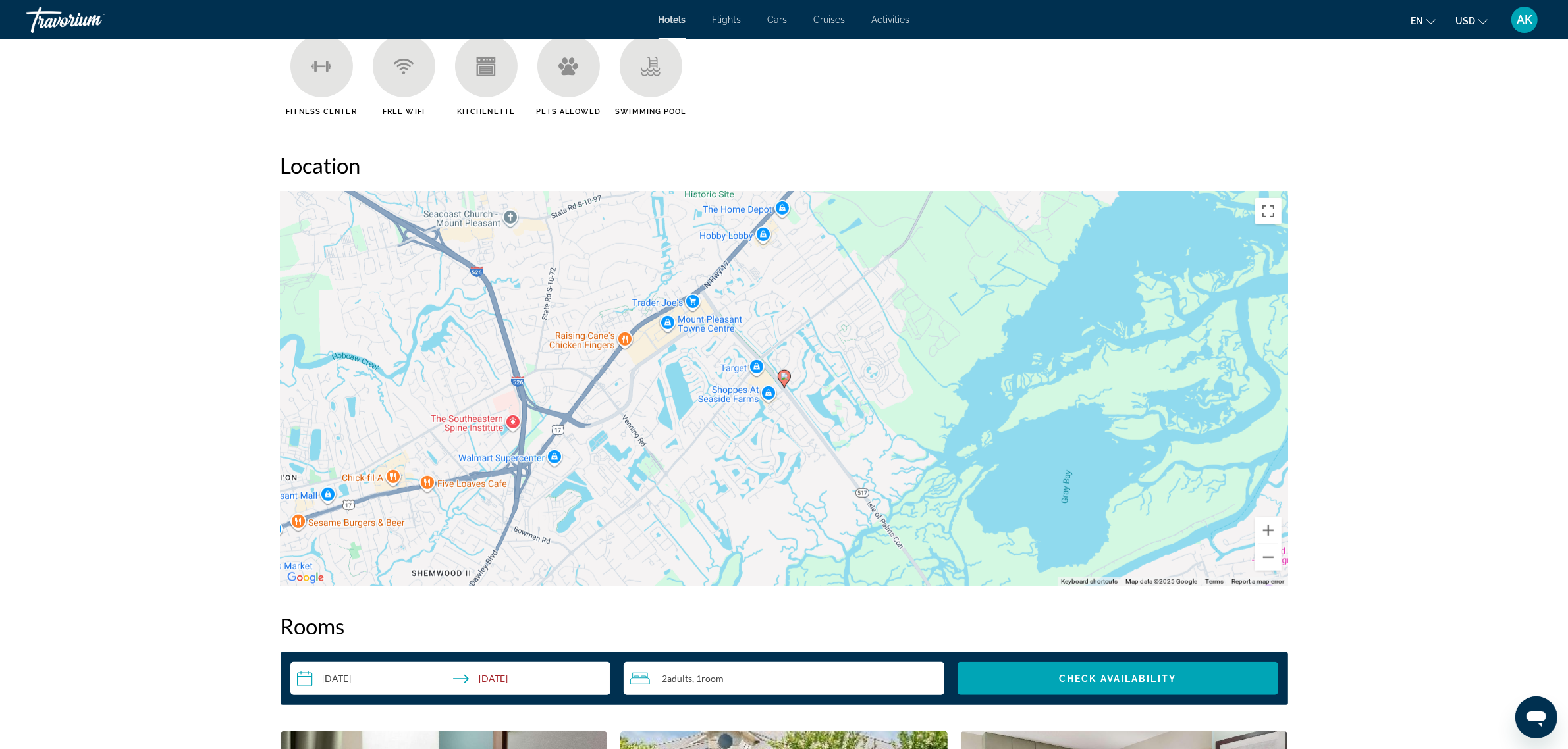
scroll to position [905, 0]
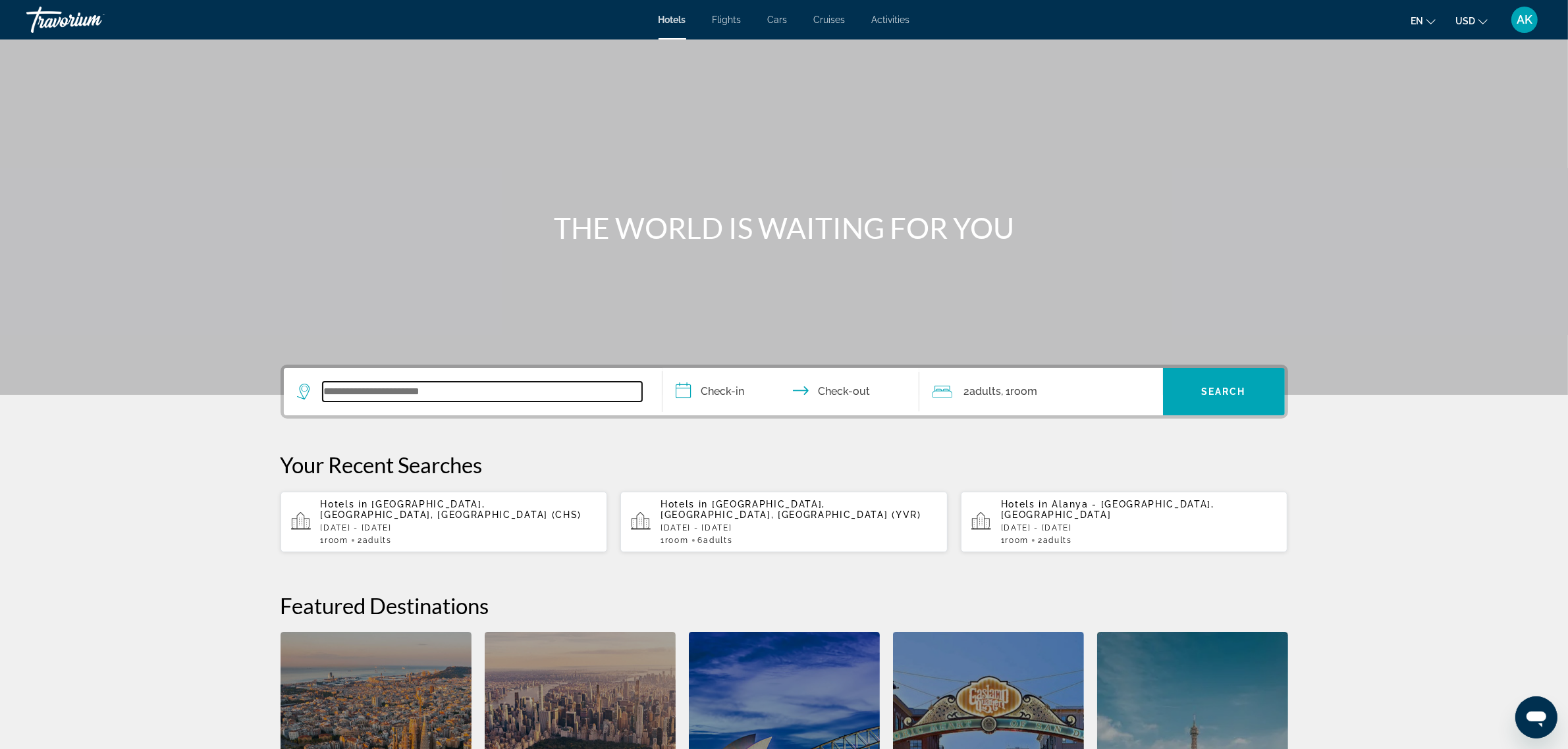
click at [375, 391] on input "Search widget" at bounding box center [482, 391] width 319 height 20
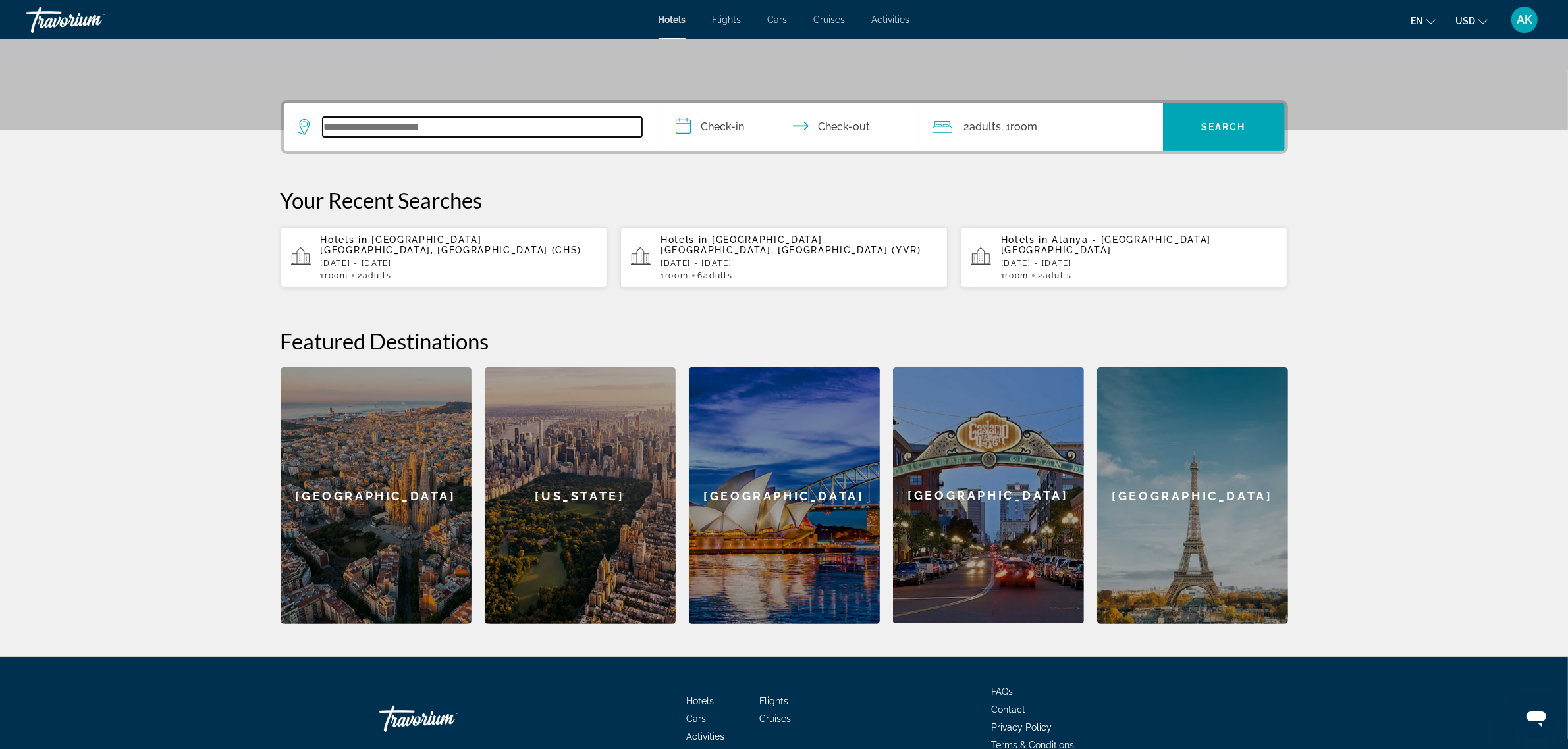
scroll to position [322, 0]
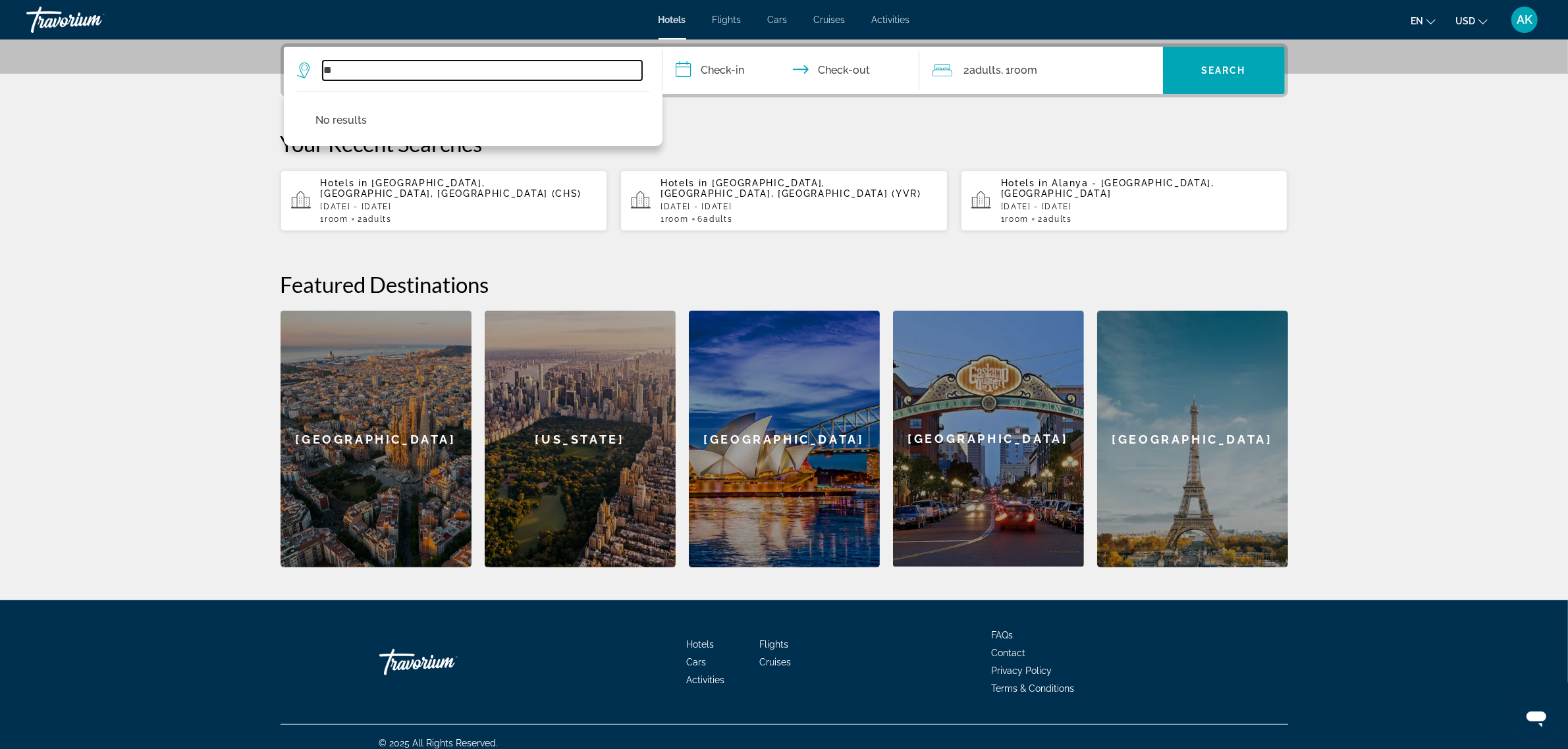
type input "*"
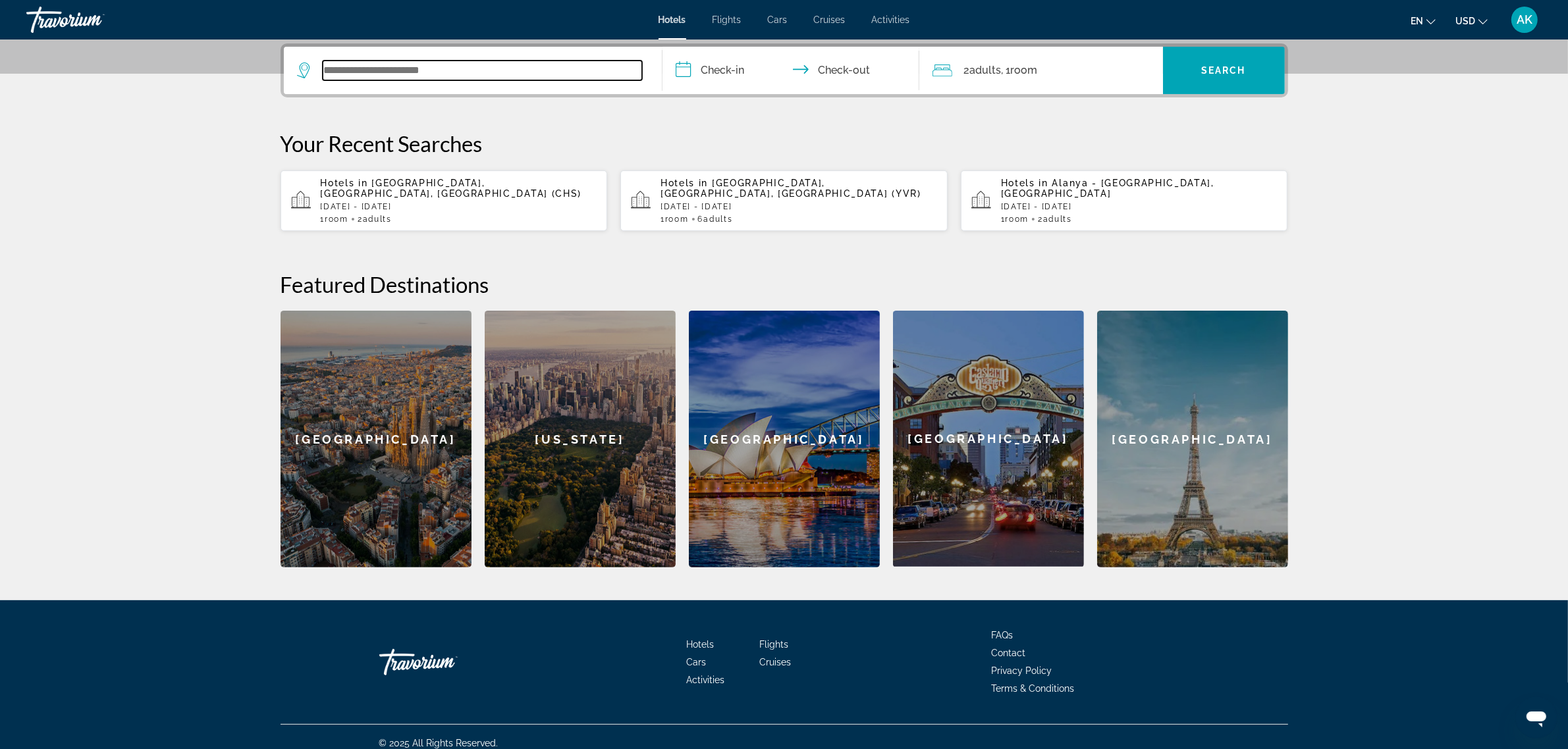
click at [407, 64] on input "Search widget" at bounding box center [482, 70] width 319 height 20
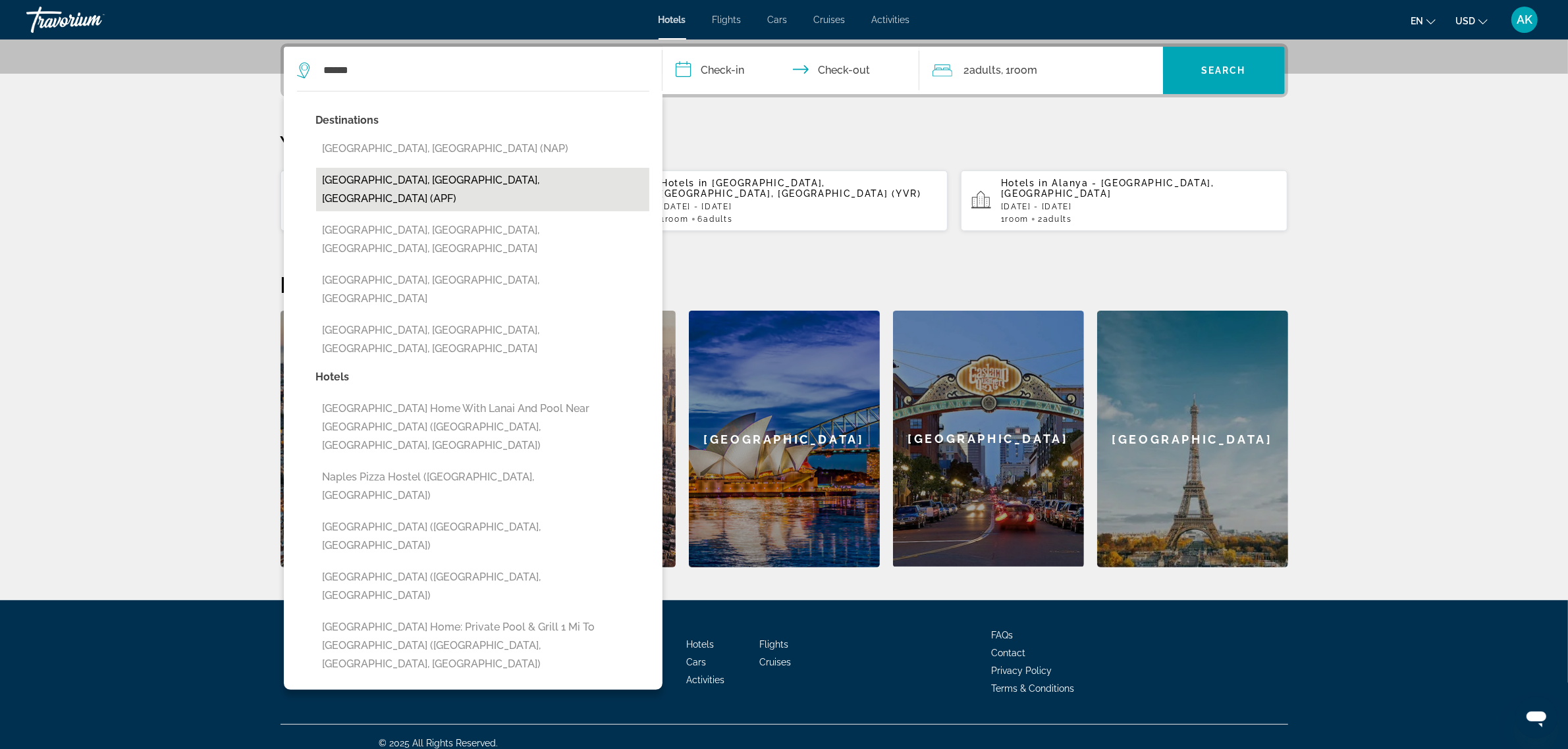
click at [432, 173] on button "[GEOGRAPHIC_DATA], [GEOGRAPHIC_DATA], [GEOGRAPHIC_DATA] (APF)" at bounding box center [483, 189] width 334 height 43
type input "**********"
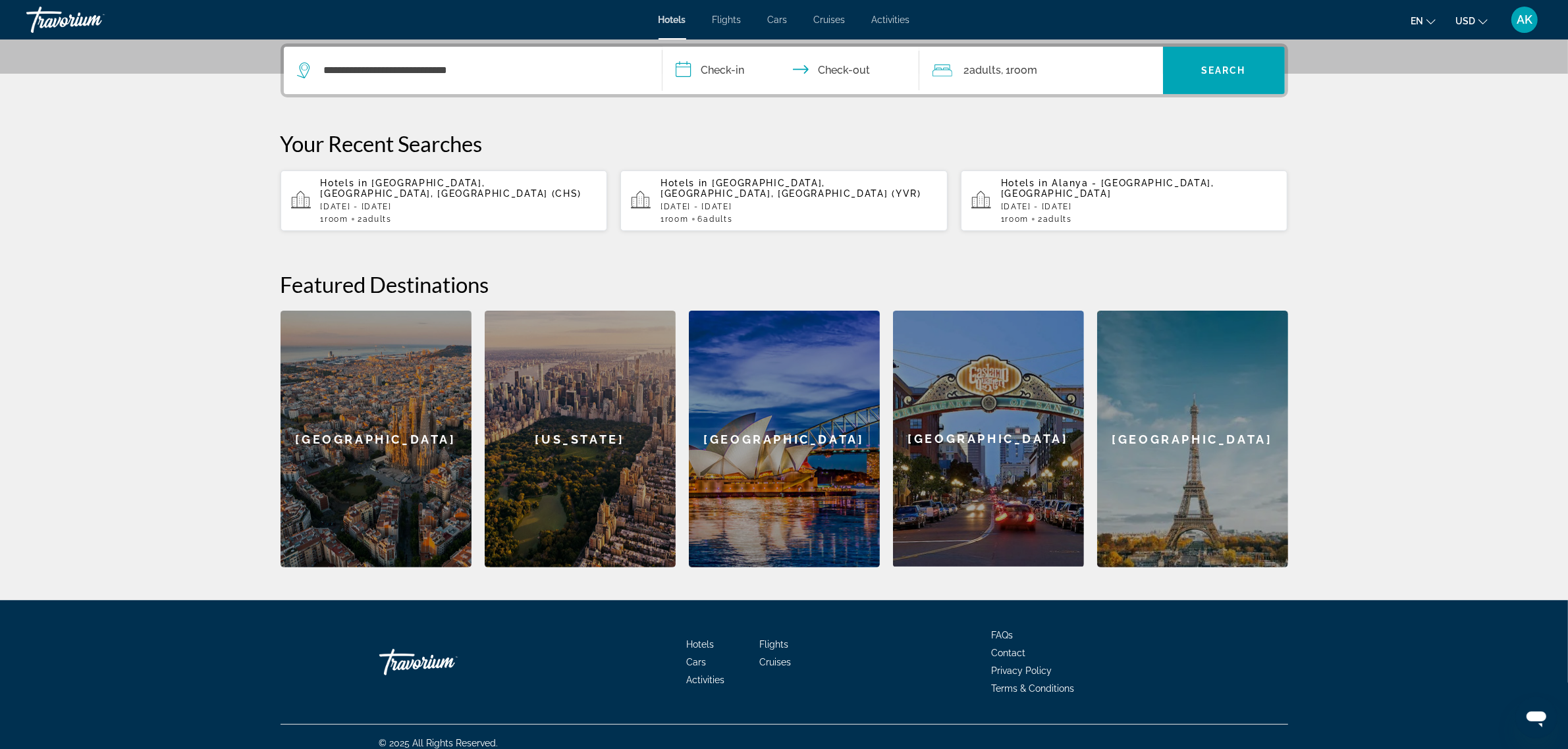
click at [709, 76] on input "**********" at bounding box center [793, 72] width 262 height 51
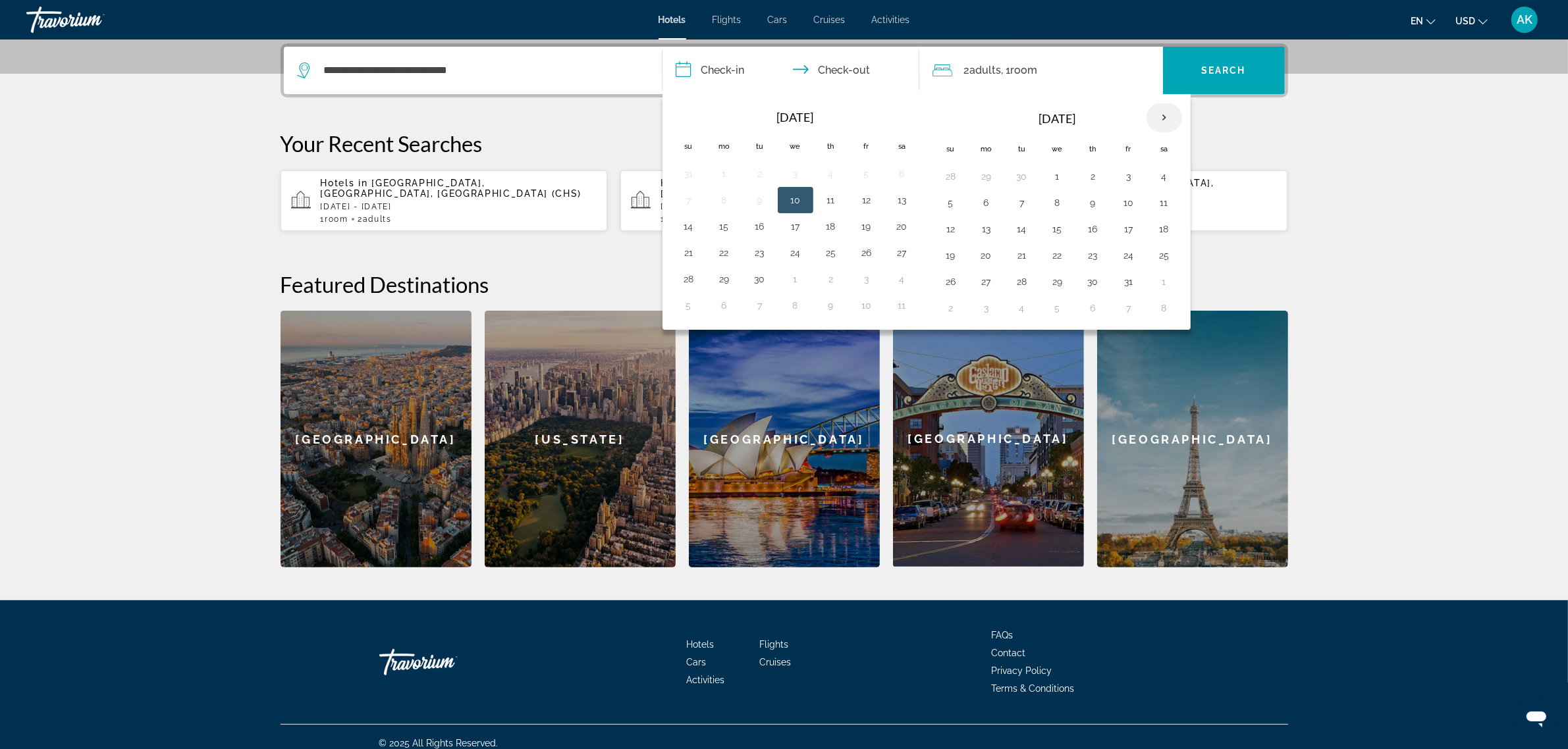
click at [1173, 116] on th "Next month" at bounding box center [1164, 118] width 35 height 29
click at [1164, 117] on th "Next month" at bounding box center [1164, 118] width 35 height 29
click at [1130, 234] on button "19" at bounding box center [1129, 228] width 21 height 18
click at [997, 257] on button "22" at bounding box center [986, 255] width 21 height 18
type input "**********"
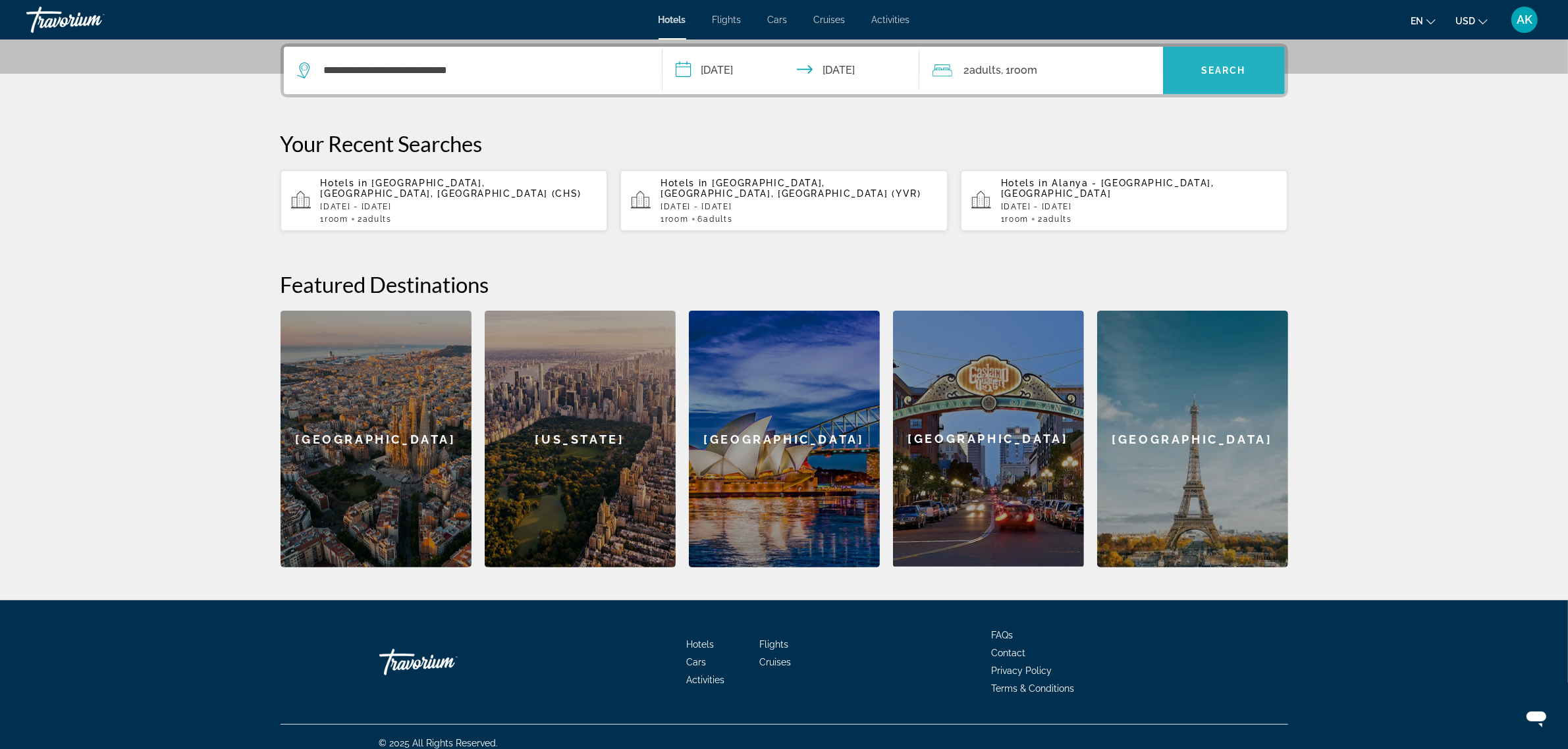
click at [1199, 67] on span "Search widget" at bounding box center [1223, 71] width 122 height 31
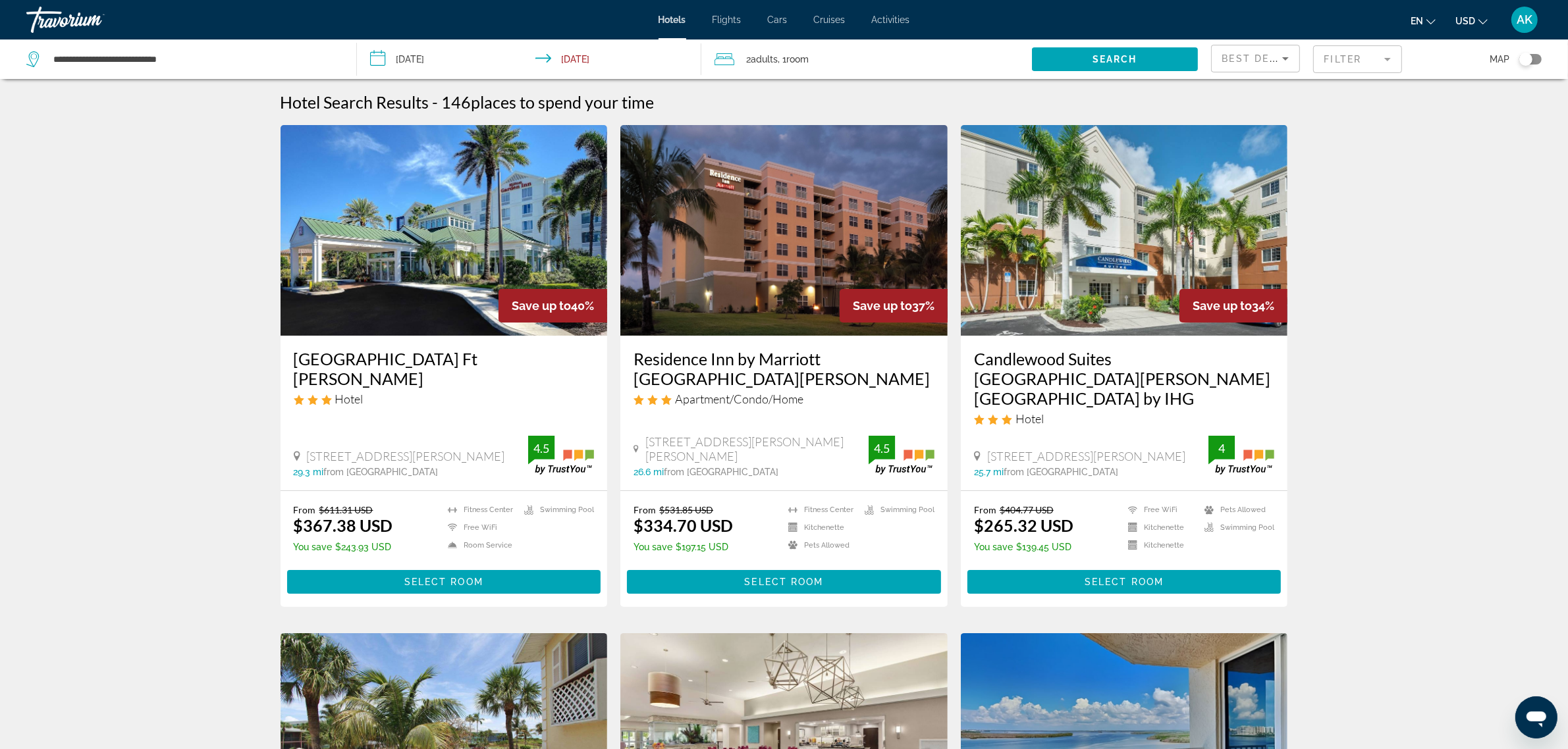
click at [1278, 56] on icon "Sort by" at bounding box center [1285, 59] width 16 height 16
click at [1253, 162] on span "Lowest Price" at bounding box center [1249, 156] width 53 height 16
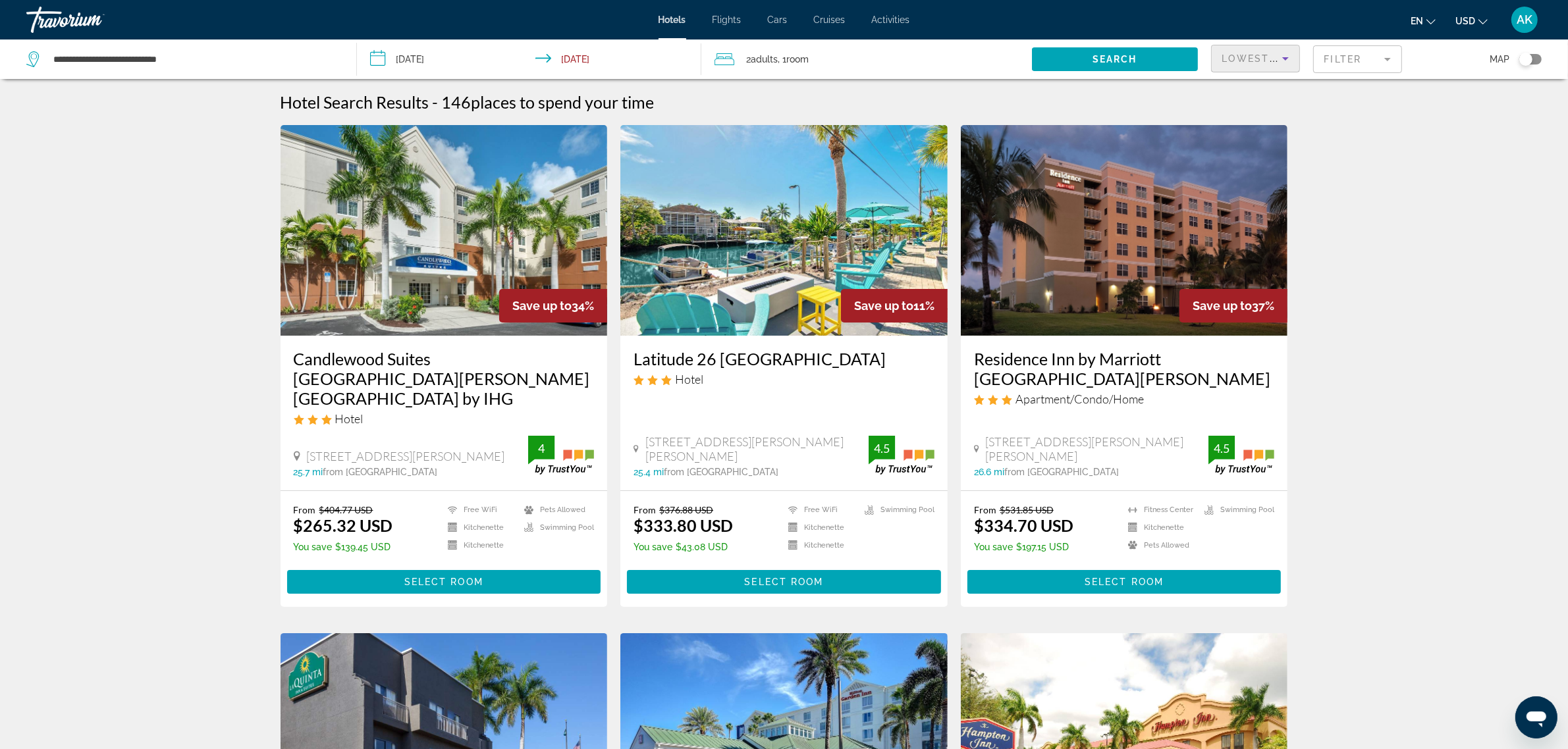
click at [1252, 61] on span "Lowest Price" at bounding box center [1264, 58] width 84 height 10
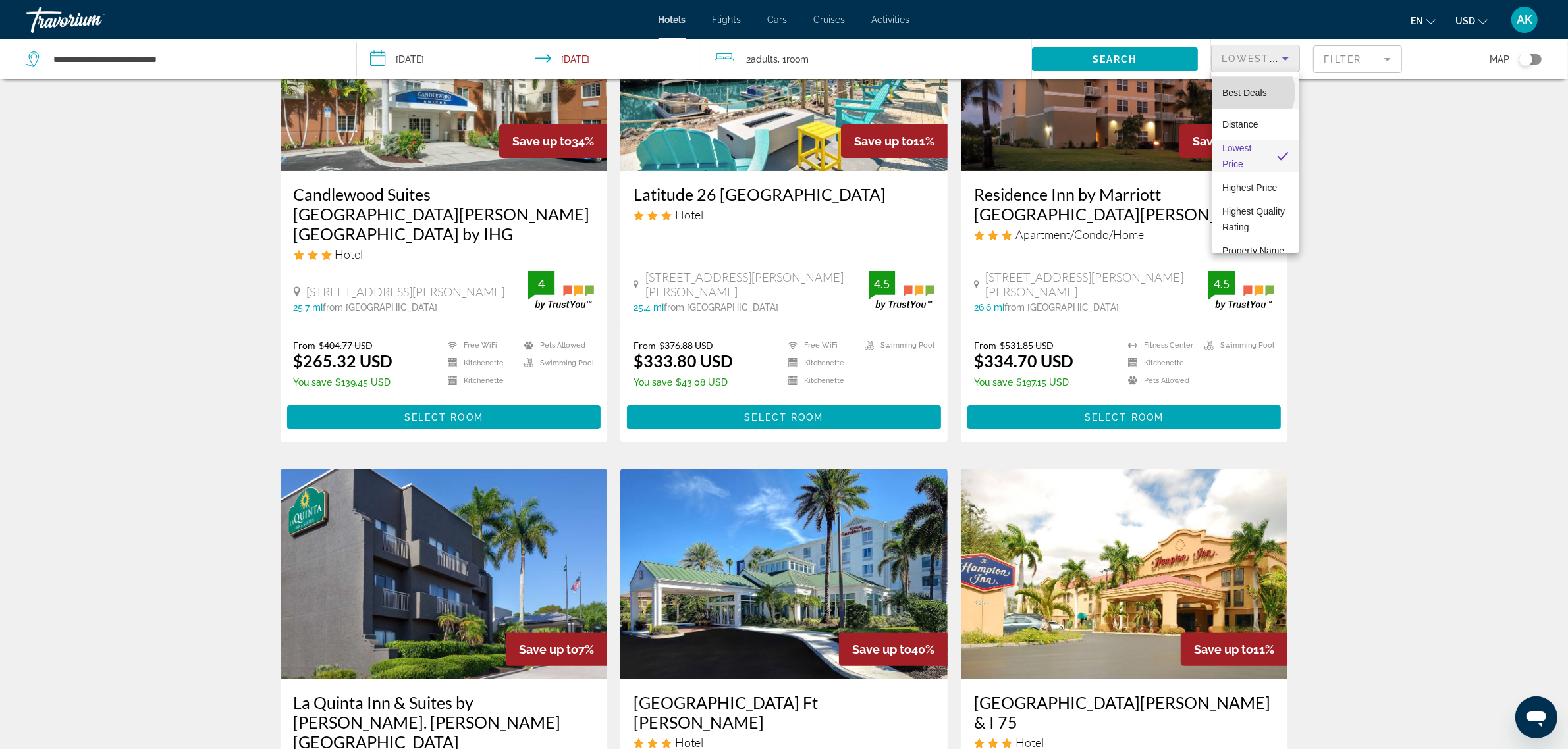
click at [1252, 92] on span "Best Deals" at bounding box center [1245, 93] width 45 height 10
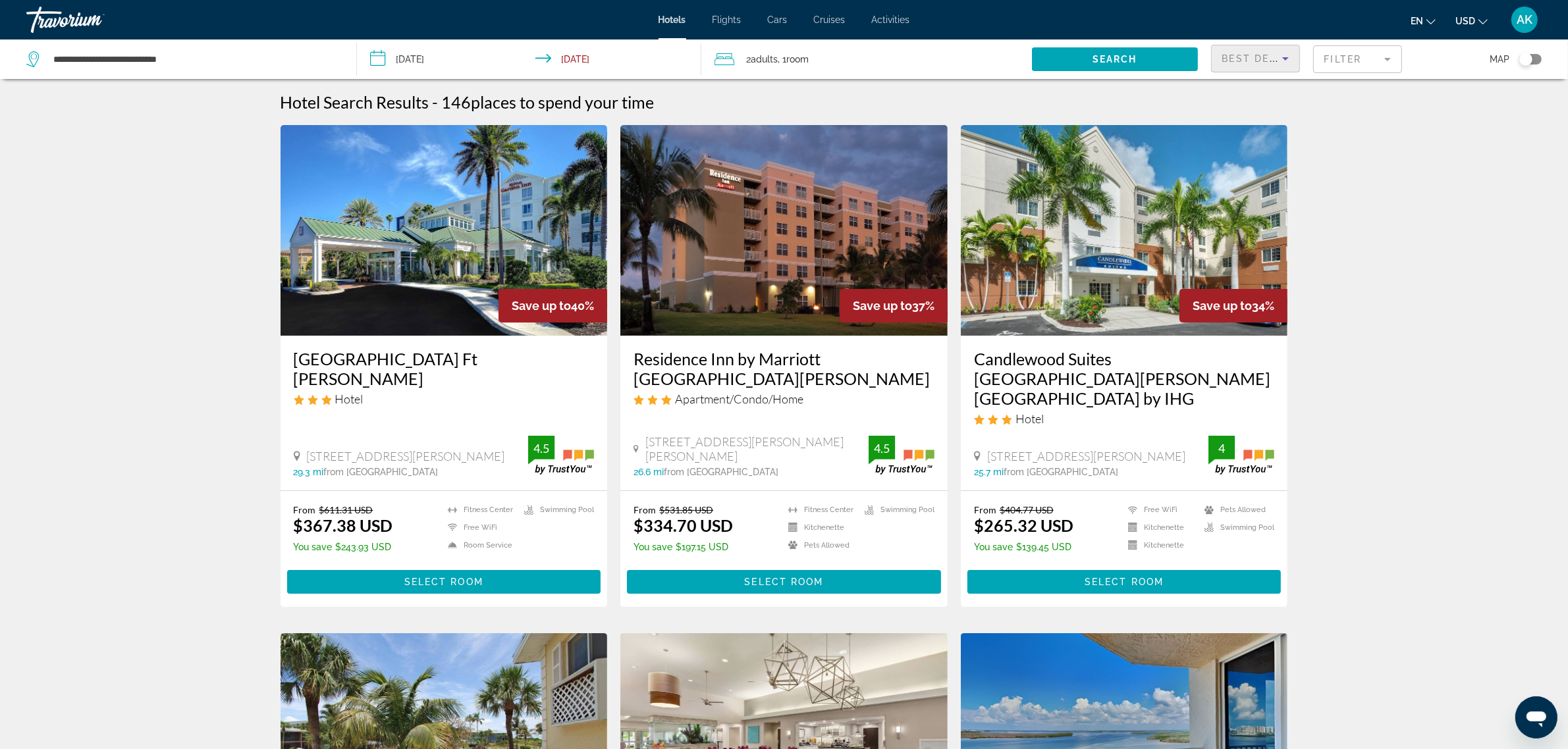
click at [1242, 63] on span "Best Deals" at bounding box center [1256, 58] width 68 height 10
click at [1260, 124] on mat-option "Distance" at bounding box center [1256, 124] width 88 height 31
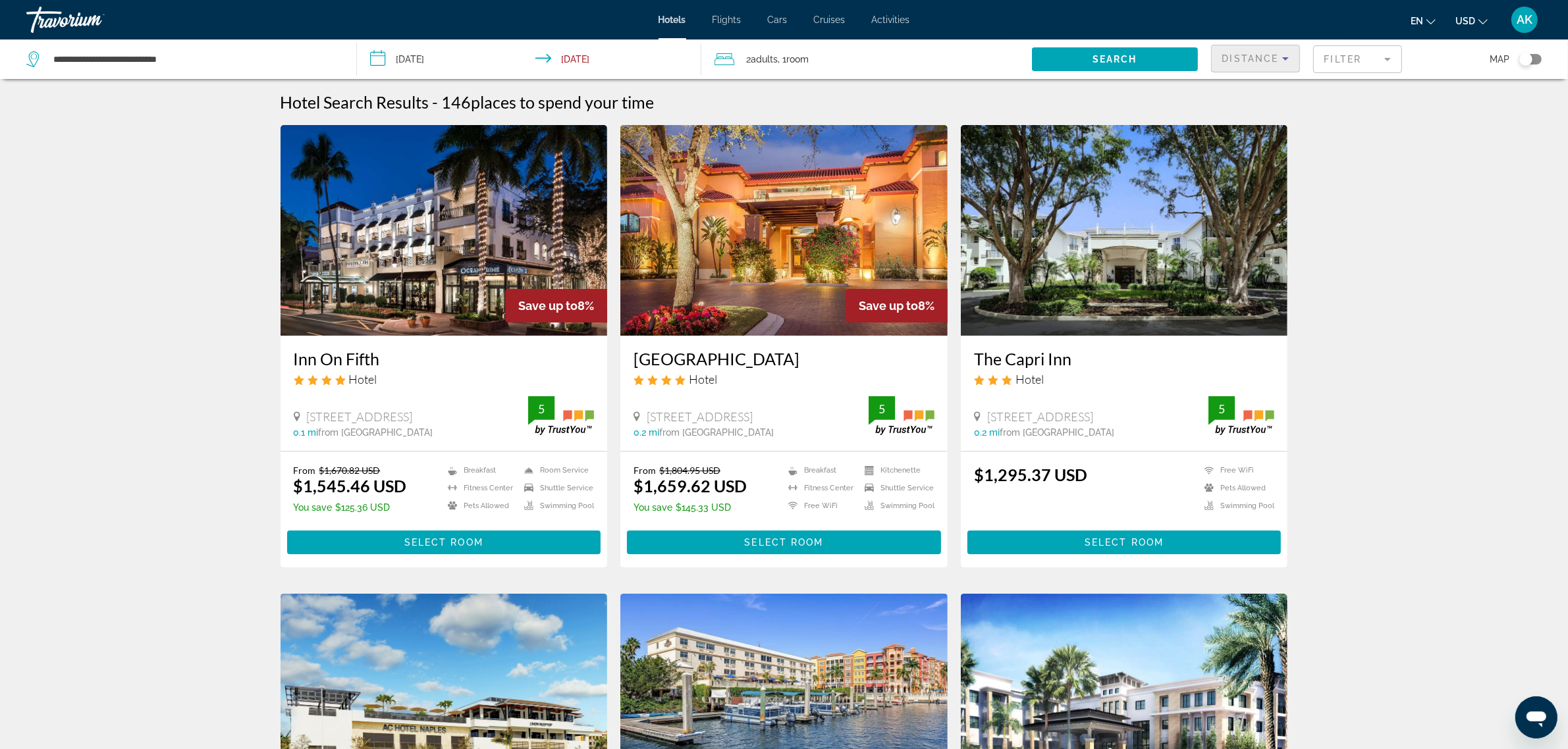
click at [481, 227] on img "Main content" at bounding box center [443, 230] width 327 height 211
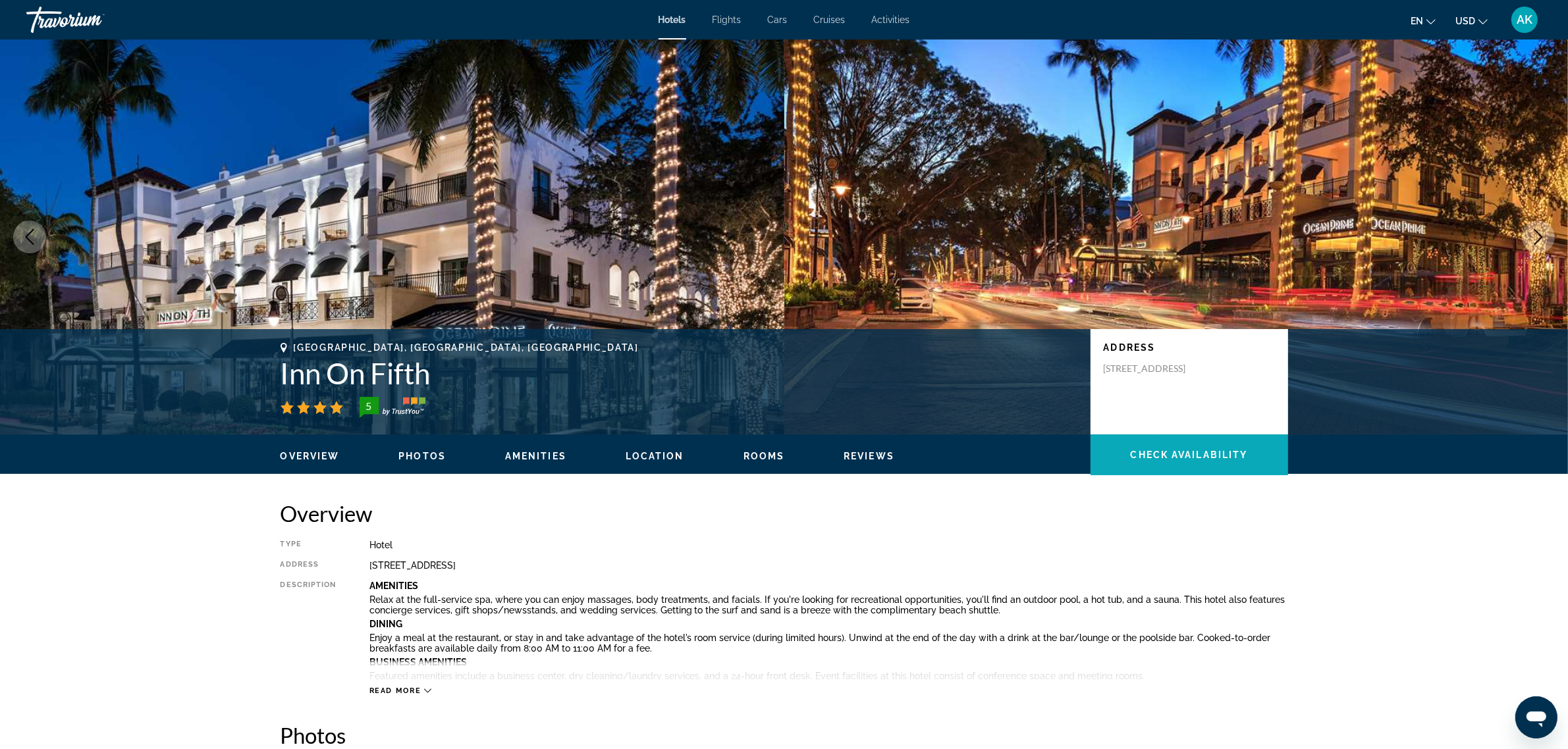
click at [1212, 456] on span "Check Availability" at bounding box center [1189, 454] width 117 height 10
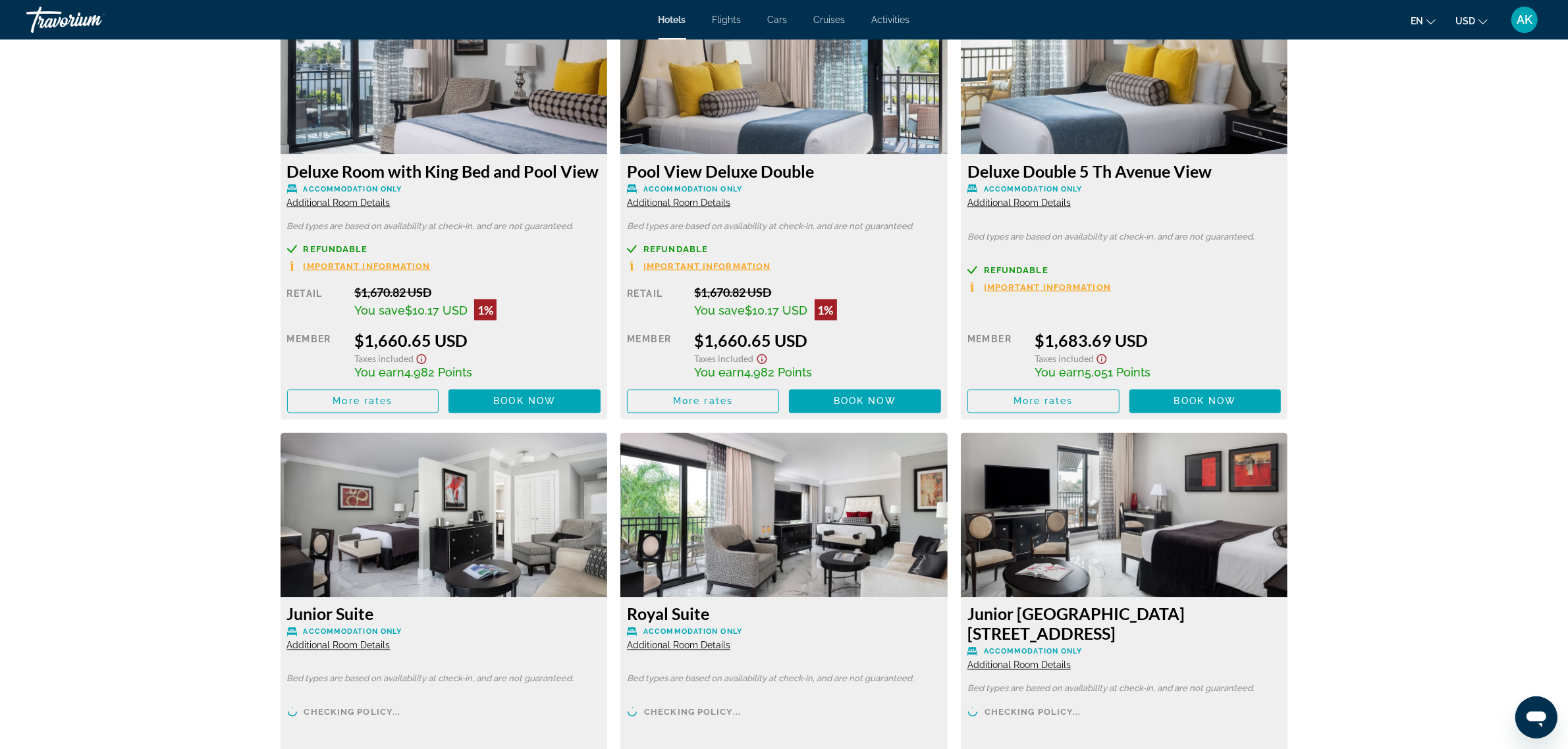
scroll to position [2855, 0]
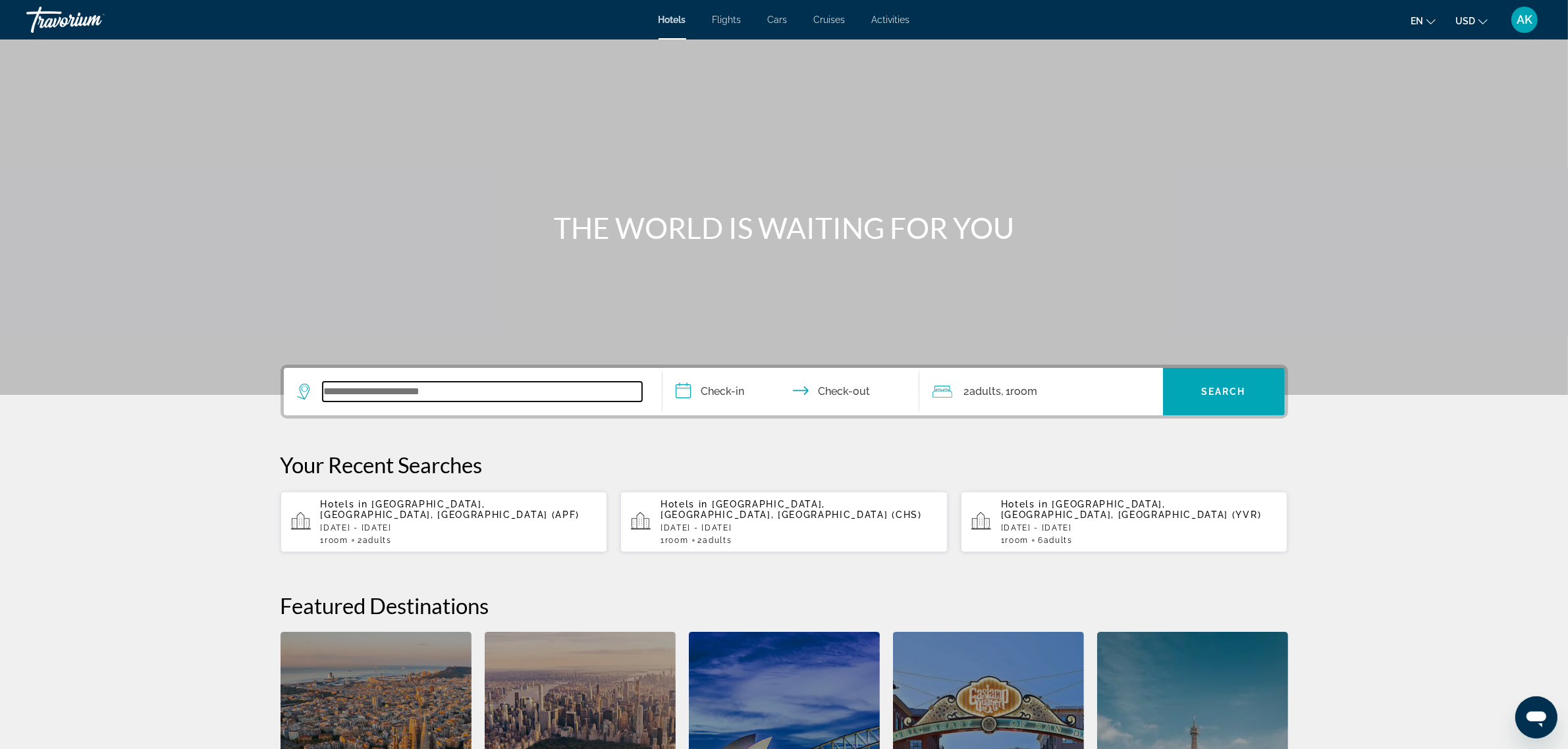
click at [573, 391] on input "Search widget" at bounding box center [482, 391] width 319 height 20
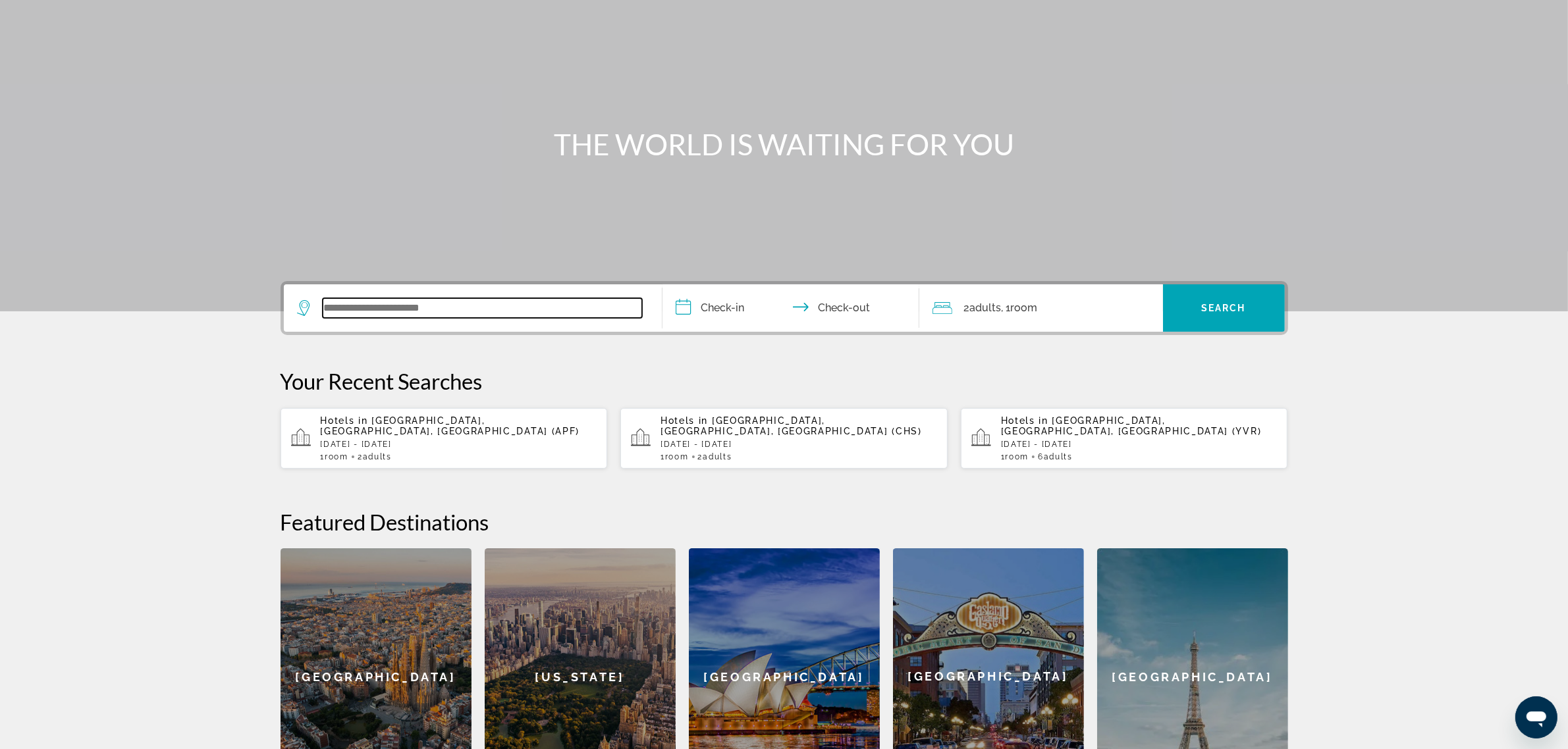
scroll to position [322, 0]
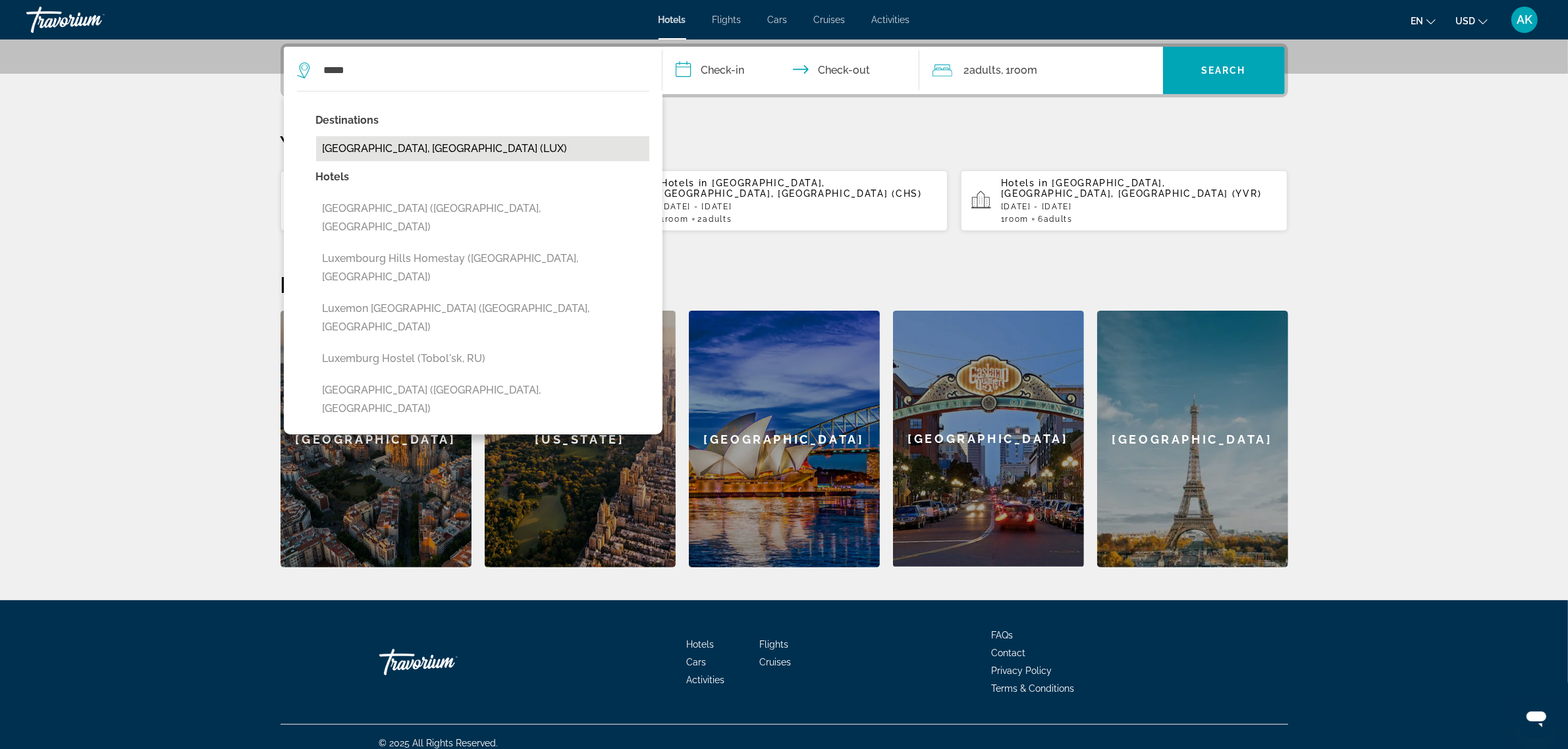
click at [410, 147] on button "Luxembourg, Luxembourg (LUX)" at bounding box center [483, 149] width 334 height 25
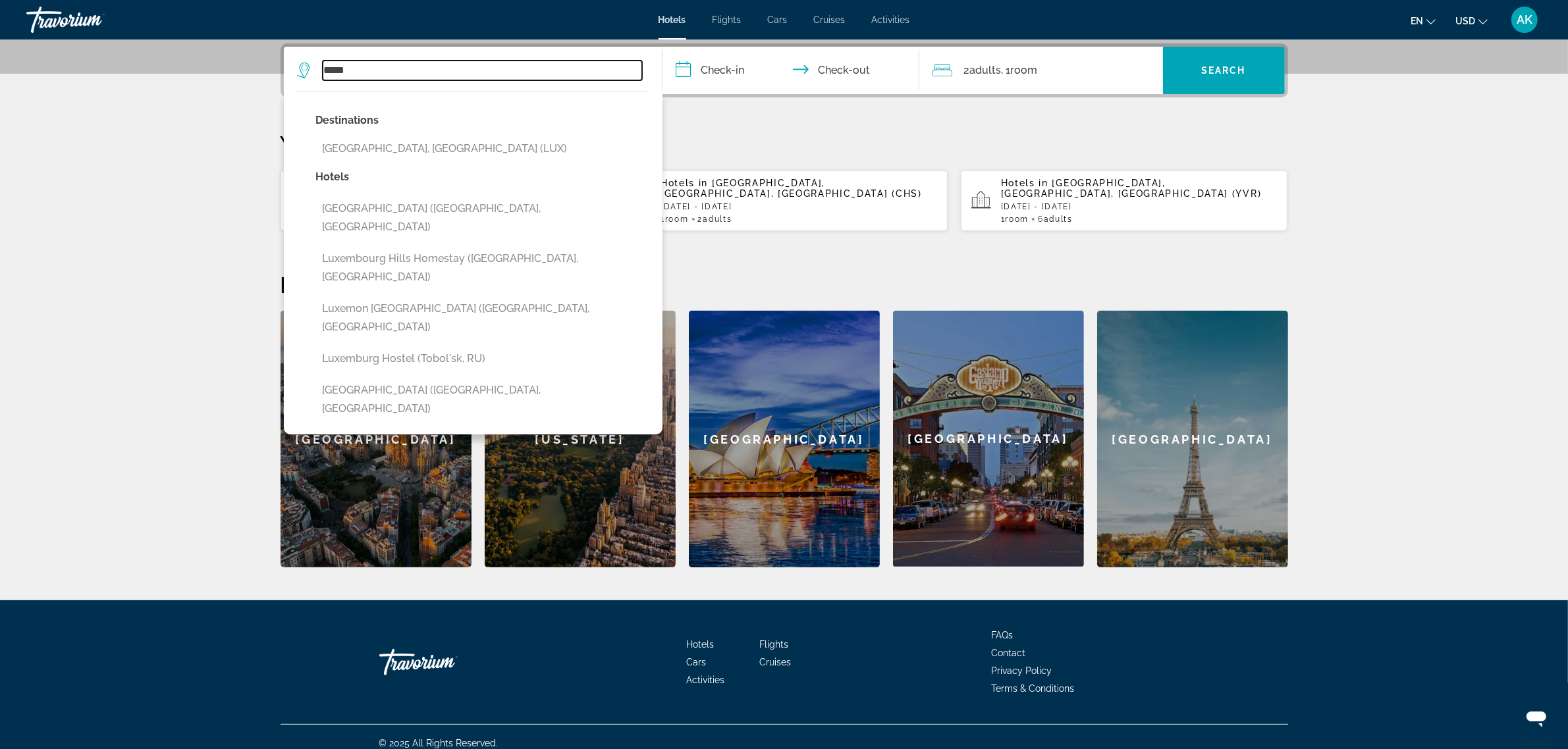
type input "**********"
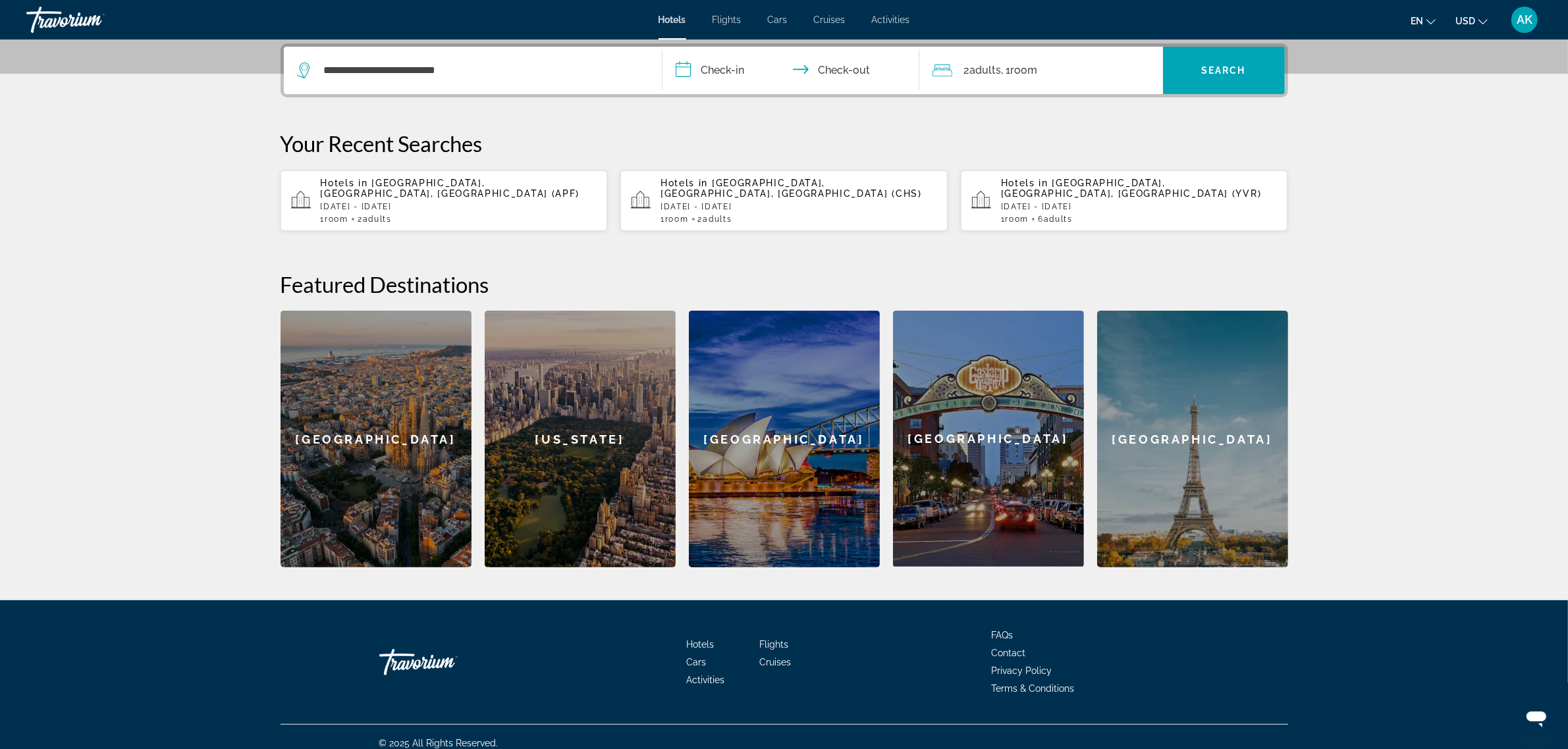
click at [717, 73] on input "**********" at bounding box center [793, 72] width 262 height 51
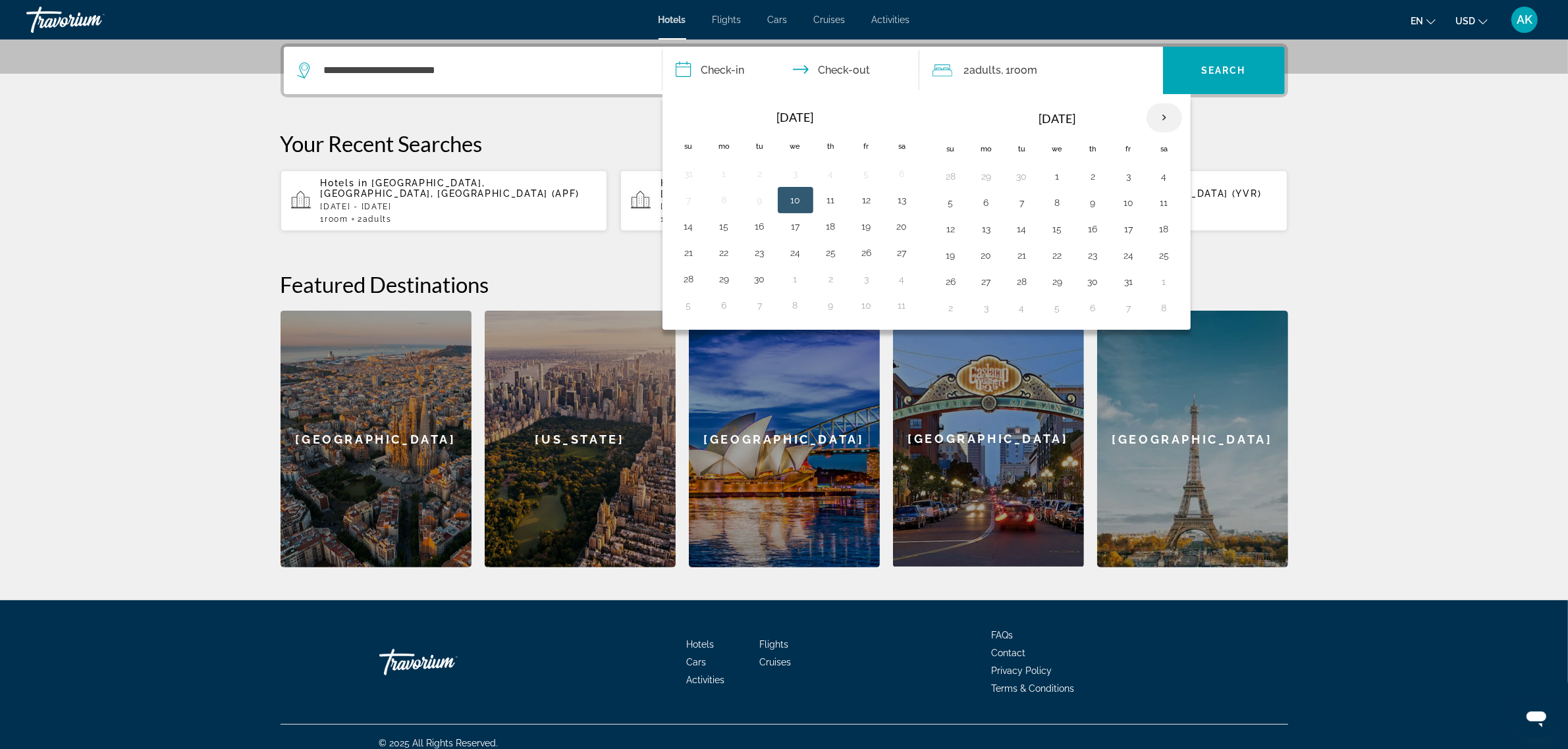
click at [1173, 119] on th "Next month" at bounding box center [1164, 118] width 35 height 29
click at [1170, 252] on button "27" at bounding box center [1164, 255] width 21 height 18
click at [958, 285] on button "28" at bounding box center [950, 281] width 21 height 18
type input "**********"
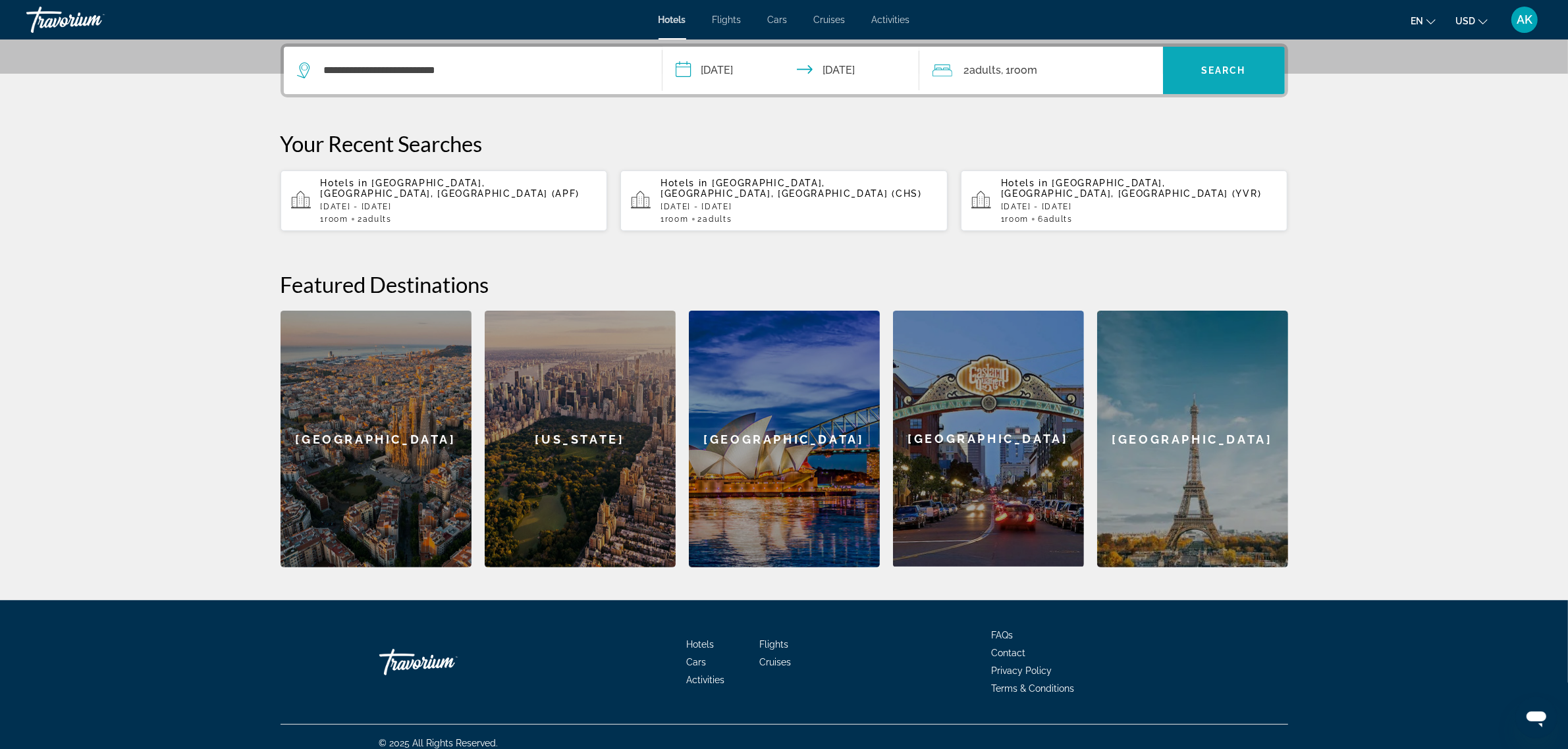
click at [1228, 79] on span "Search widget" at bounding box center [1223, 71] width 122 height 31
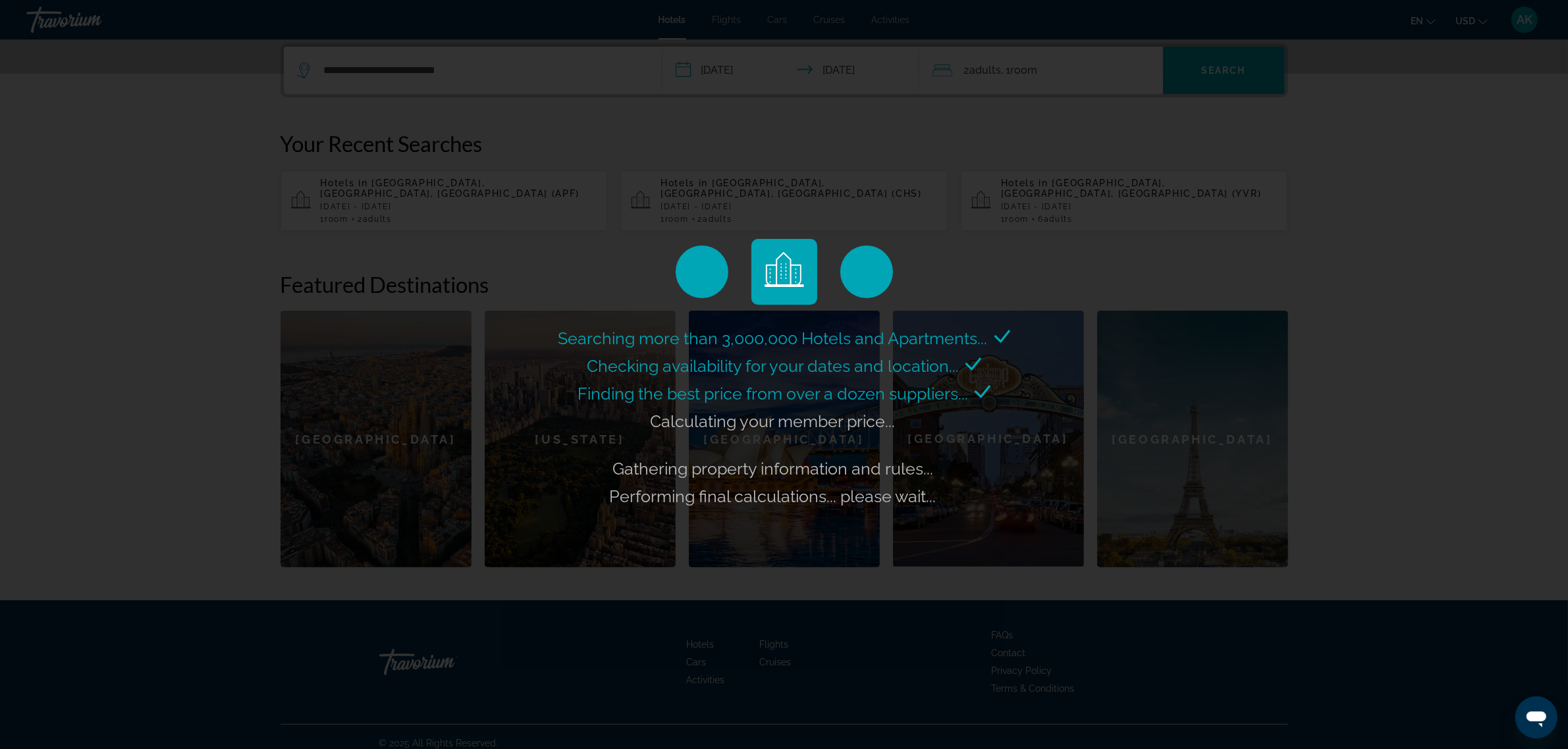
scroll to position [300, 0]
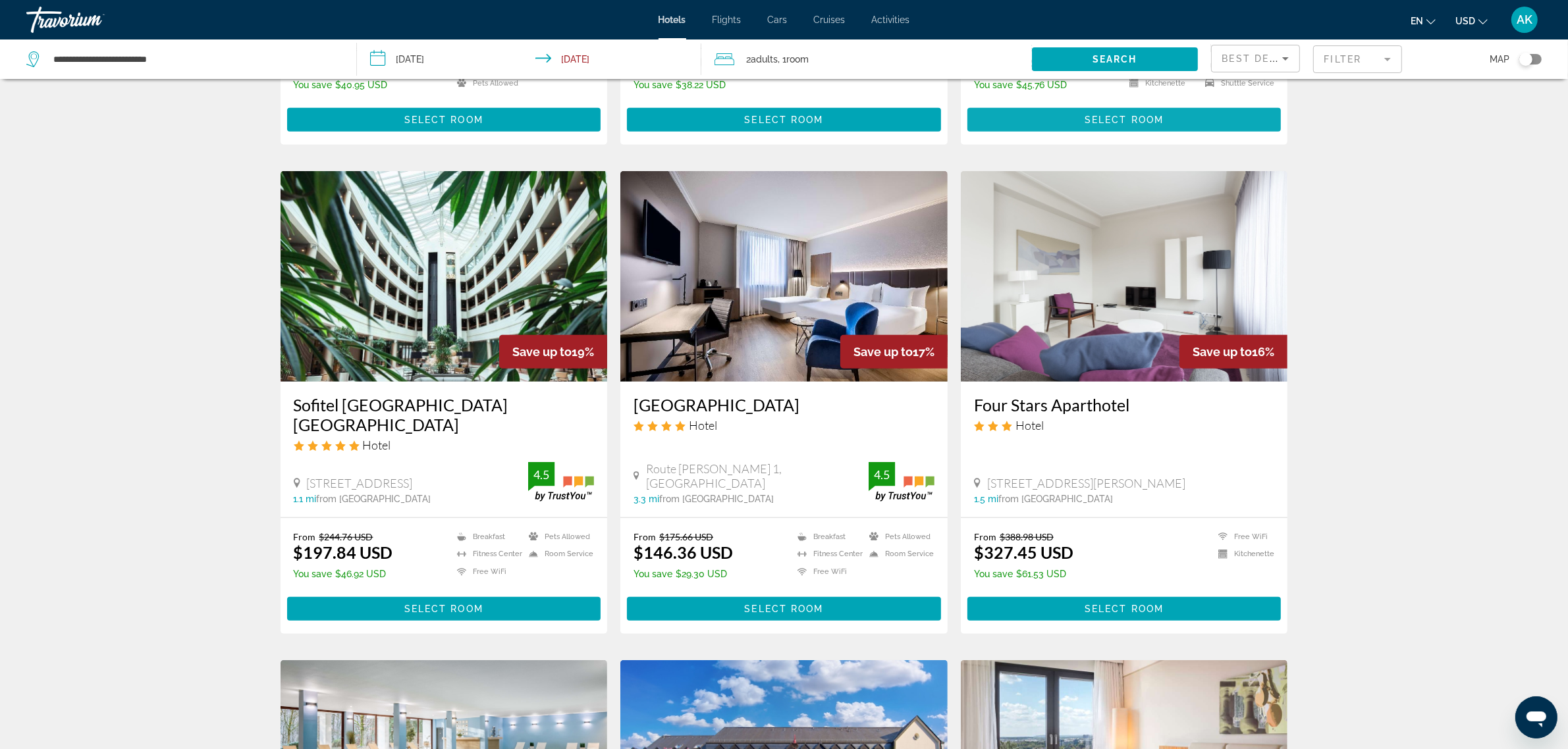
scroll to position [905, 0]
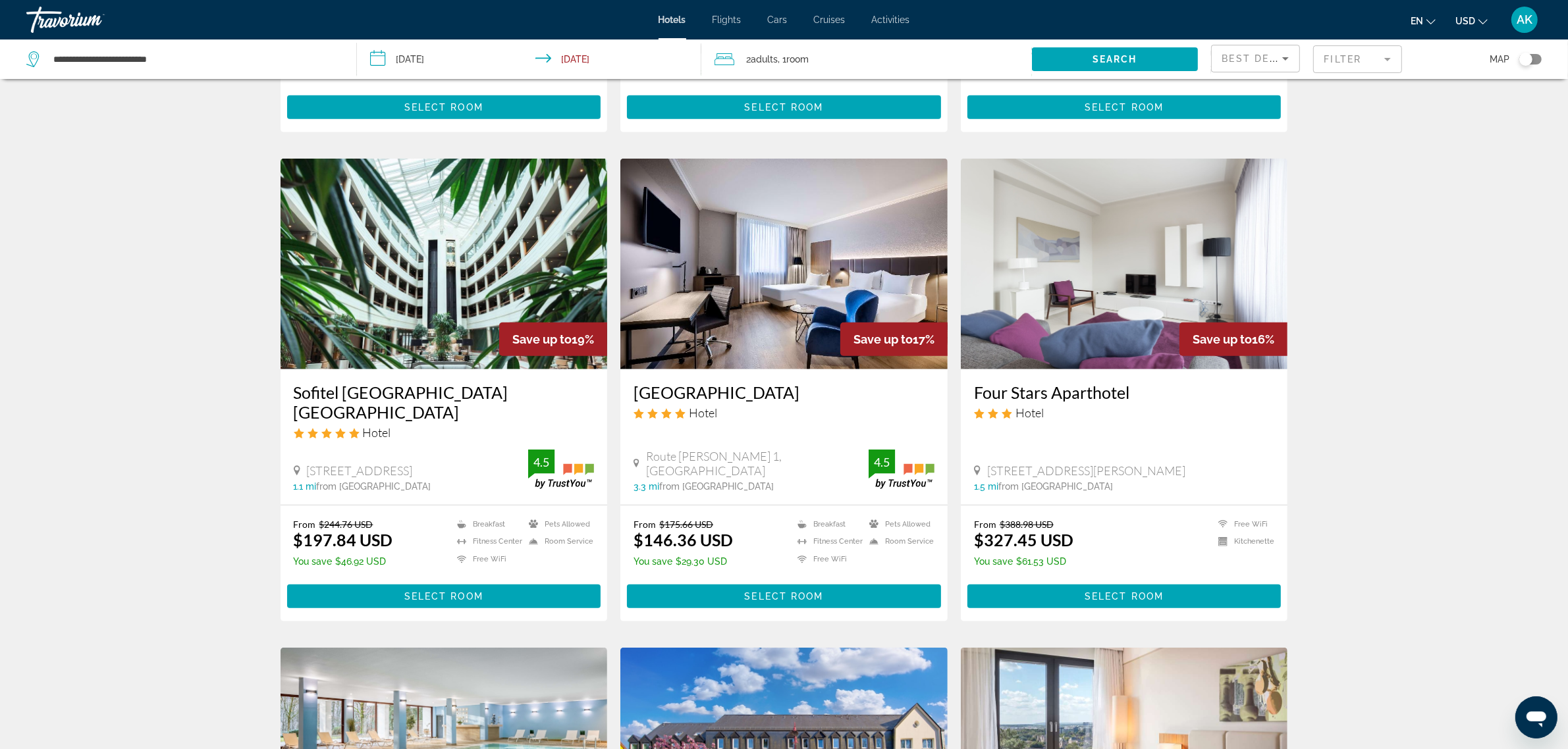
click at [1243, 58] on span "Best Deals" at bounding box center [1256, 58] width 68 height 10
click at [1248, 125] on span "Distance" at bounding box center [1240, 124] width 35 height 10
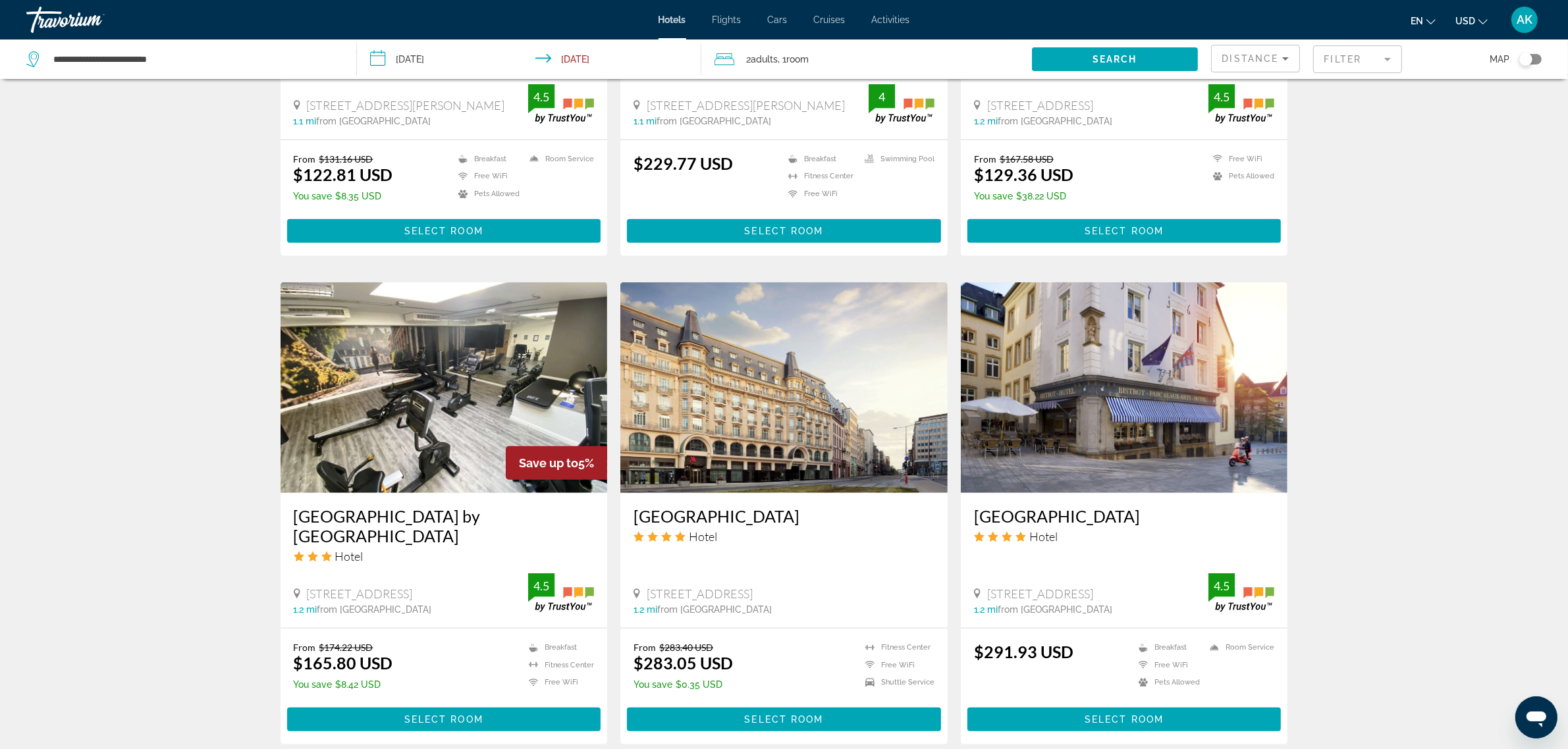
scroll to position [1316, 0]
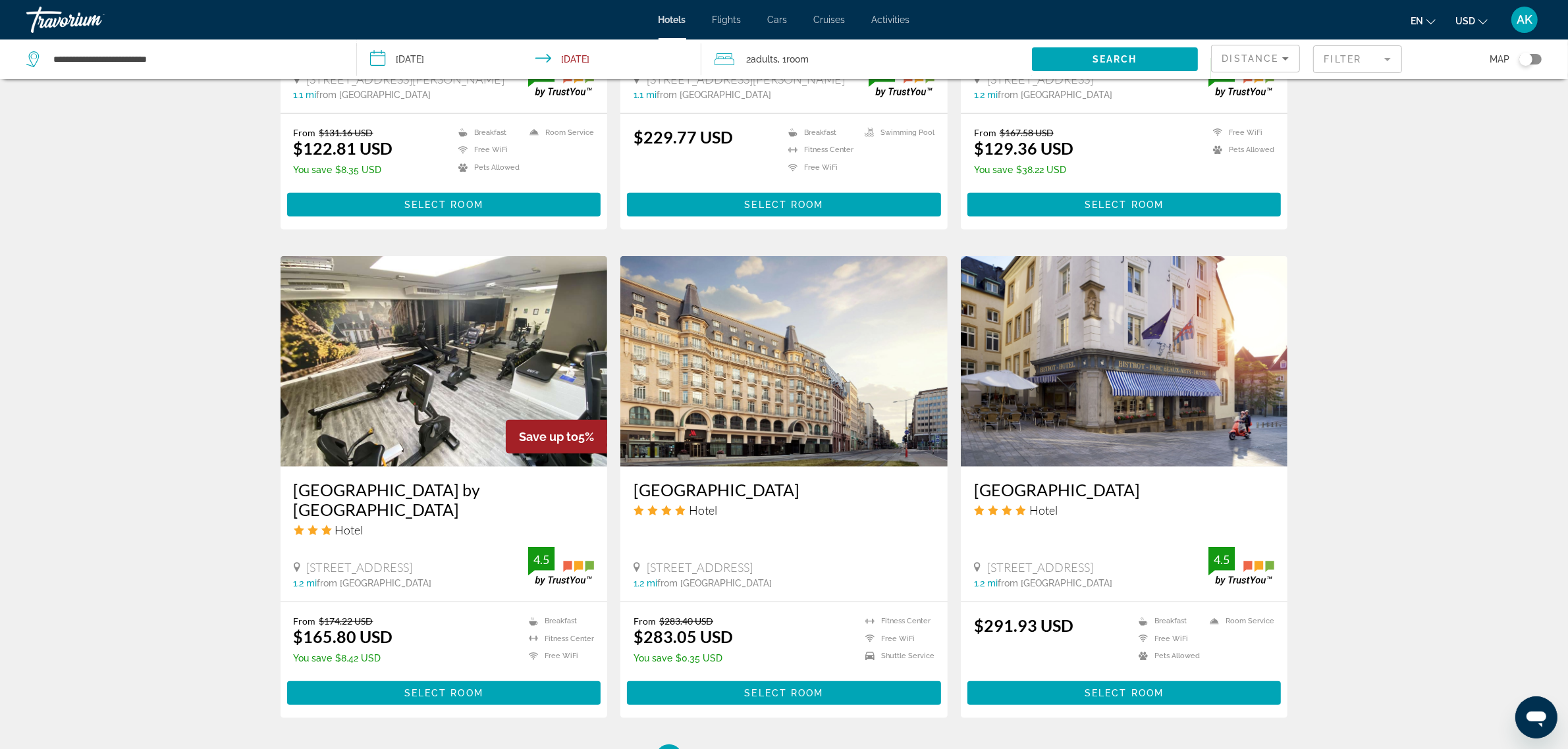
click at [727, 329] on img "Main content" at bounding box center [784, 361] width 327 height 211
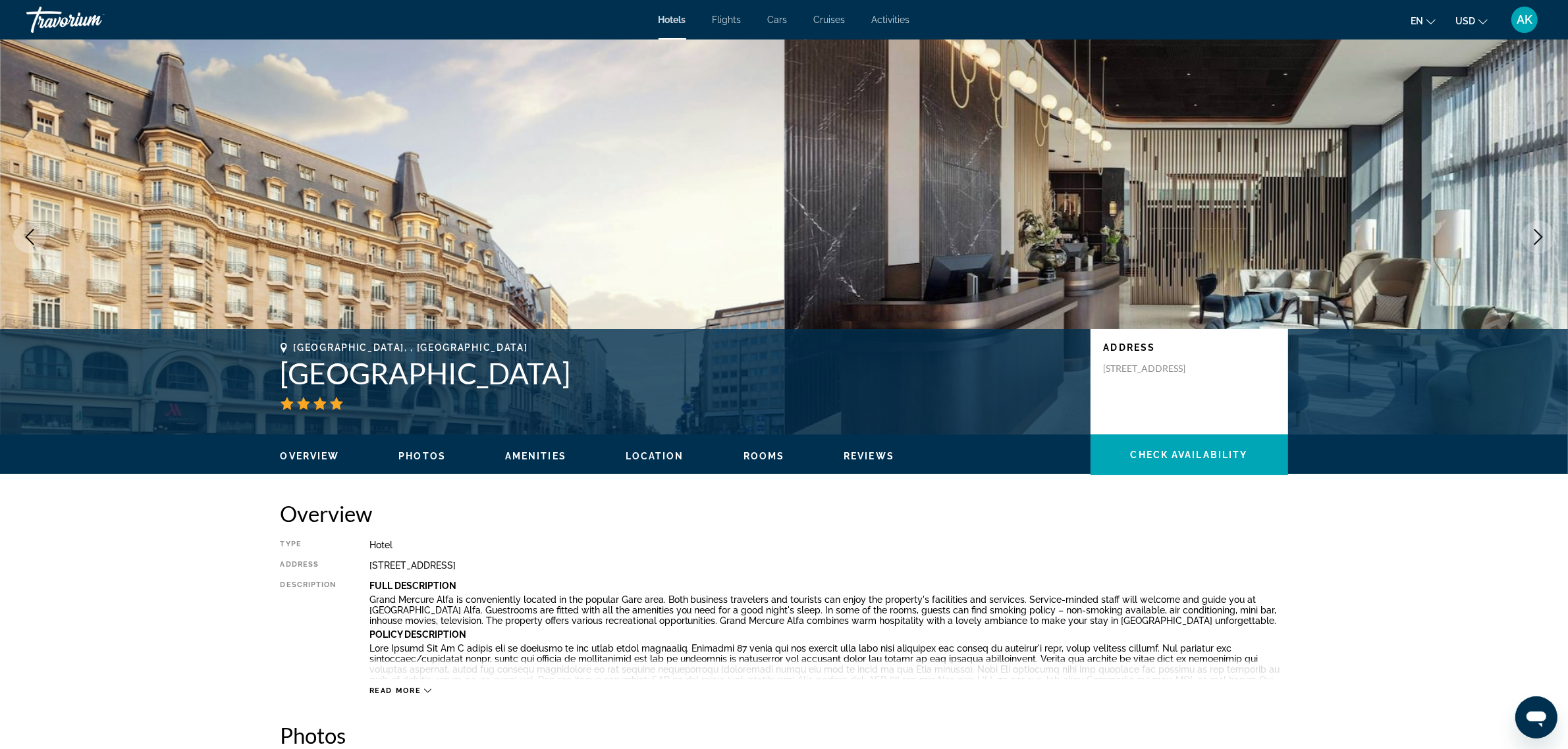
drag, startPoint x: 282, startPoint y: 370, endPoint x: 685, endPoint y: 382, distance: 403.2
click at [685, 382] on h1 "Luxembourg Marriott Hotel Alfa" at bounding box center [678, 373] width 797 height 35
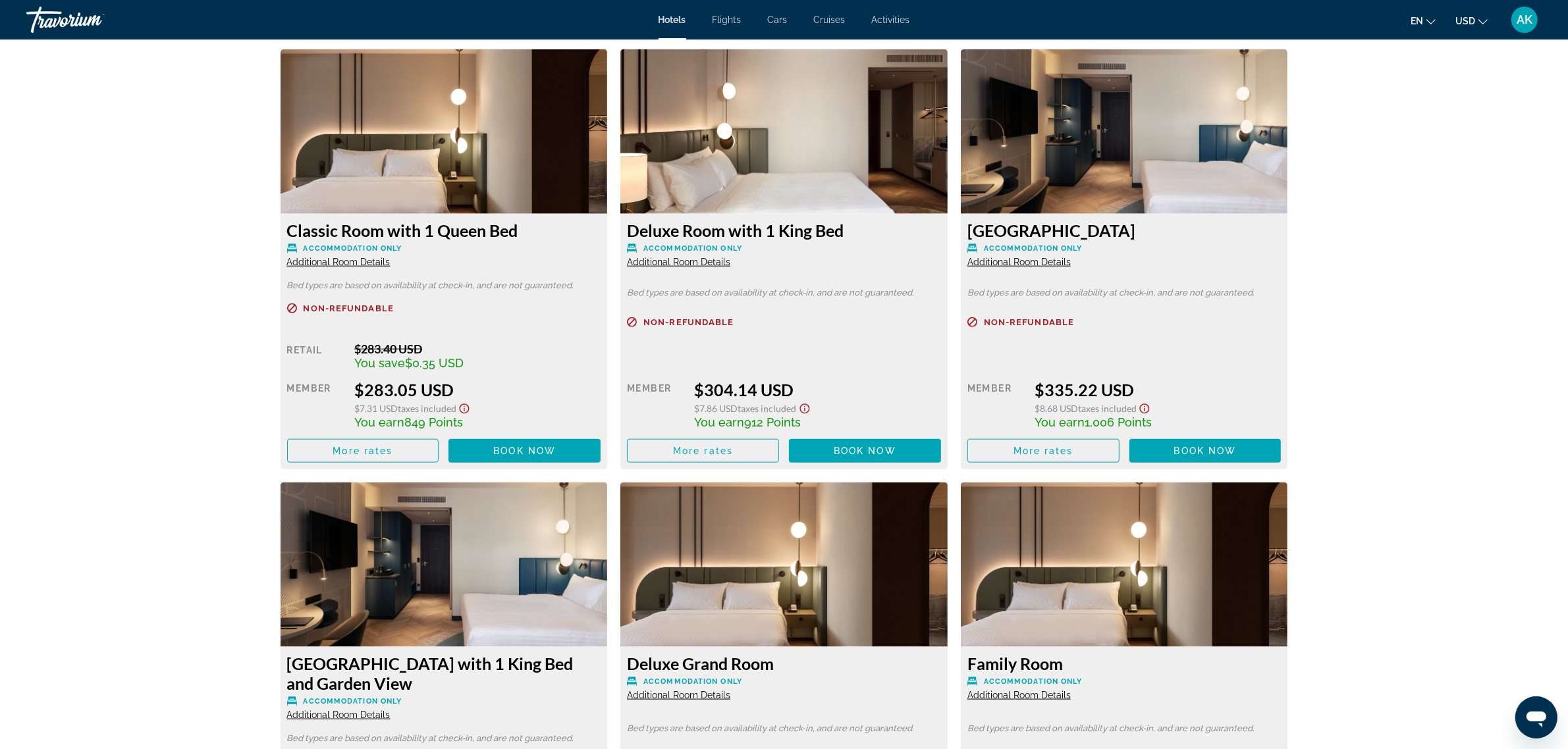
scroll to position [1810, 0]
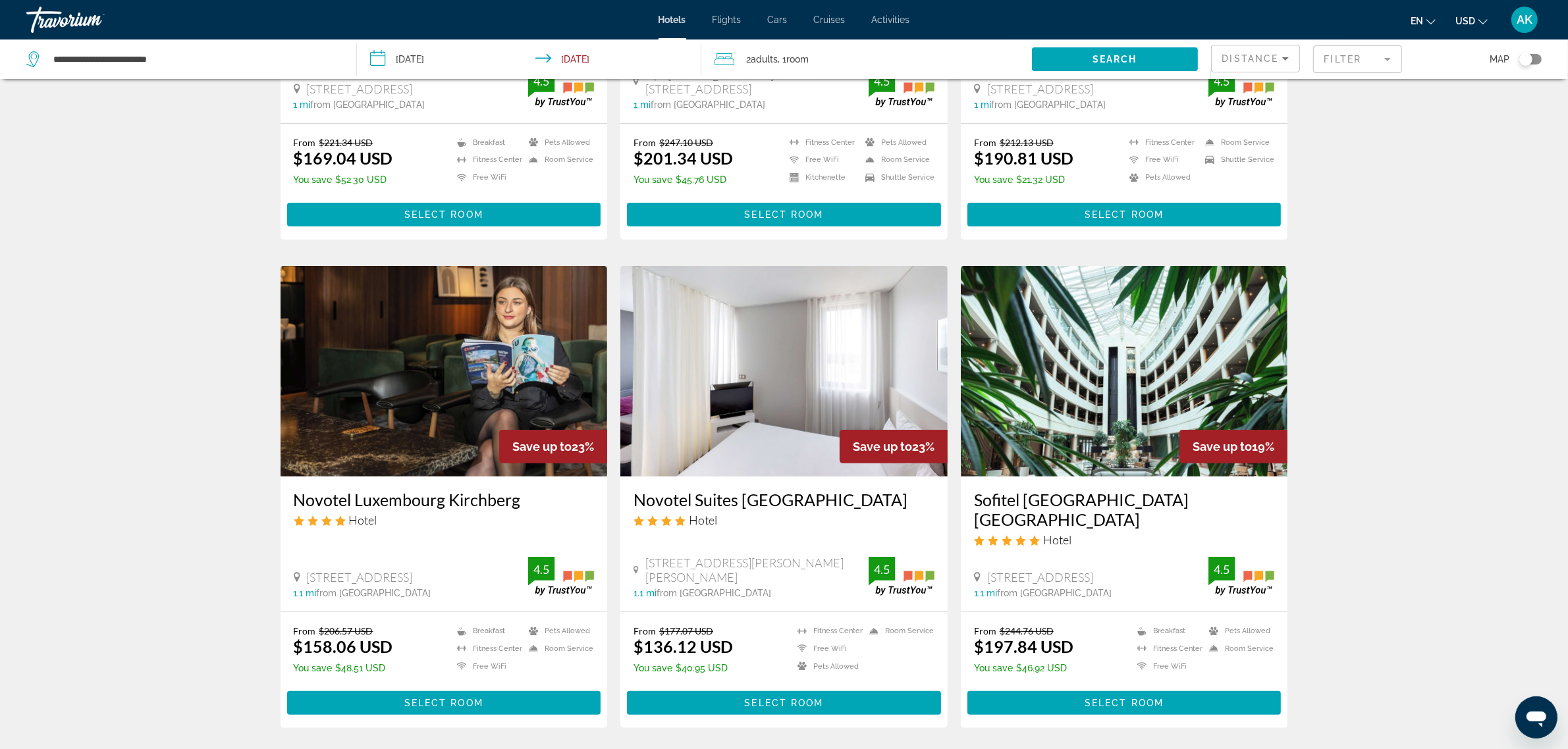
scroll to position [658, 0]
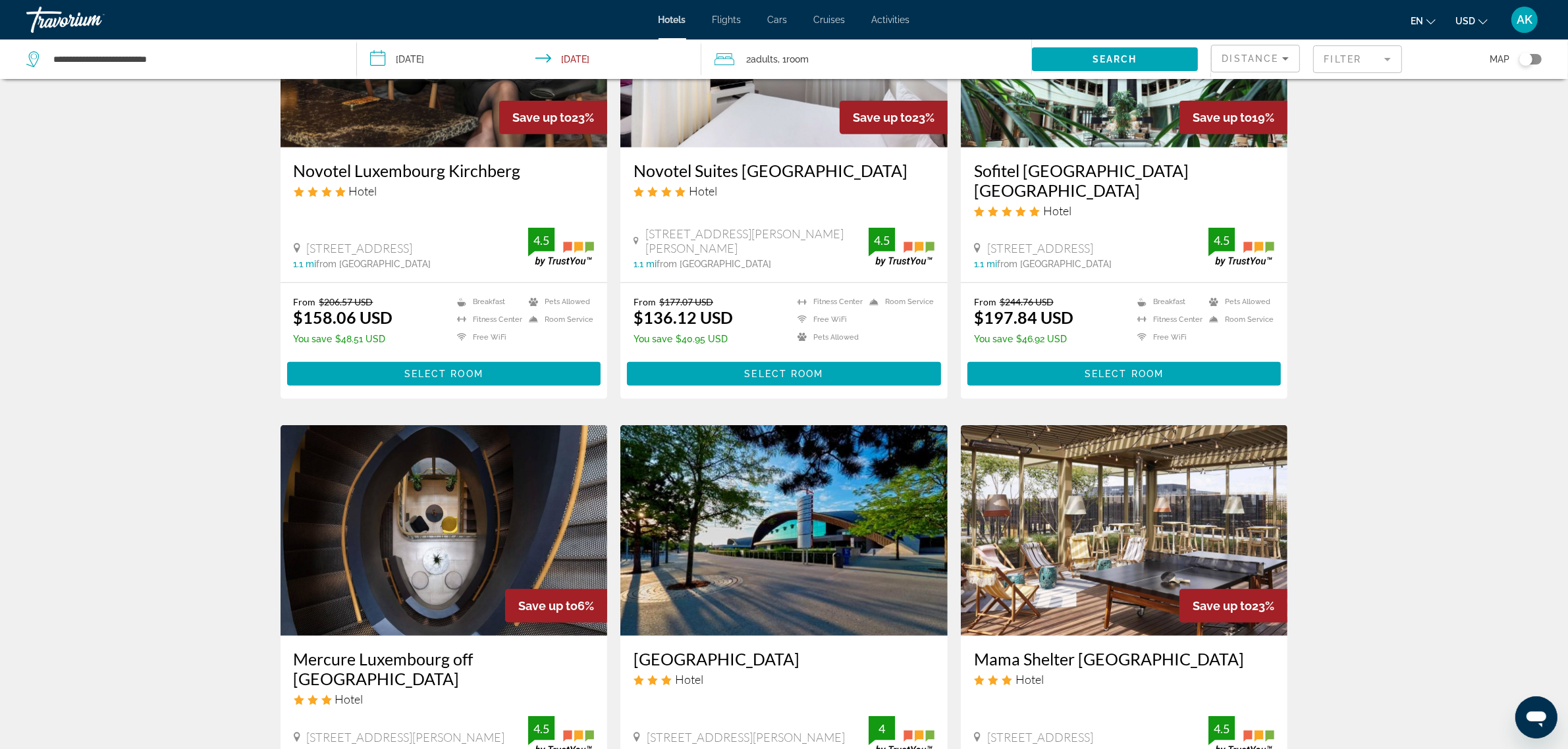
click at [1274, 63] on span "Distance" at bounding box center [1251, 58] width 57 height 10
click at [1262, 151] on span "Lowest Price" at bounding box center [1249, 155] width 53 height 10
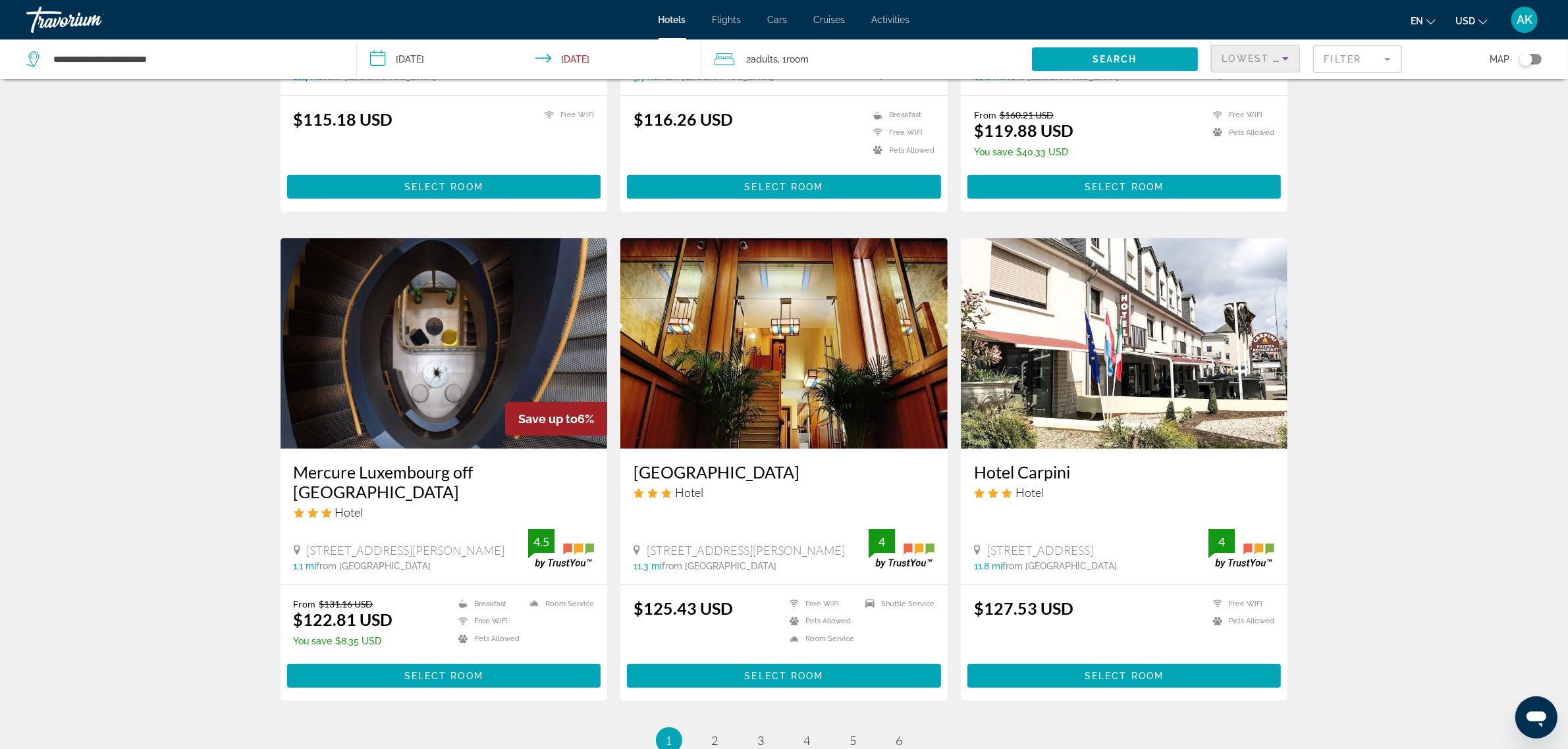
scroll to position [1316, 0]
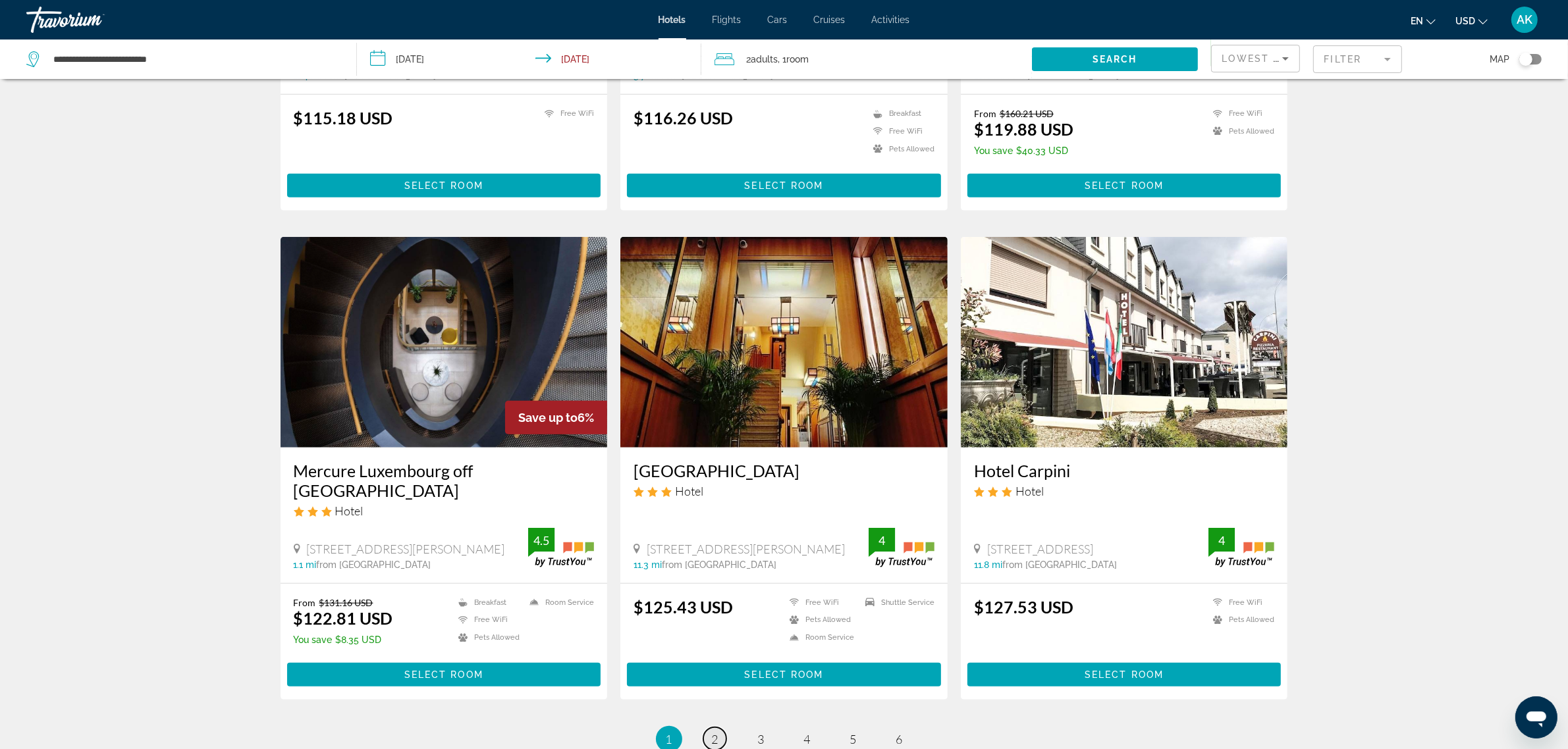
click at [713, 732] on span "2" at bounding box center [715, 739] width 6 height 14
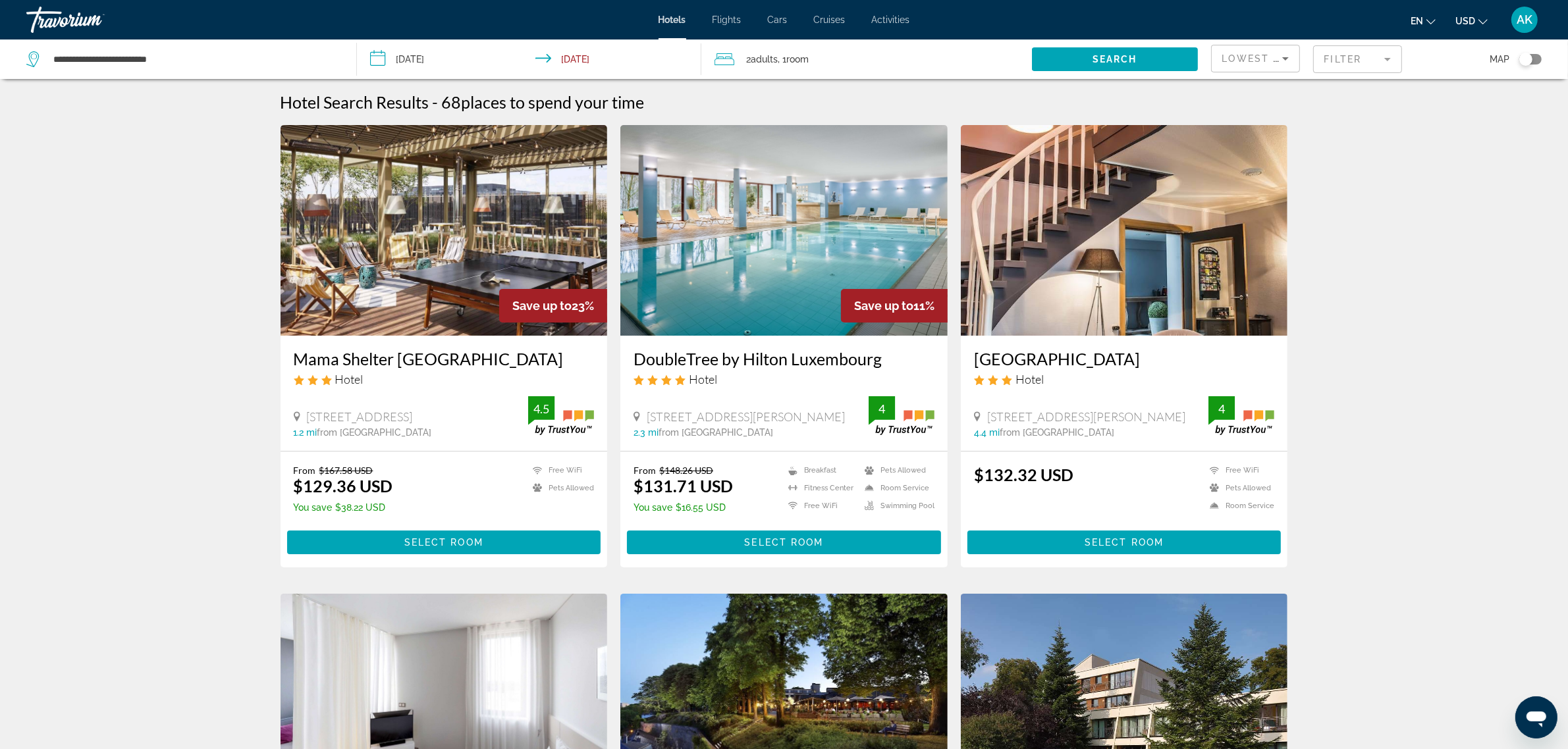
click at [1342, 64] on mat-form-field "Filter" at bounding box center [1357, 59] width 89 height 27
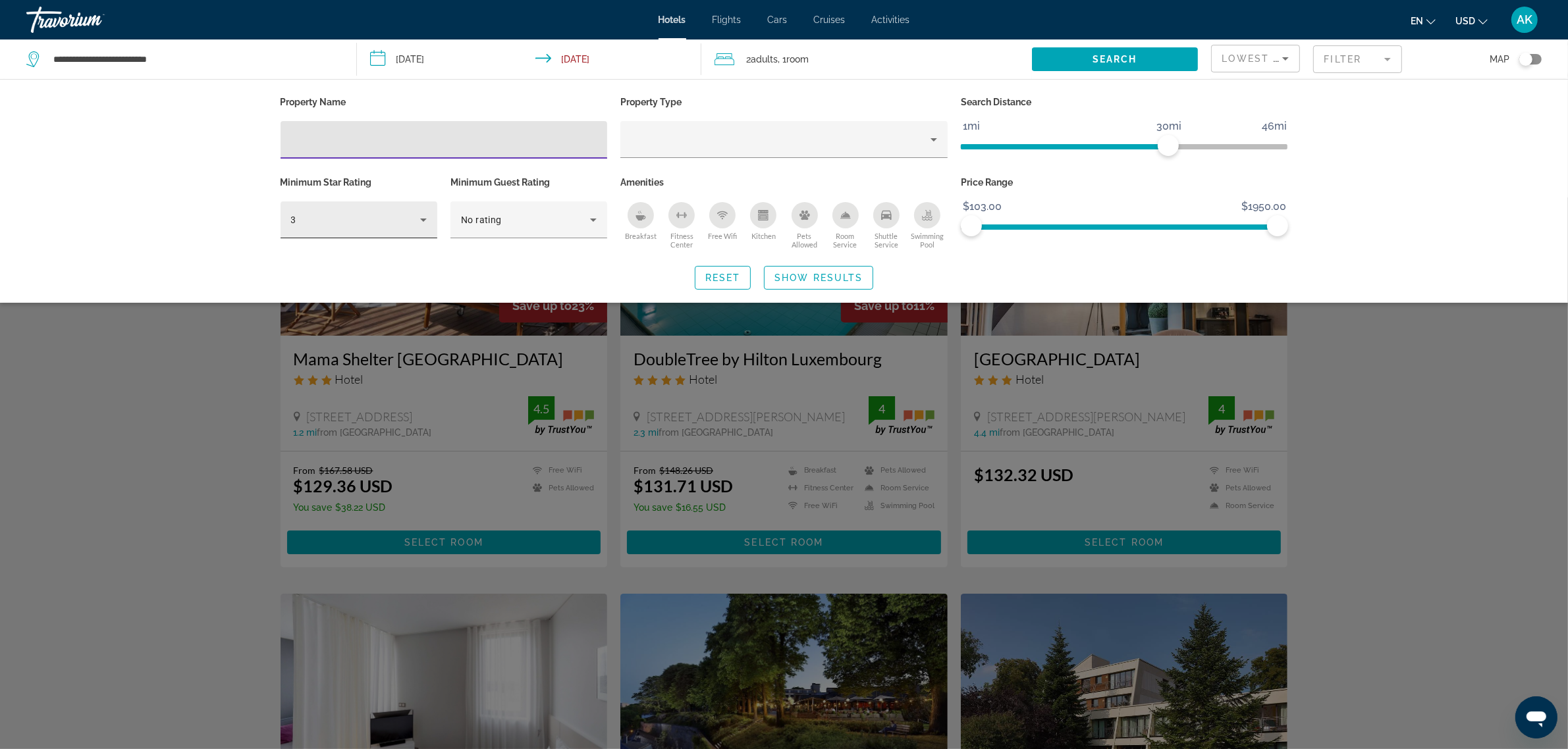
click at [391, 217] on div "3" at bounding box center [356, 220] width 129 height 16
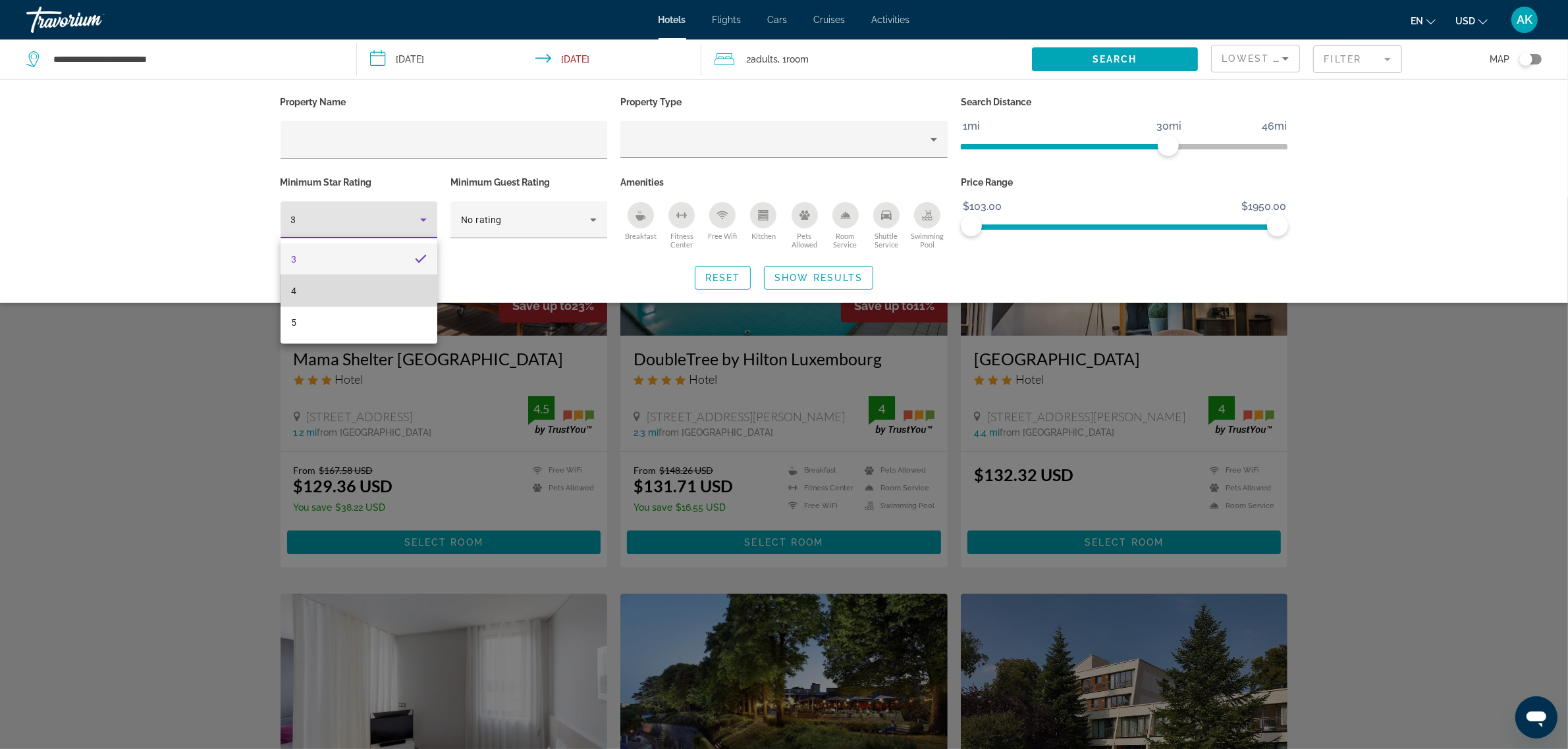
click at [352, 285] on mat-option "4" at bounding box center [359, 291] width 157 height 31
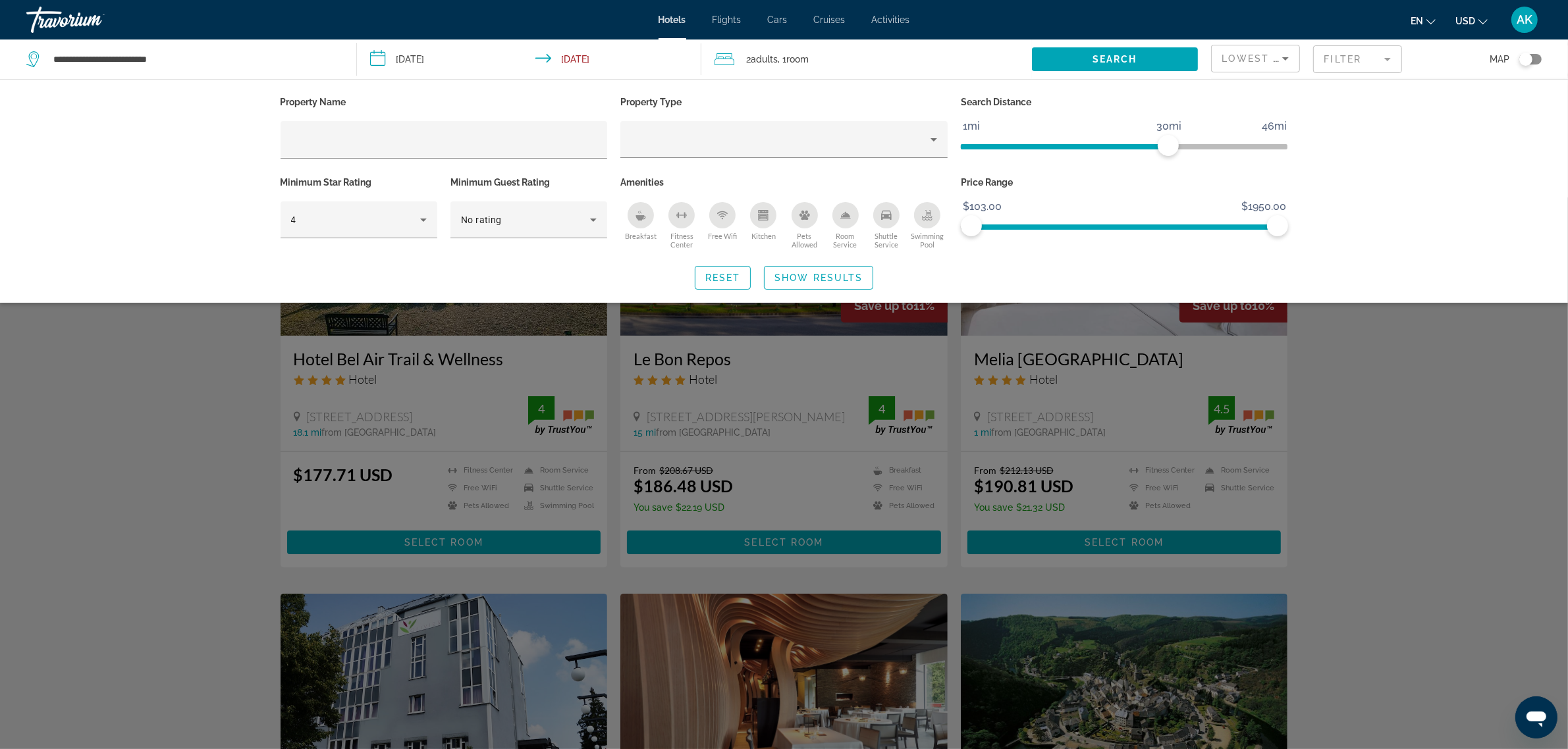
click at [1362, 497] on div "Search widget" at bounding box center [784, 473] width 1568 height 551
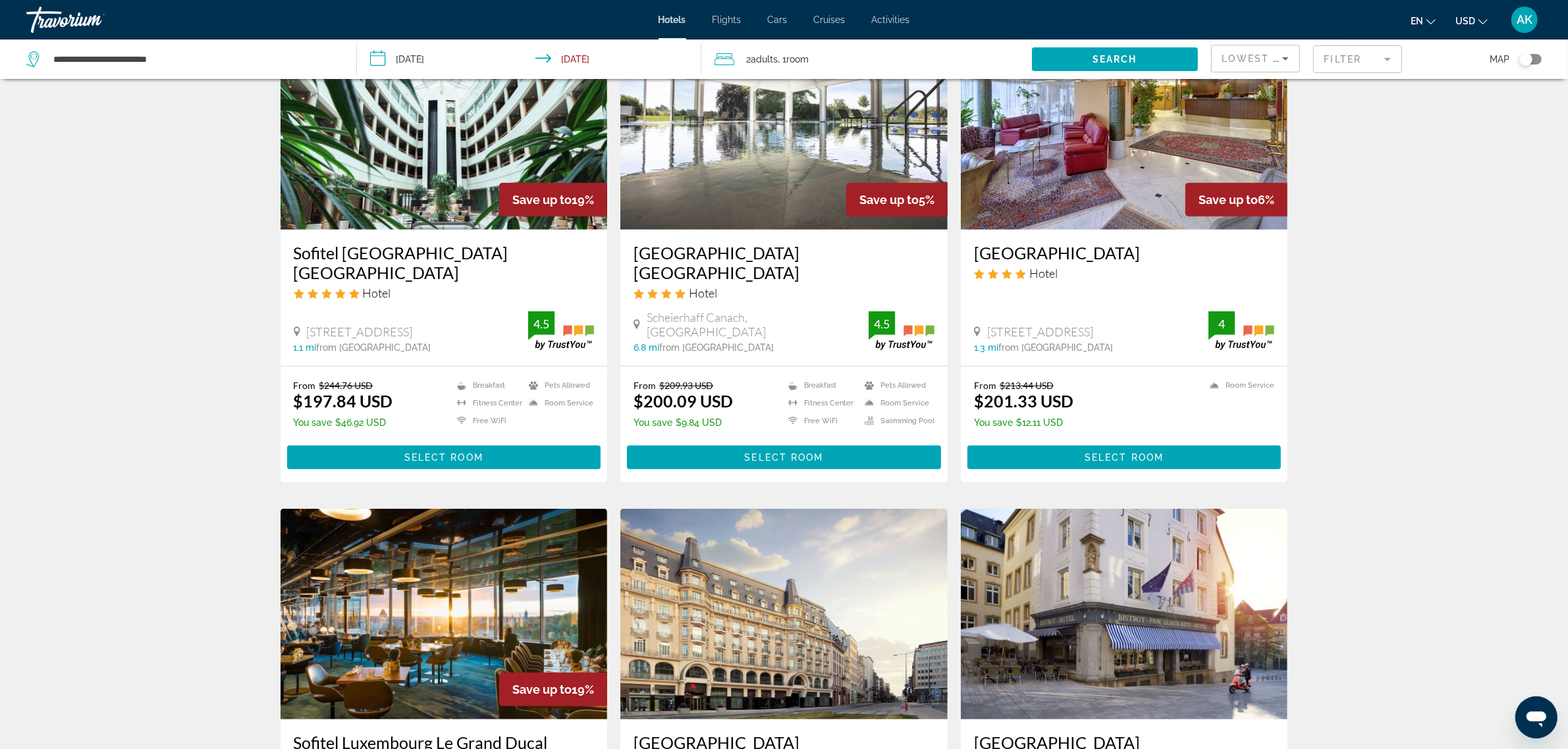
scroll to position [1502, 0]
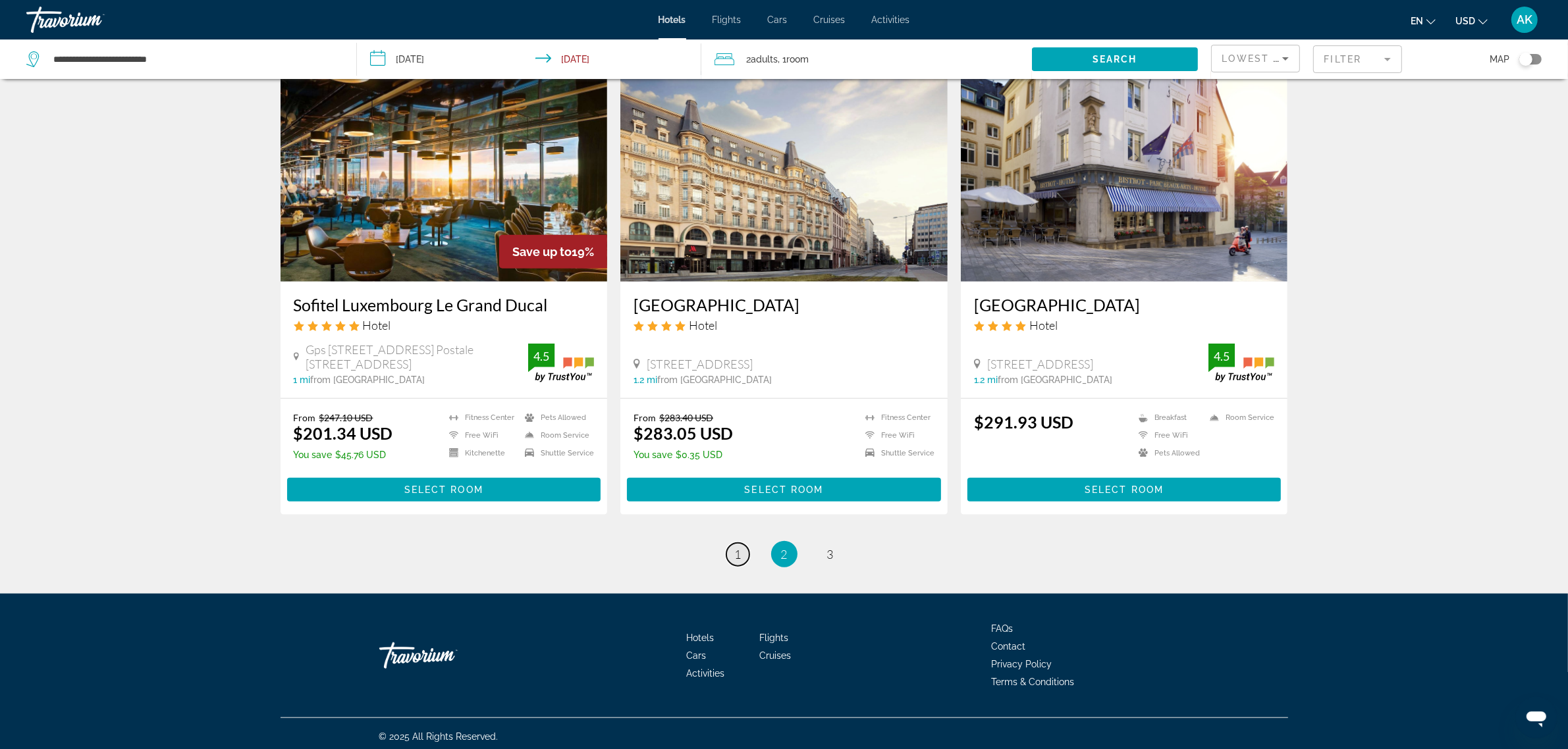
click at [735, 551] on span "1" at bounding box center [738, 554] width 6 height 14
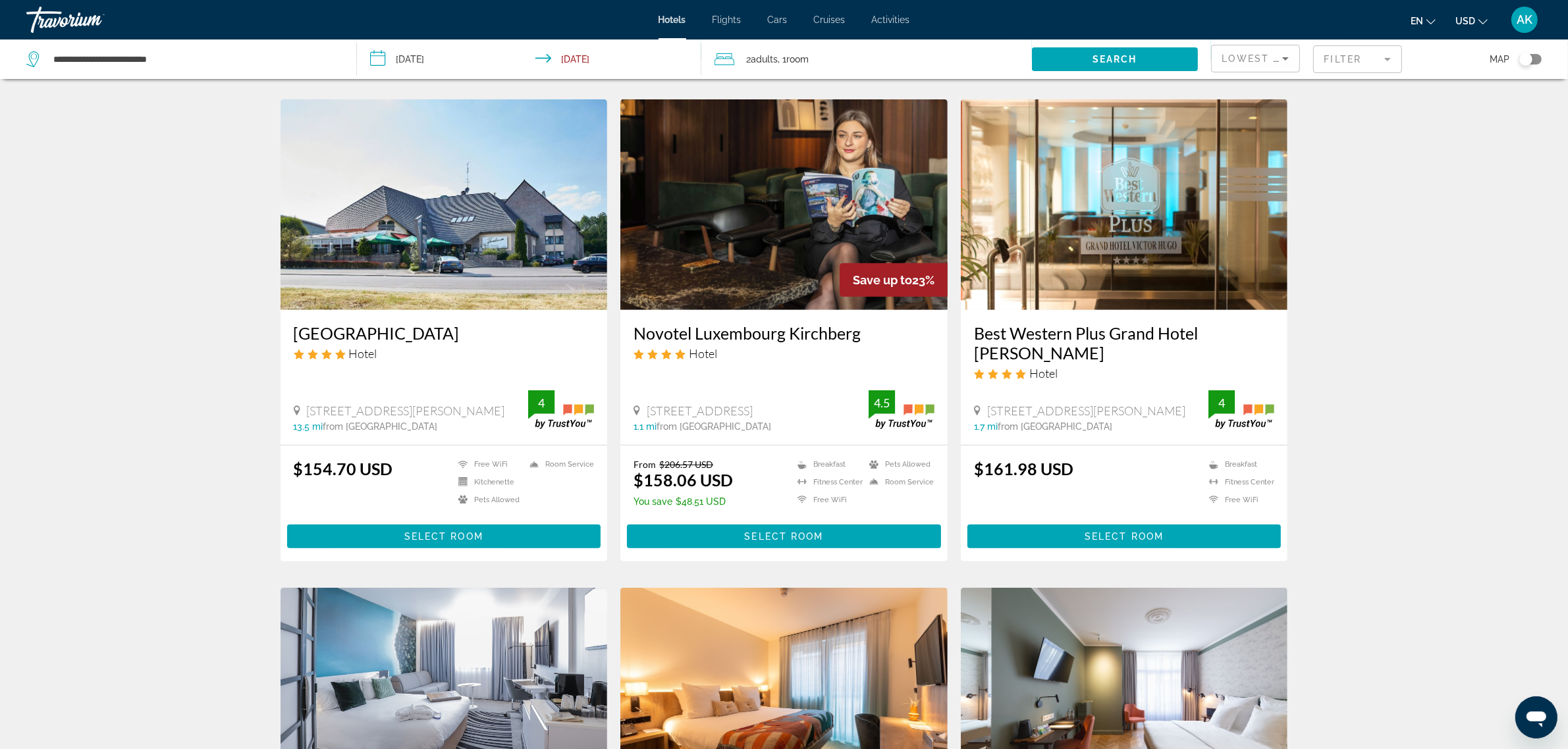
scroll to position [987, 0]
